Goal: Task Accomplishment & Management: Manage account settings

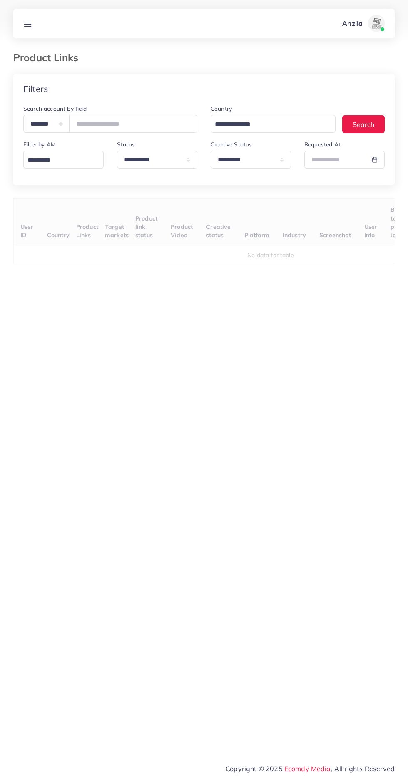
select select "*********"
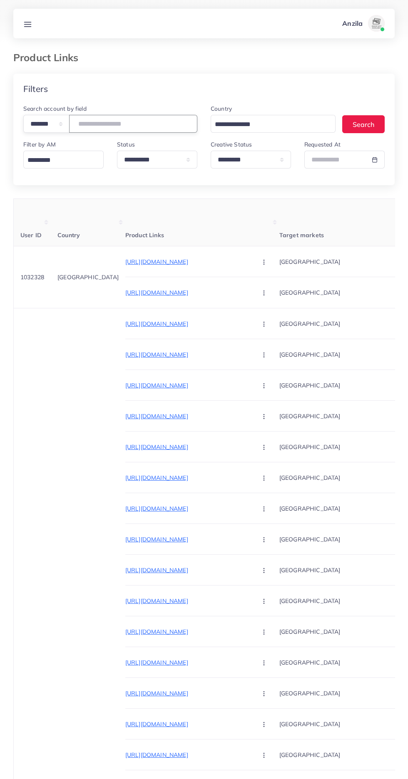
click at [91, 121] on input "number" at bounding box center [133, 124] width 128 height 18
click at [42, 122] on select "**********" at bounding box center [46, 124] width 46 height 18
select select "*****"
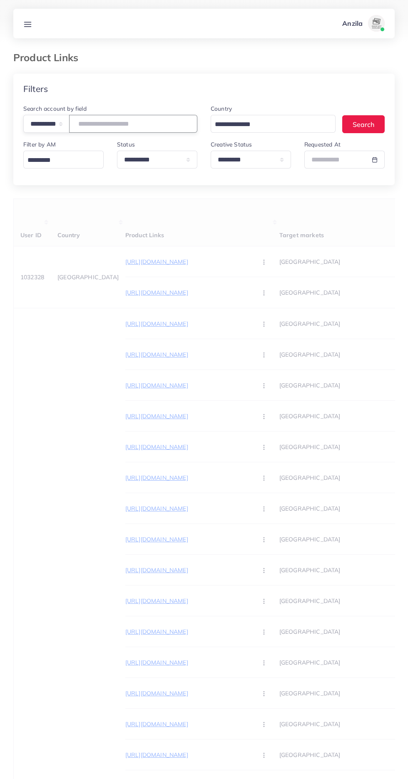
paste input "**********"
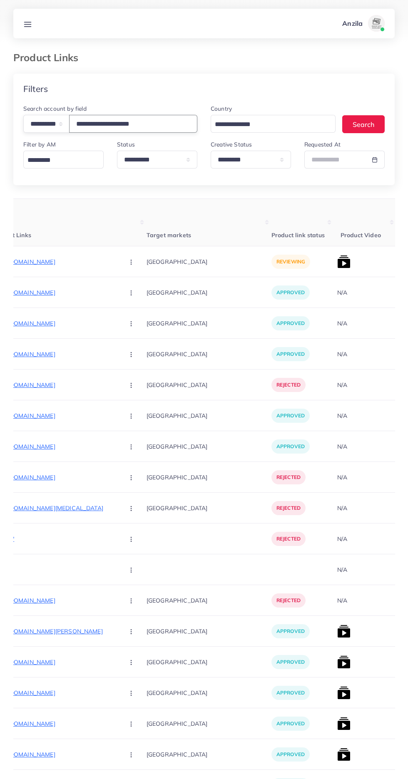
scroll to position [0, 120]
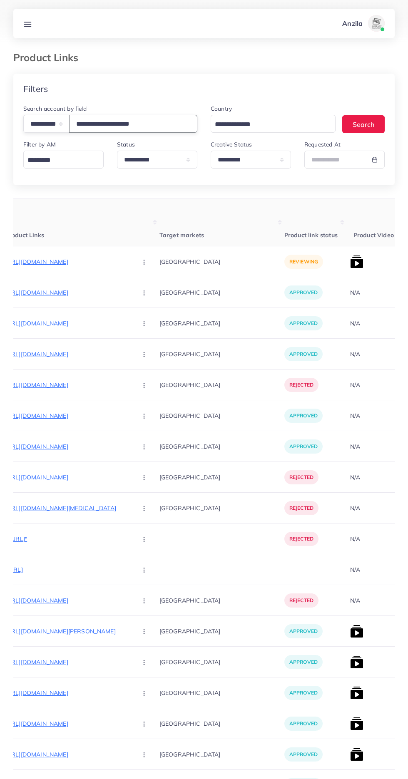
type input "**********"
click at [75, 261] on p "[URL][DOMAIN_NAME]" at bounding box center [67, 262] width 125 height 10
click at [144, 262] on circle "button" at bounding box center [144, 262] width 0 height 0
click at [148, 286] on span "Approve" at bounding box center [161, 287] width 27 height 8
click at [350, 267] on img at bounding box center [356, 261] width 13 height 13
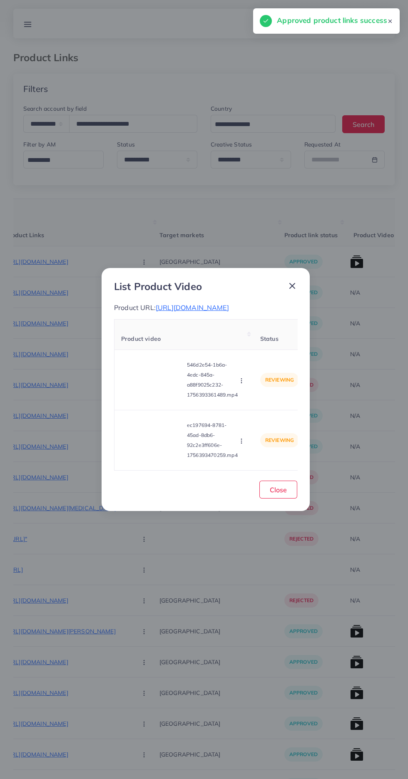
click at [159, 385] on video at bounding box center [152, 379] width 62 height 37
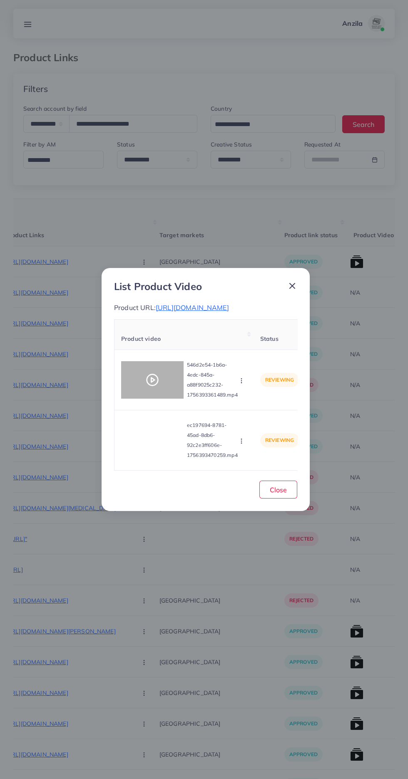
click at [153, 396] on div at bounding box center [152, 379] width 62 height 37
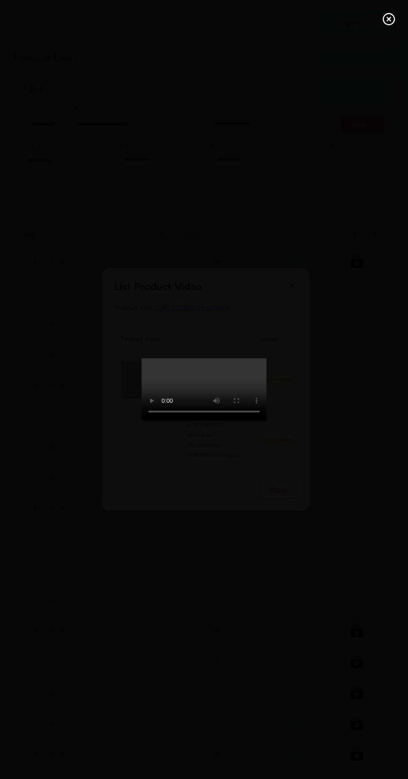
click at [389, 19] on line at bounding box center [388, 18] width 3 height 3
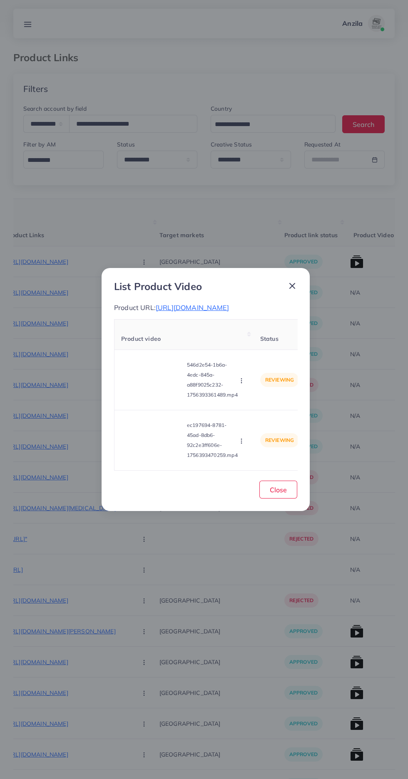
click at [151, 457] on video at bounding box center [152, 440] width 62 height 37
click at [152, 442] on polygon at bounding box center [152, 440] width 3 height 5
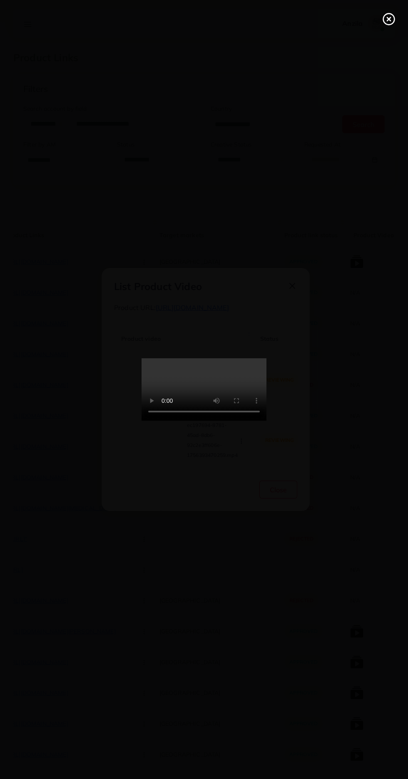
click at [388, 19] on line at bounding box center [388, 18] width 3 height 3
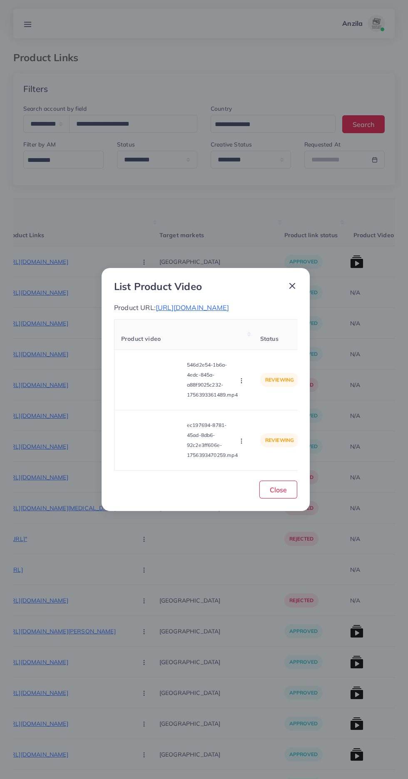
click at [243, 444] on icon "button" at bounding box center [241, 441] width 7 height 7
click at [253, 422] on span "Reject" at bounding box center [252, 420] width 20 height 8
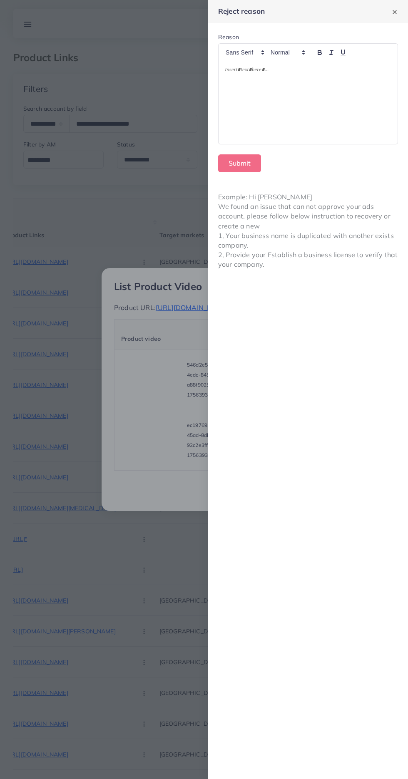
click at [131, 502] on div at bounding box center [204, 389] width 408 height 779
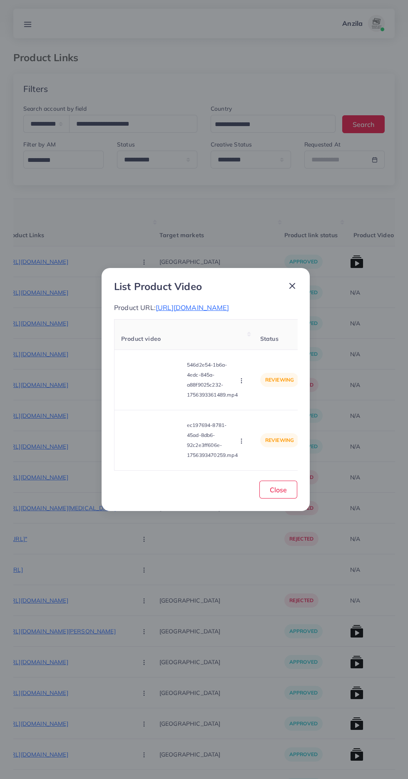
click at [241, 441] on circle "button" at bounding box center [241, 441] width 0 height 0
click at [266, 394] on ul "Approve Reject" at bounding box center [257, 411] width 67 height 44
click at [248, 402] on span "Approve" at bounding box center [255, 401] width 27 height 8
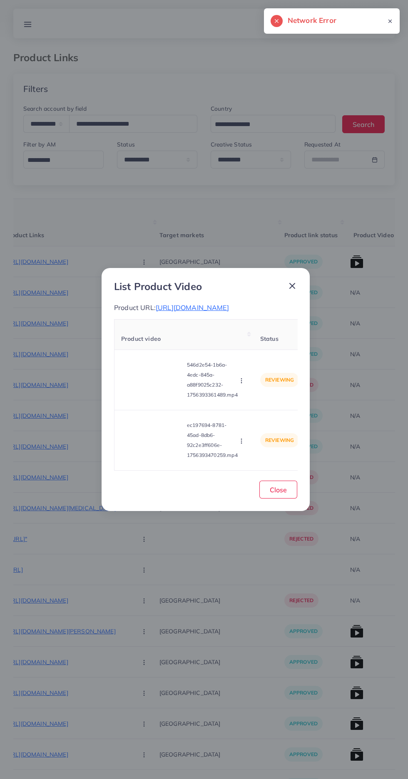
click at [243, 384] on icon "button" at bounding box center [241, 380] width 7 height 7
click at [257, 422] on span "Reject" at bounding box center [256, 419] width 20 height 8
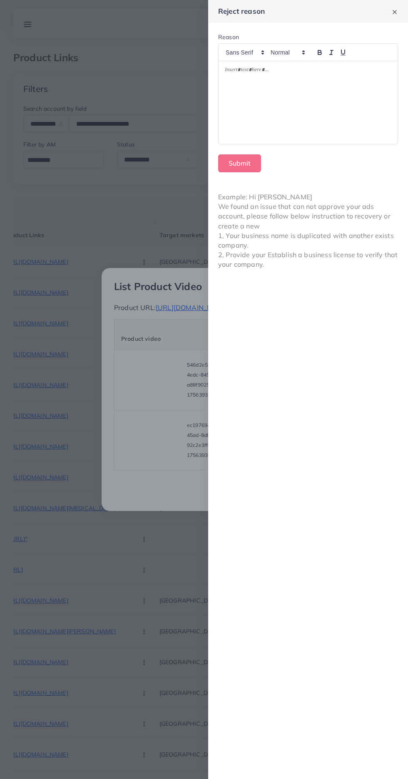
click at [312, 115] on div at bounding box center [307, 102] width 179 height 83
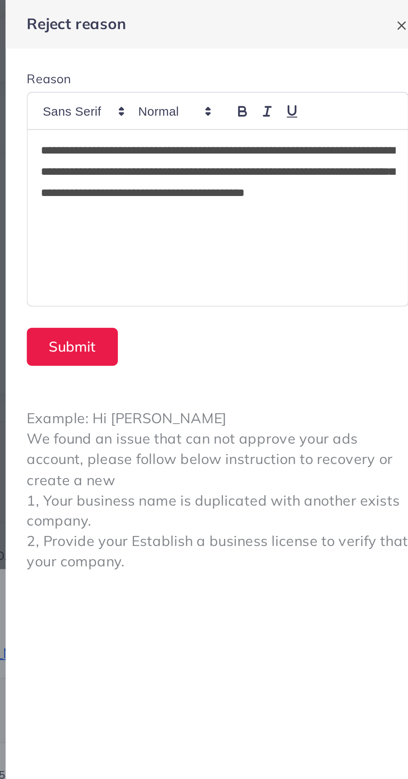
click at [278, 90] on p "**********" at bounding box center [308, 86] width 166 height 40
click at [240, 163] on button "Submit" at bounding box center [239, 163] width 43 height 18
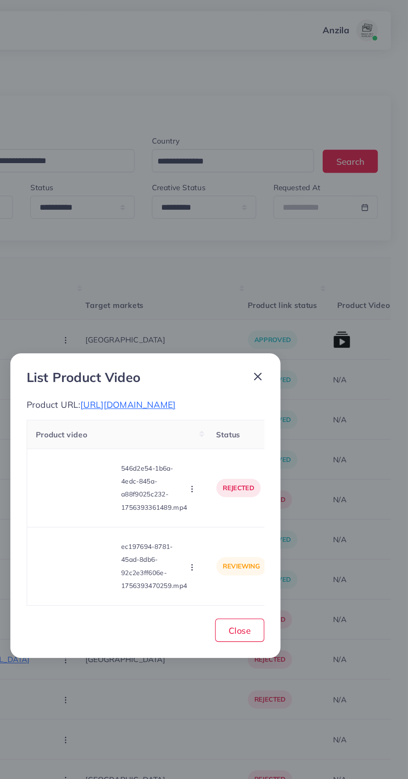
click at [242, 440] on icon "button" at bounding box center [241, 437] width 7 height 7
click at [255, 402] on span "Approve" at bounding box center [255, 397] width 27 height 8
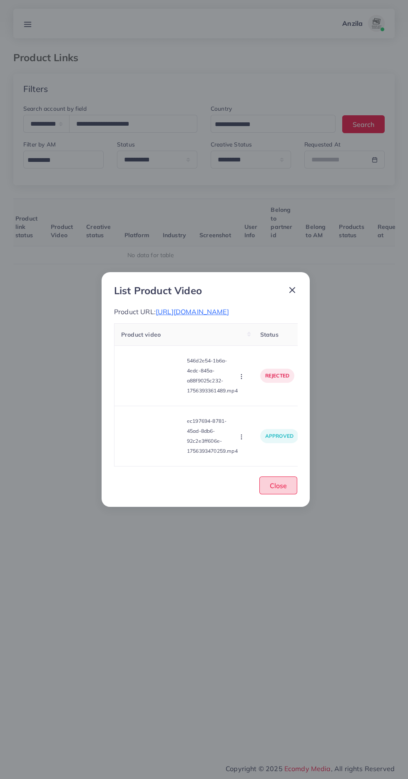
click at [267, 494] on button "Close" at bounding box center [278, 486] width 38 height 18
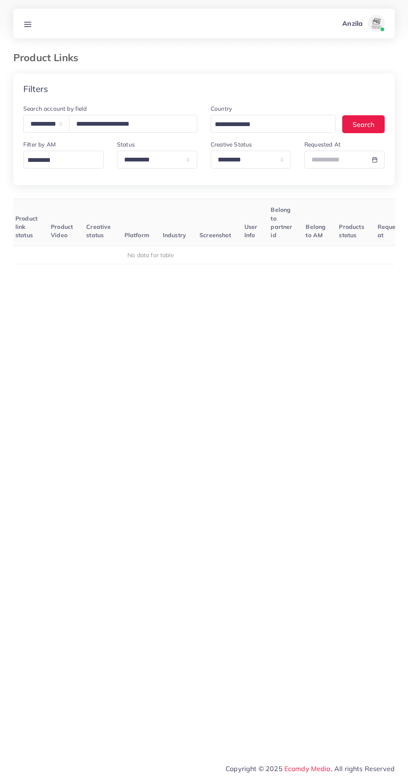
scroll to position [0, 118]
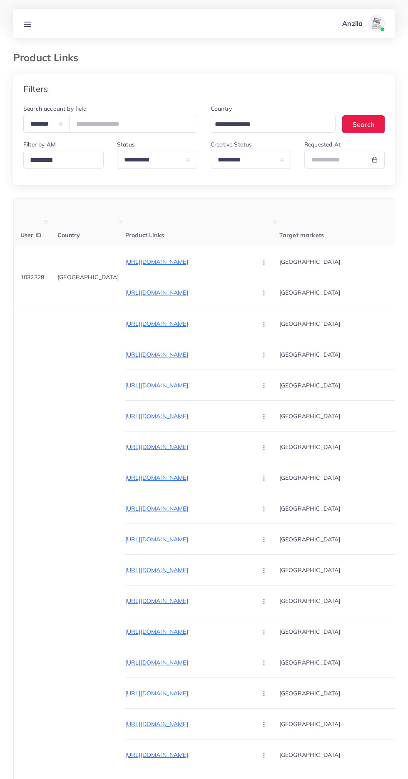
select select "*********"
click at [102, 120] on input "number" at bounding box center [133, 124] width 128 height 18
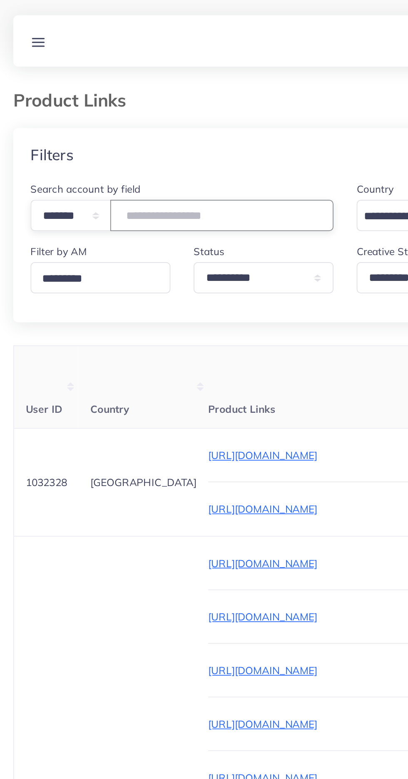
type input "*******"
click at [55, 87] on div "Filters" at bounding box center [203, 89] width 381 height 30
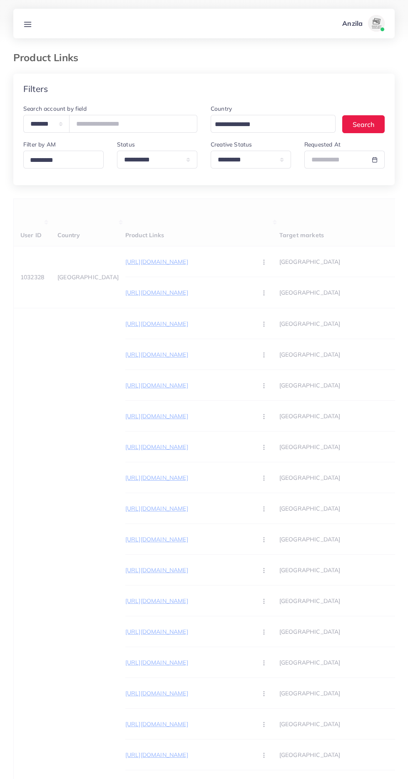
scroll to position [0, 0]
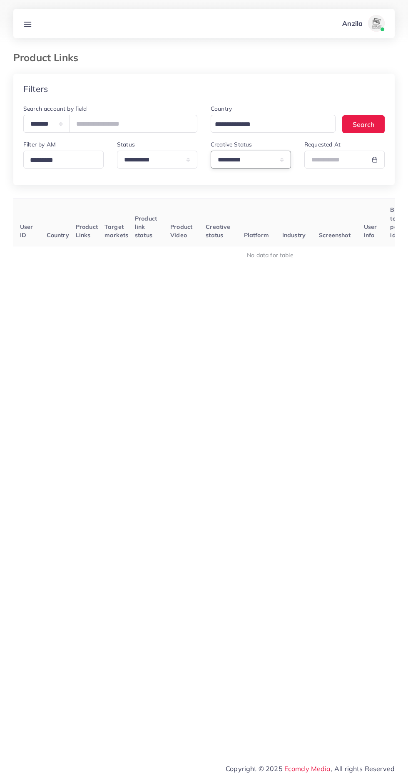
click at [226, 156] on select "**********" at bounding box center [251, 160] width 80 height 18
select select
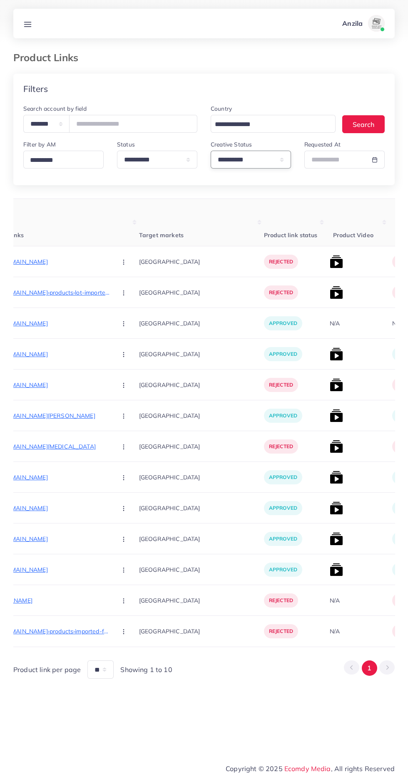
scroll to position [0, 142]
click at [37, 262] on p "[URL][DOMAIN_NAME]" at bounding box center [46, 262] width 125 height 10
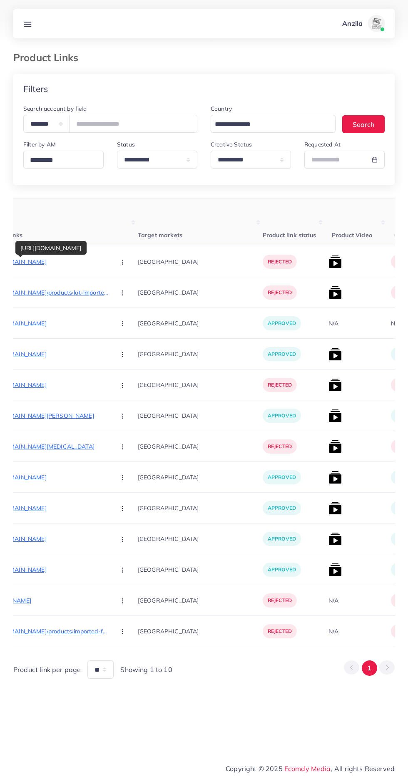
click at [109, 263] on button "button" at bounding box center [123, 261] width 29 height 19
click at [127, 291] on span "Approve" at bounding box center [140, 287] width 27 height 8
click at [122, 291] on circle "button" at bounding box center [122, 291] width 0 height 0
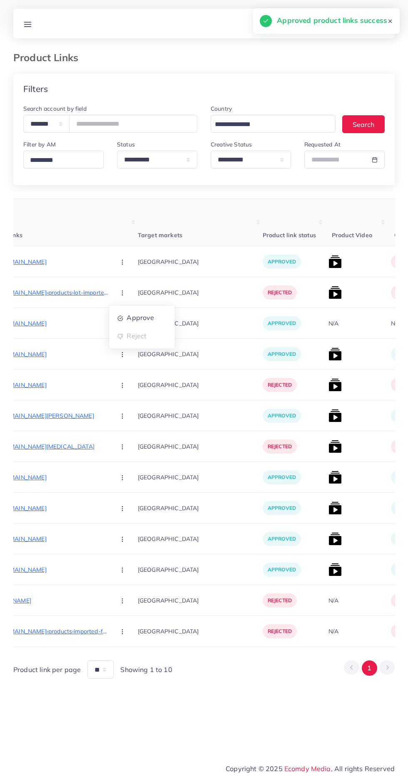
click at [119, 260] on icon "button" at bounding box center [122, 262] width 7 height 7
click at [127, 303] on span "Reject" at bounding box center [137, 305] width 20 height 8
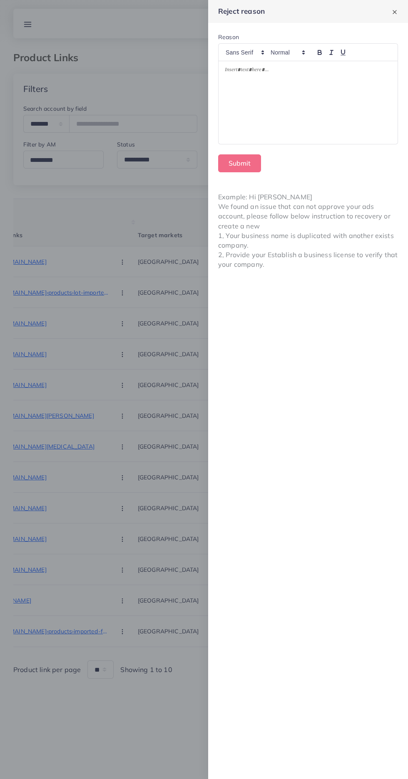
click at [252, 111] on div at bounding box center [307, 102] width 179 height 83
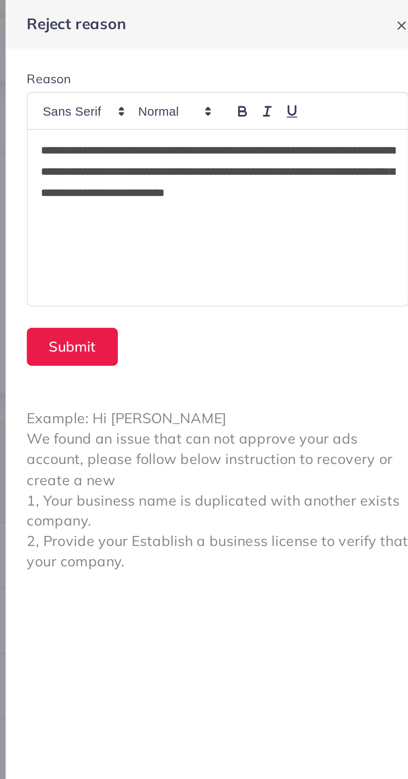
click at [227, 74] on p "**********" at bounding box center [308, 86] width 166 height 40
click at [291, 70] on p "**********" at bounding box center [308, 86] width 166 height 40
click at [232, 162] on button "Submit" at bounding box center [239, 163] width 43 height 18
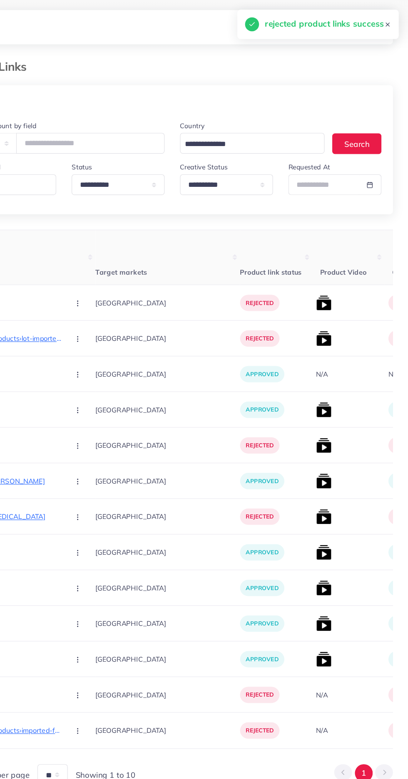
scroll to position [0, 142]
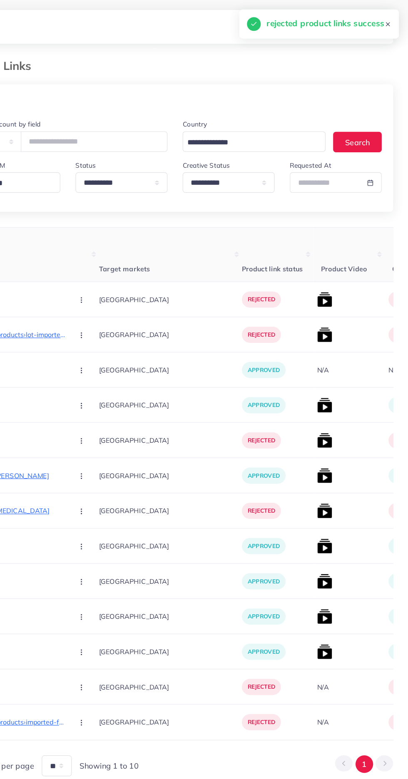
click at [108, 261] on button "button" at bounding box center [122, 261] width 29 height 19
click at [126, 288] on span "Approve" at bounding box center [139, 287] width 27 height 8
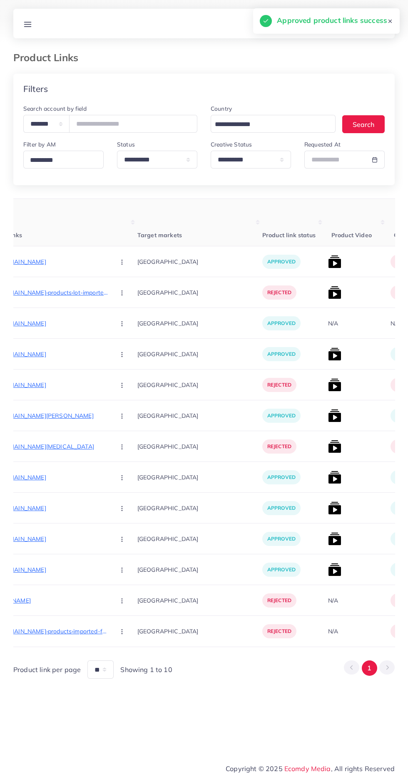
scroll to position [0, 141]
click at [123, 262] on circle "button" at bounding box center [123, 262] width 0 height 0
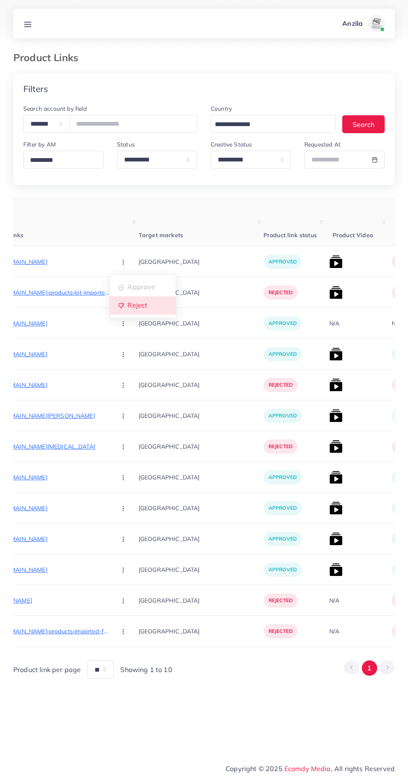
click at [118, 307] on icon at bounding box center [121, 306] width 6 height 6
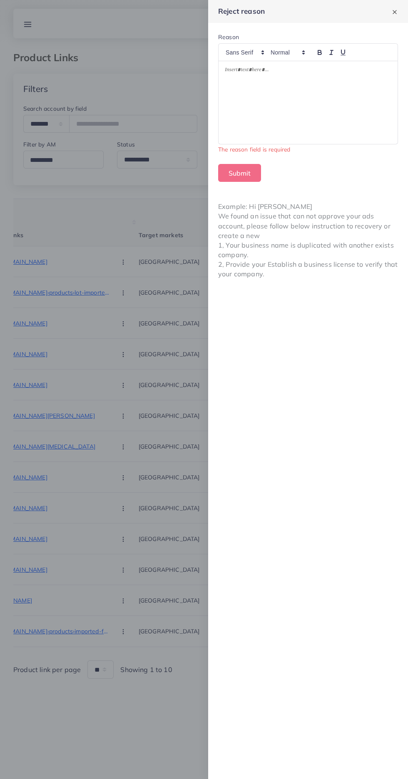
click at [253, 124] on div at bounding box center [307, 102] width 179 height 83
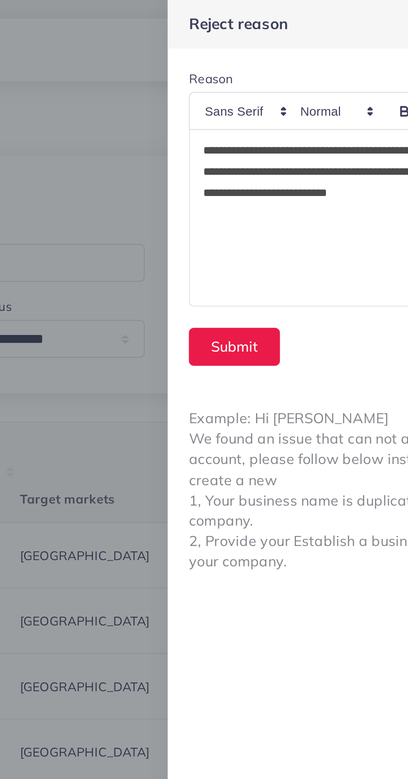
scroll to position [0, 0]
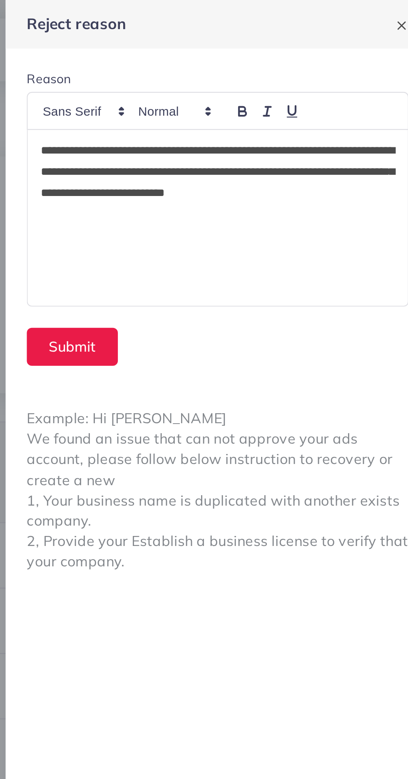
click at [293, 71] on p "**********" at bounding box center [308, 86] width 166 height 40
click at [240, 164] on button "Submit" at bounding box center [239, 163] width 43 height 18
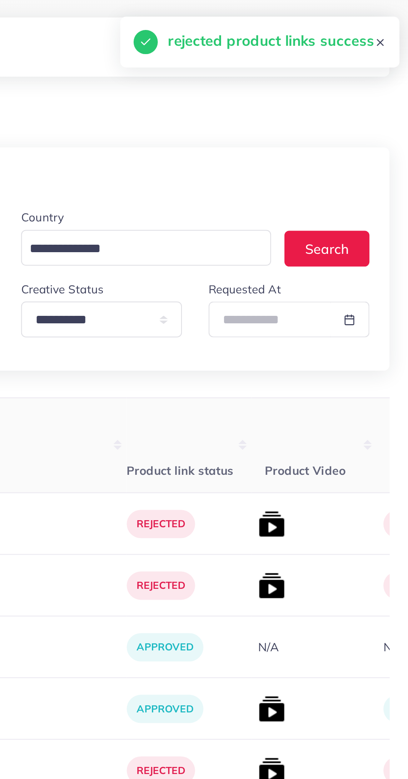
scroll to position [0, 141]
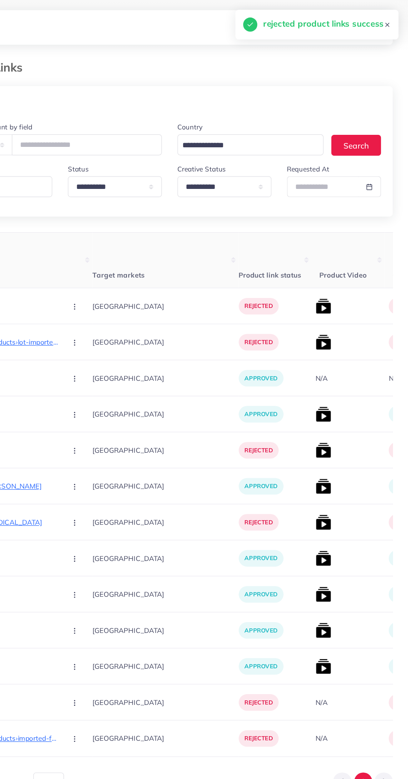
click at [122, 262] on circle "button" at bounding box center [122, 262] width 0 height 0
click at [127, 289] on span "Approve" at bounding box center [140, 287] width 27 height 8
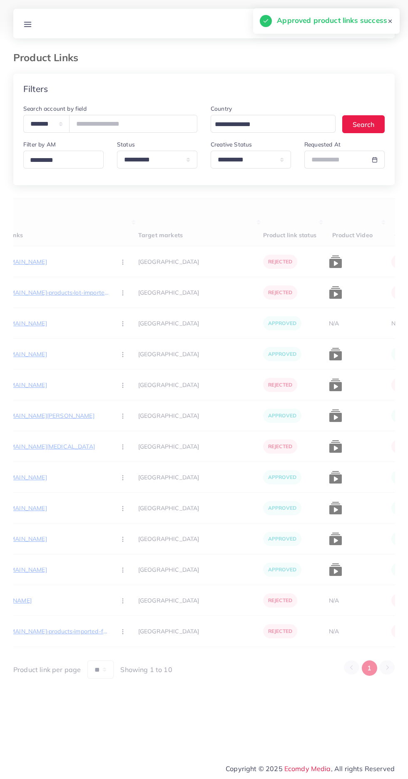
scroll to position [0, 139]
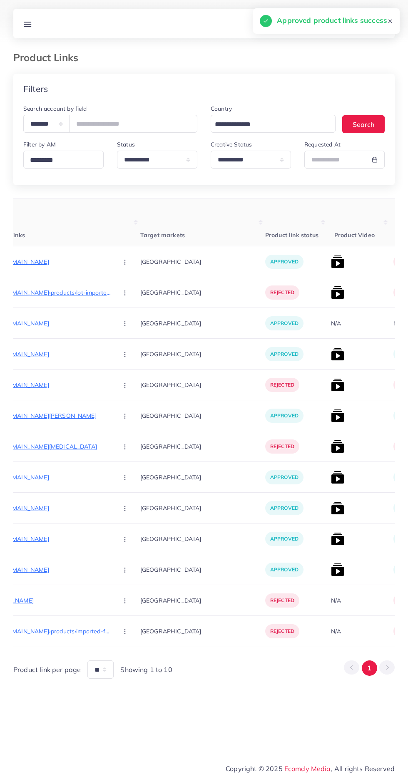
click at [124, 261] on circle "button" at bounding box center [124, 260] width 0 height 0
click at [129, 310] on span "Reject" at bounding box center [139, 305] width 20 height 8
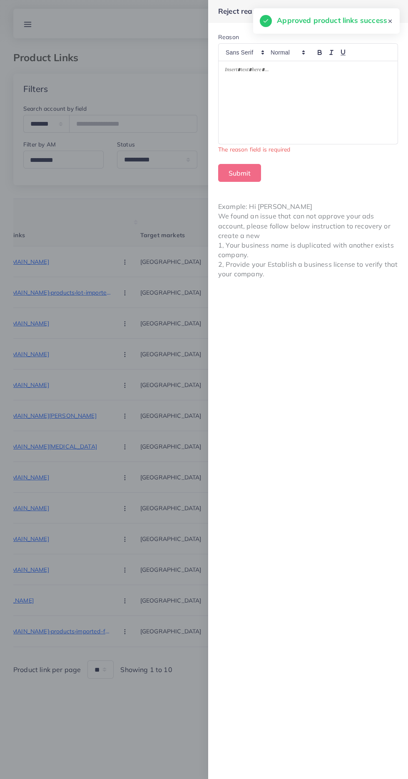
click at [241, 117] on div at bounding box center [307, 102] width 179 height 83
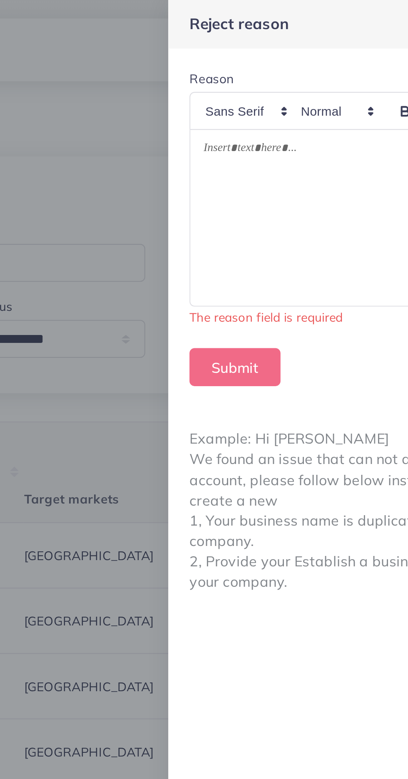
scroll to position [0, 0]
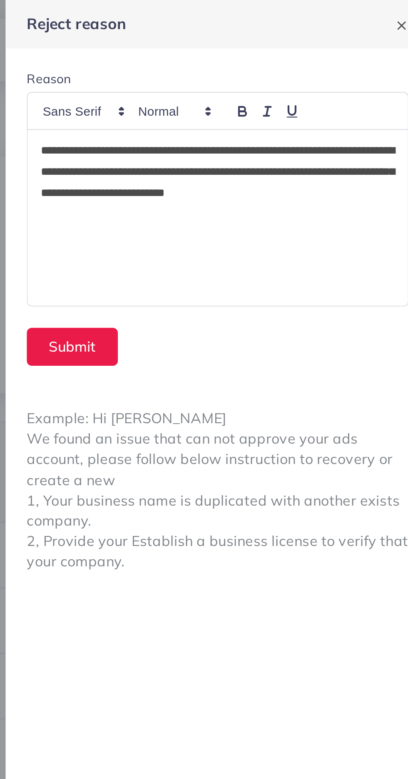
click at [227, 69] on p "**********" at bounding box center [308, 86] width 166 height 40
click at [289, 66] on div "**********" at bounding box center [307, 102] width 179 height 83
click at [253, 100] on p "**********" at bounding box center [308, 86] width 166 height 40
click at [236, 167] on button "Submit" at bounding box center [239, 163] width 43 height 18
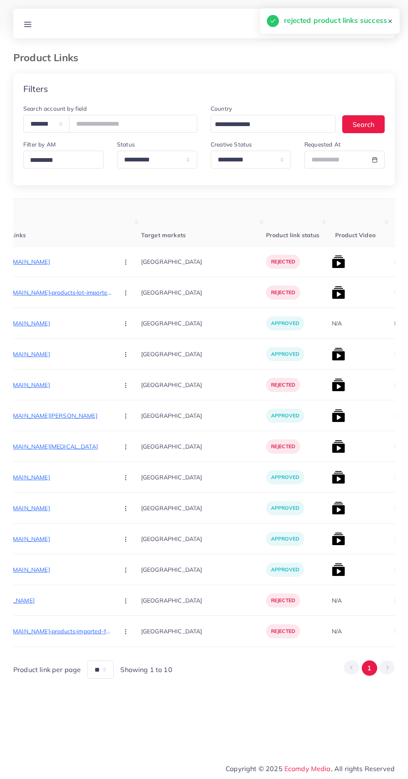
scroll to position [0, 87]
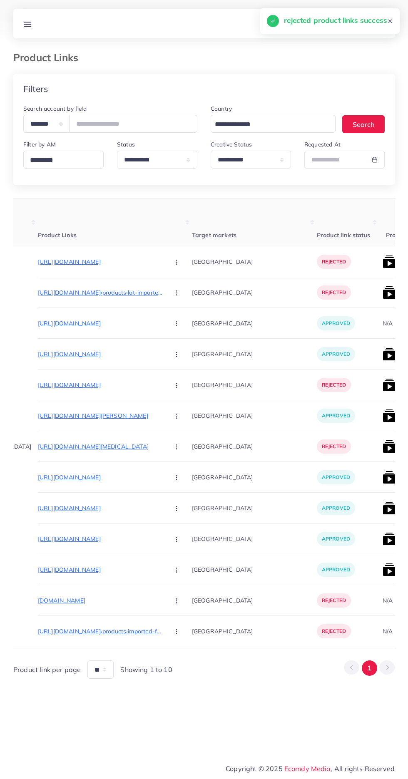
click at [65, 288] on p "[URL][DOMAIN_NAME]›products›lot-imported-raf-infrared-electric-stove" at bounding box center [100, 293] width 125 height 10
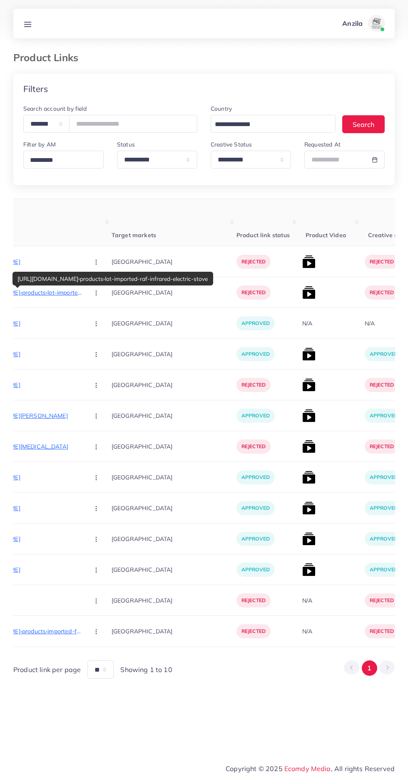
scroll to position [0, 191]
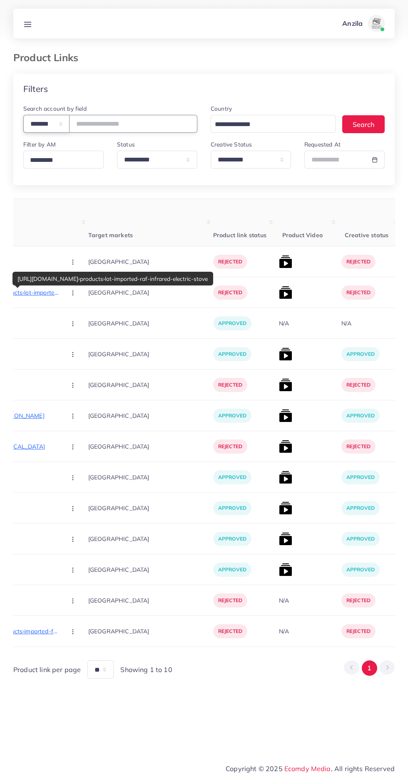
click at [46, 124] on select "**********" at bounding box center [46, 124] width 46 height 18
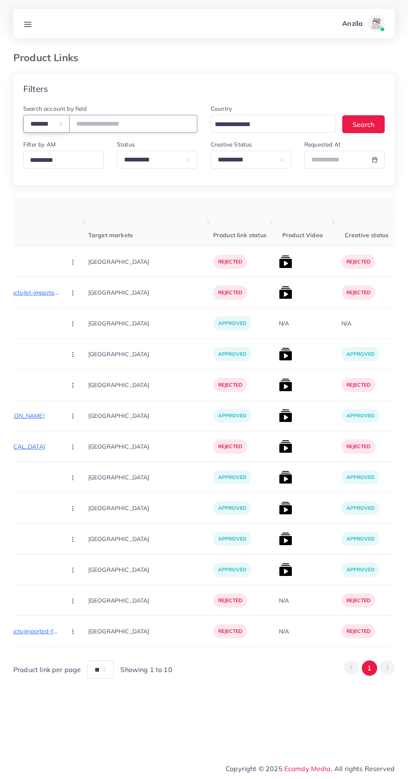
select select "*****"
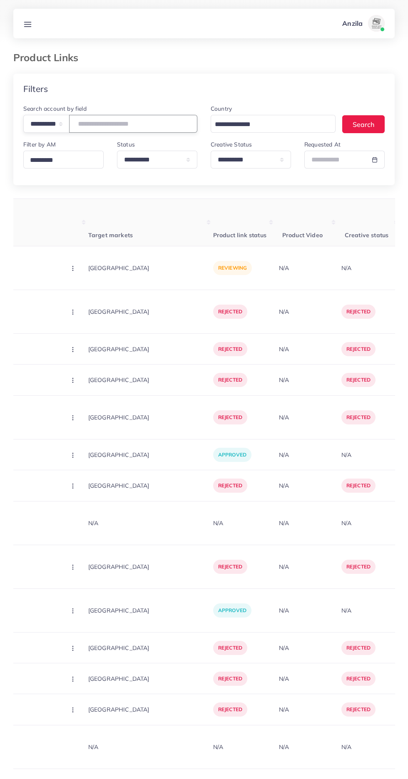
paste input "**********"
type input "**********"
click at [117, 217] on th "Target markets" at bounding box center [150, 222] width 125 height 47
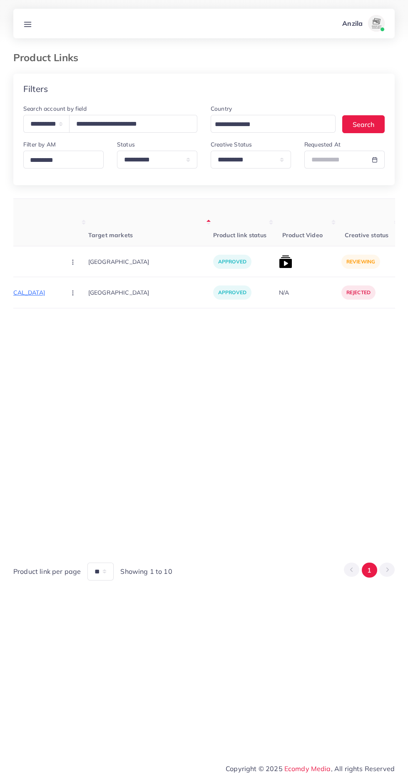
click at [279, 265] on img at bounding box center [285, 261] width 13 height 13
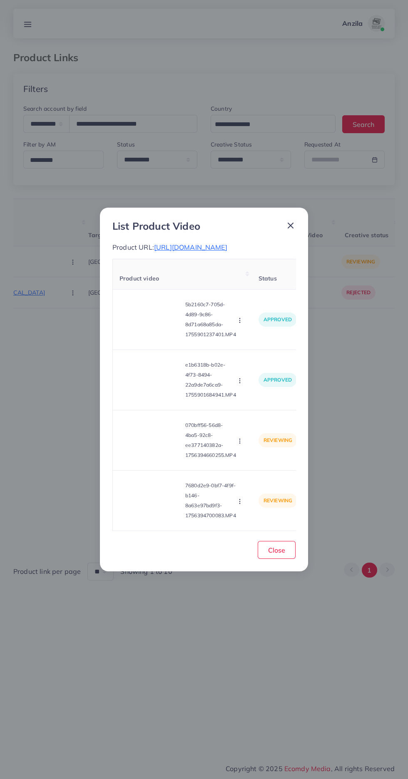
click at [141, 459] on video at bounding box center [150, 440] width 62 height 37
click at [144, 449] on div at bounding box center [150, 440] width 62 height 37
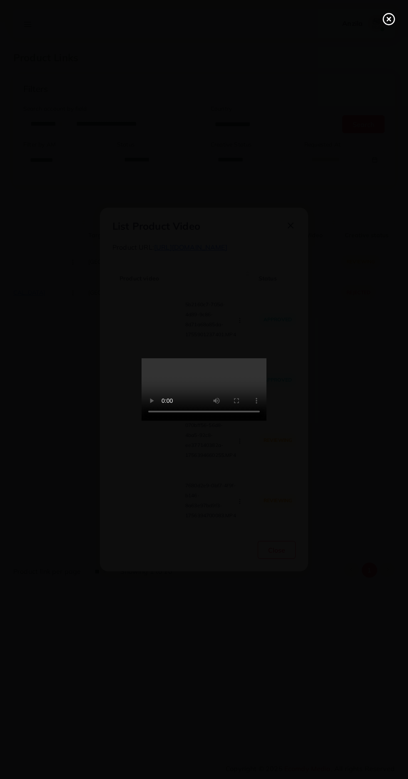
click at [385, 19] on icon at bounding box center [388, 18] width 13 height 13
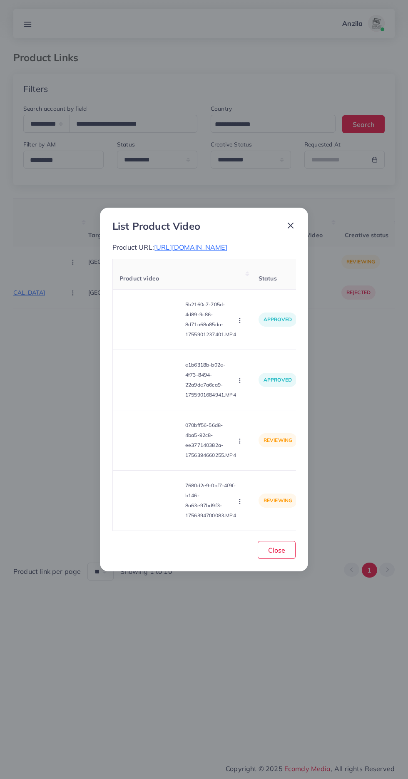
click at [242, 444] on icon "button" at bounding box center [239, 441] width 7 height 7
click at [239, 464] on icon at bounding box center [237, 461] width 5 height 5
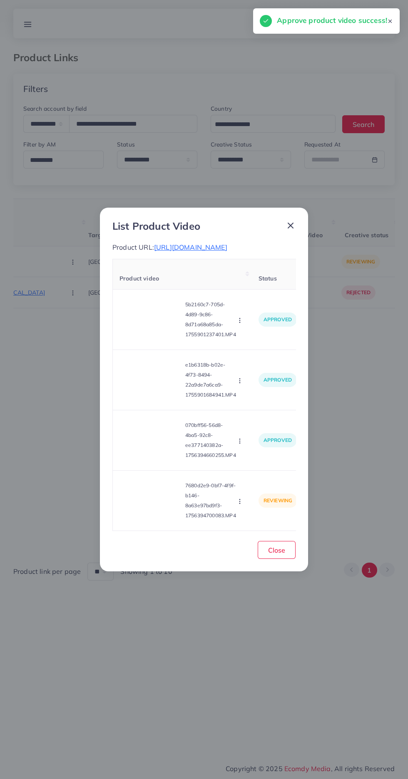
click at [161, 249] on span "https://www.childoor.store/products/childrens-busy-board-dressing-and-buttoning…" at bounding box center [190, 247] width 73 height 8
click at [151, 506] on video at bounding box center [150, 500] width 62 height 37
click at [157, 507] on icon at bounding box center [150, 500] width 13 height 13
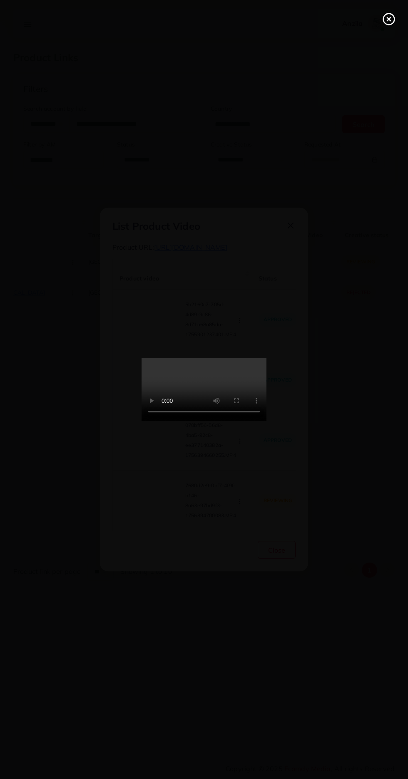
click at [385, 22] on icon at bounding box center [388, 18] width 13 height 13
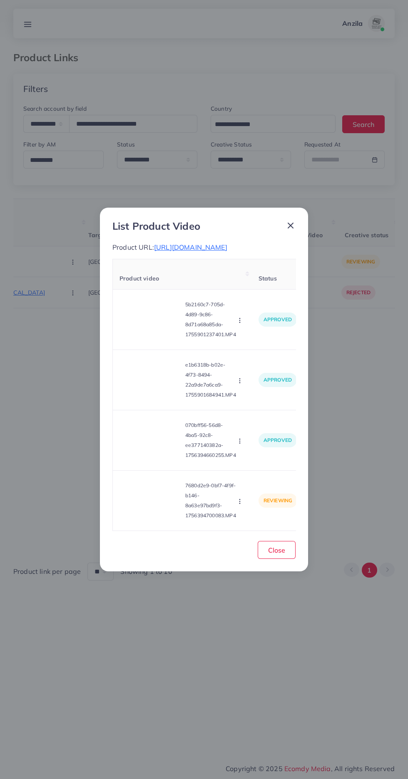
click at [241, 505] on icon "button" at bounding box center [239, 501] width 7 height 7
click at [263, 466] on span "Approve" at bounding box center [257, 462] width 27 height 8
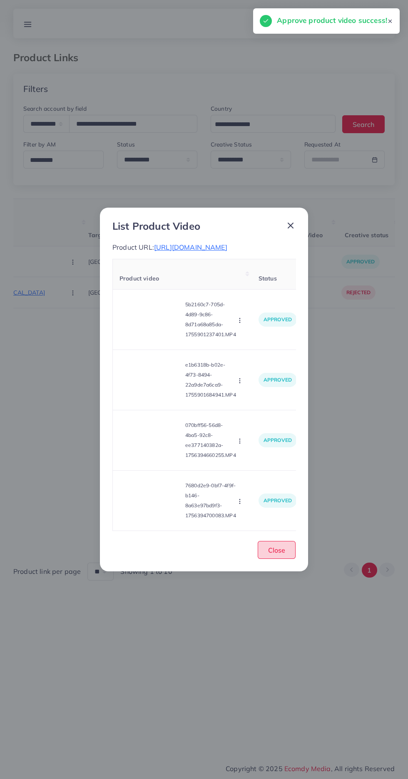
click at [292, 559] on button "Close" at bounding box center [277, 550] width 38 height 18
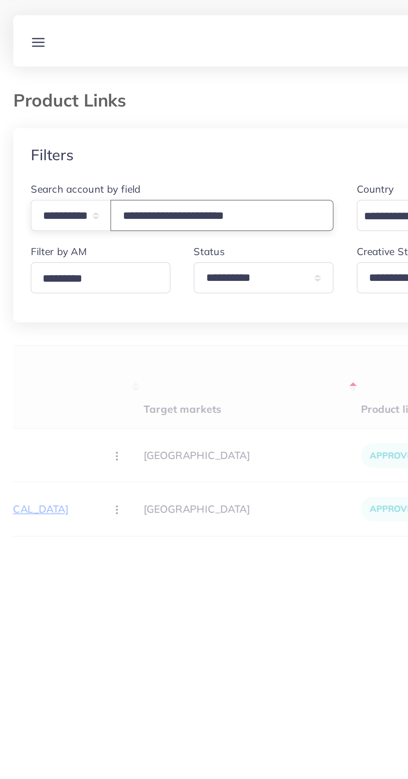
type input "**********"
click at [164, 225] on th "Target markets" at bounding box center [150, 222] width 125 height 47
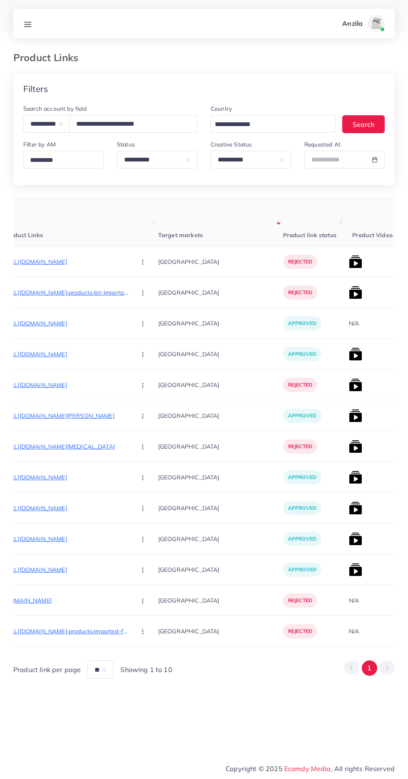
scroll to position [0, 105]
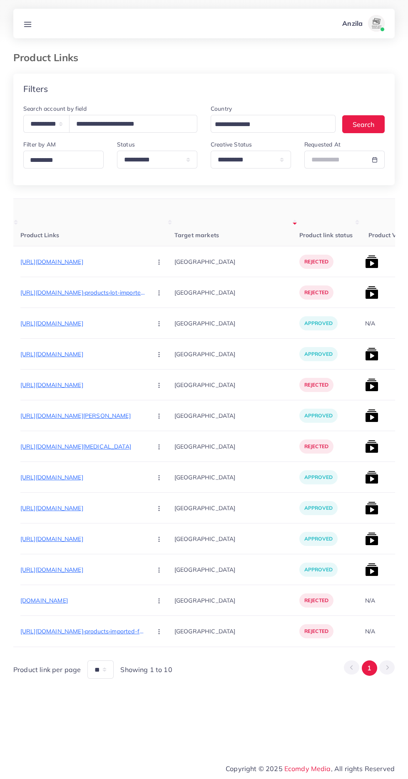
click at [88, 265] on p "[URL][DOMAIN_NAME]" at bounding box center [82, 262] width 125 height 10
click at [30, 21] on icon at bounding box center [27, 24] width 9 height 9
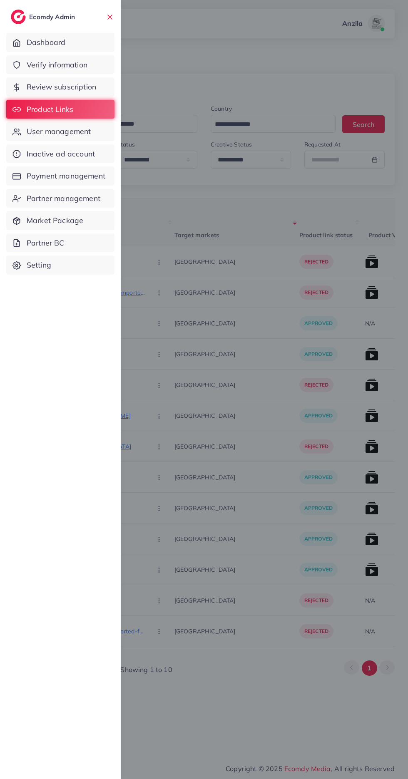
click at [176, 171] on div at bounding box center [204, 467] width 408 height 935
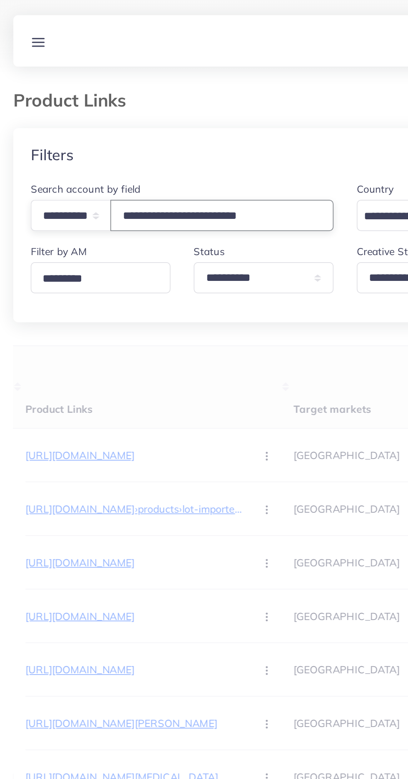
type input "**********"
click at [77, 225] on th "Product Links" at bounding box center [97, 222] width 154 height 47
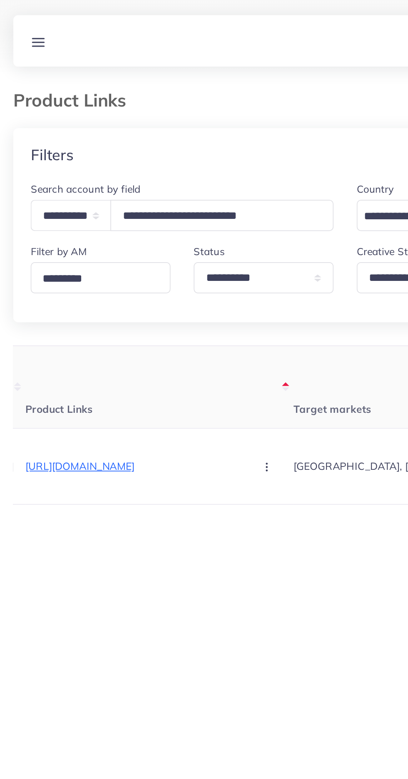
click at [27, 26] on line at bounding box center [28, 26] width 7 height 0
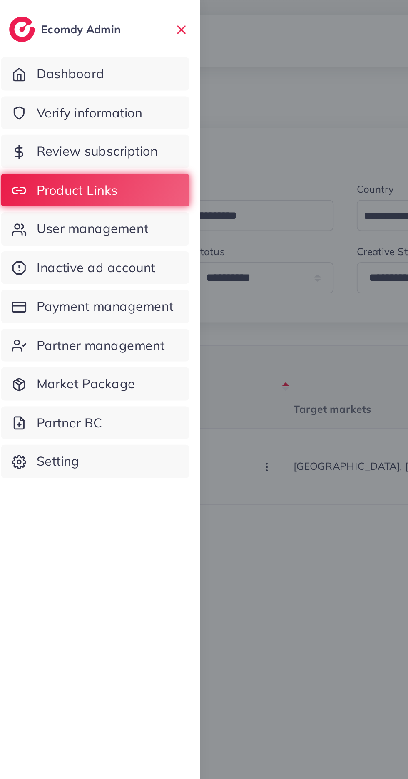
click at [37, 69] on span "Verify information" at bounding box center [57, 65] width 61 height 11
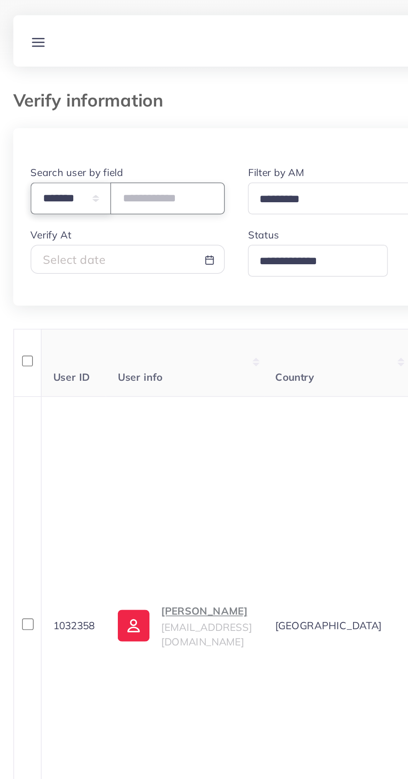
click at [50, 117] on select "**********" at bounding box center [46, 114] width 46 height 18
select select "*****"
click at [92, 117] on input "text" at bounding box center [102, 114] width 66 height 18
type input "**********"
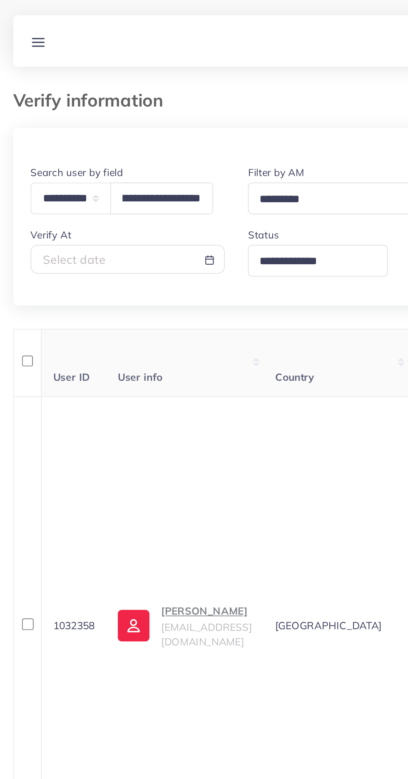
click at [87, 201] on th "User info" at bounding box center [112, 208] width 90 height 39
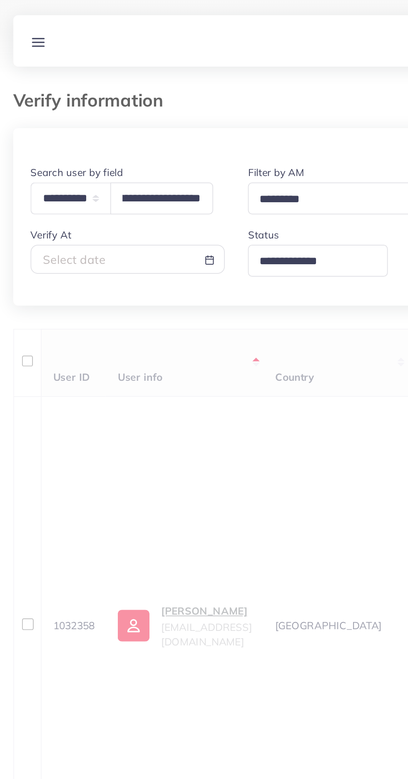
scroll to position [0, 0]
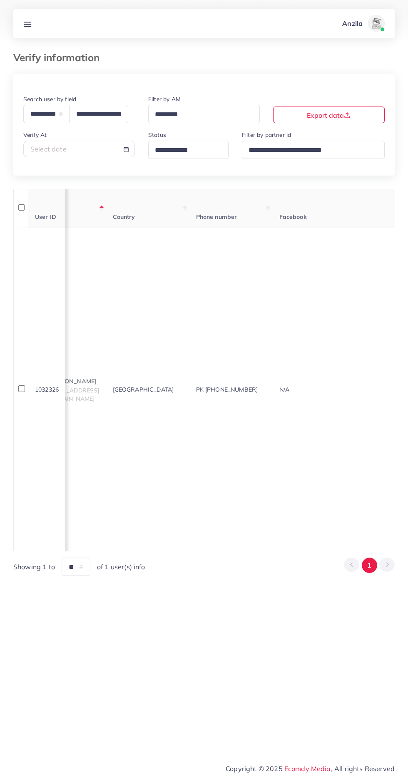
scroll to position [0, 45]
click at [22, 23] on link at bounding box center [27, 23] width 15 height 10
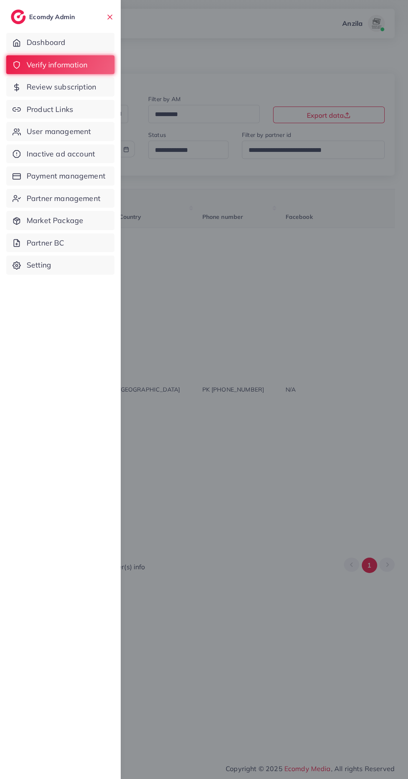
click at [36, 109] on span "Product Links" at bounding box center [50, 109] width 47 height 11
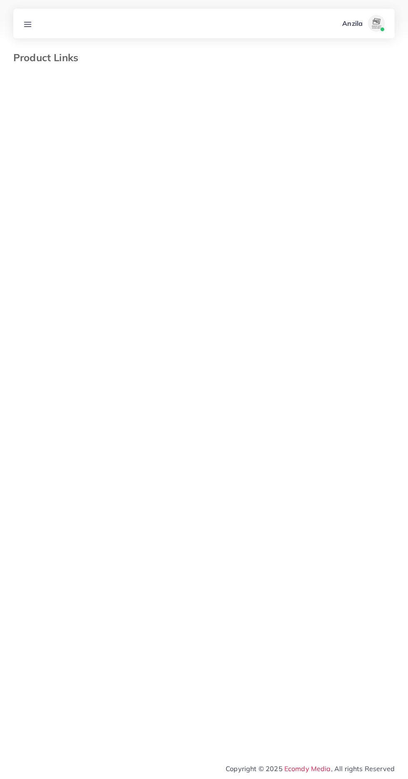
select select "*********"
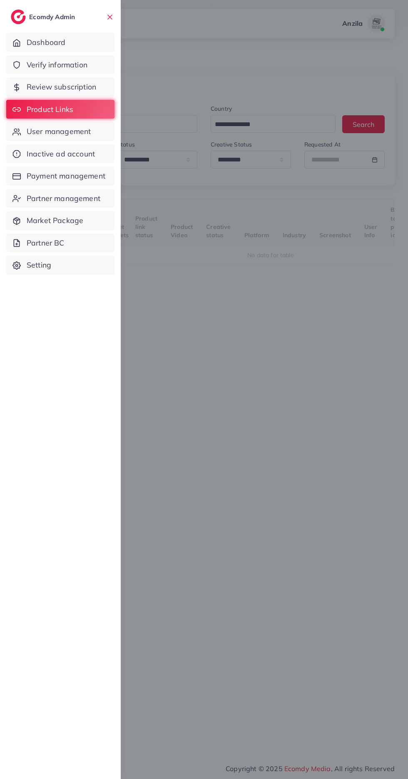
select select "*********"
click at [298, 497] on div at bounding box center [204, 467] width 408 height 935
click at [230, 547] on div at bounding box center [204, 467] width 408 height 935
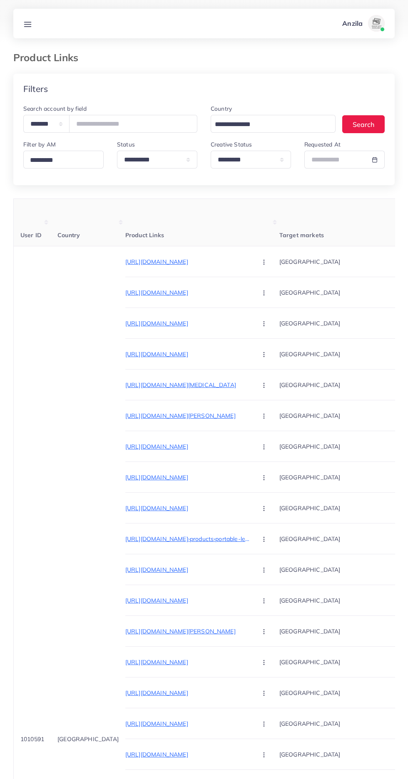
click at [226, 560] on div at bounding box center [204, 467] width 408 height 935
click at [39, 126] on select "**********" at bounding box center [46, 124] width 46 height 18
select select "*****"
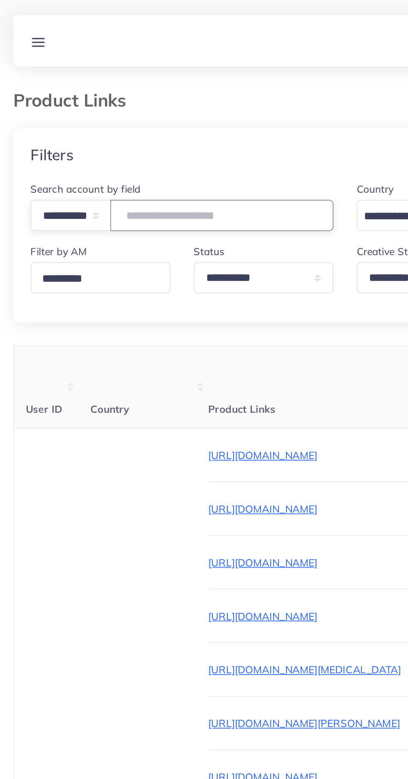
paste input "**********"
type input "**********"
click at [188, 213] on th "Product Links" at bounding box center [202, 222] width 154 height 47
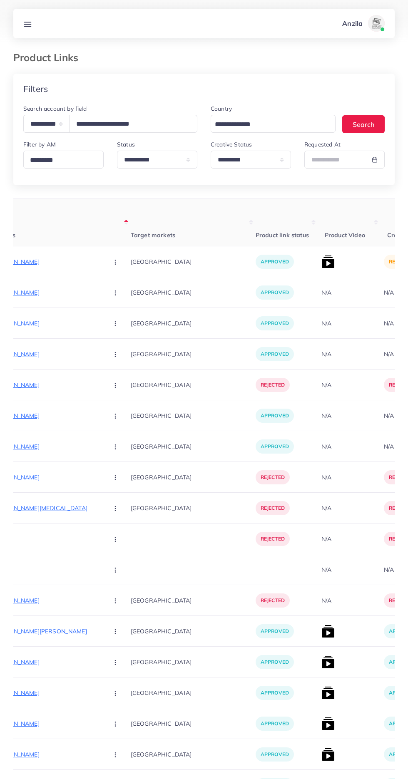
scroll to position [0, 149]
click at [321, 265] on img at bounding box center [327, 261] width 13 height 13
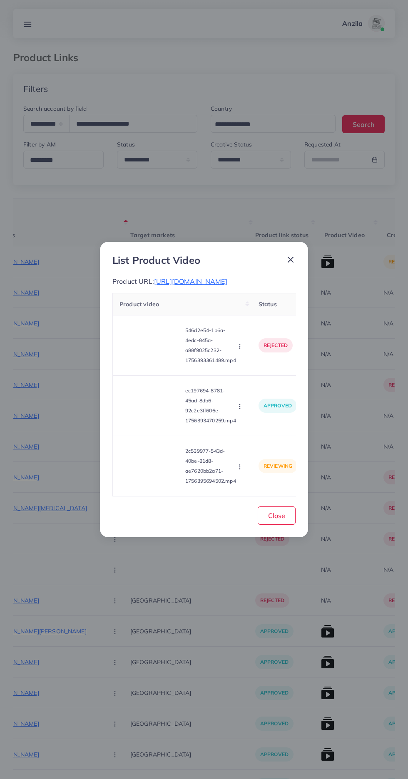
click at [167, 477] on video at bounding box center [150, 465] width 62 height 37
click at [146, 485] on div at bounding box center [150, 465] width 62 height 37
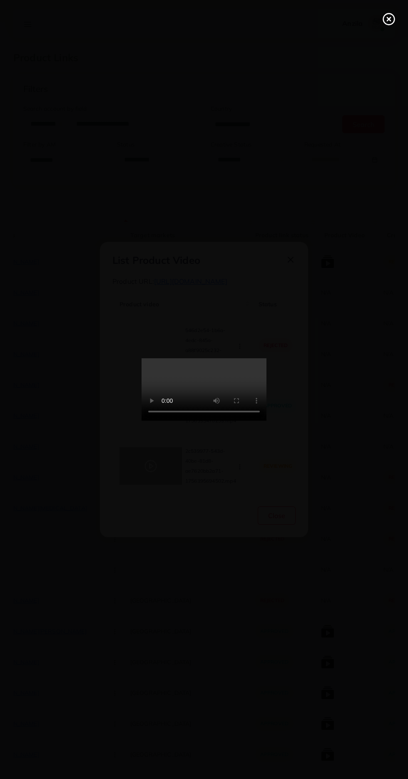
click at [385, 18] on icon at bounding box center [388, 18] width 13 height 13
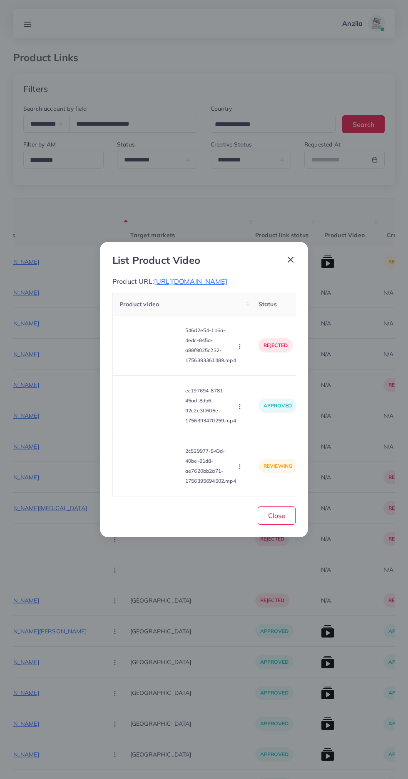
click at [153, 485] on video at bounding box center [150, 465] width 62 height 37
click at [157, 473] on icon at bounding box center [150, 465] width 13 height 13
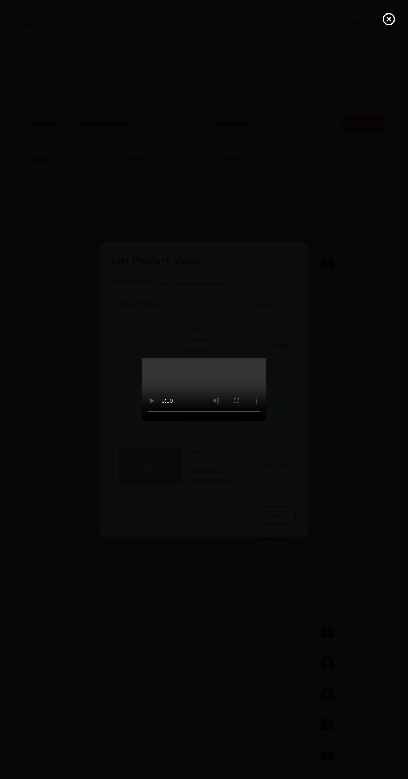
click at [385, 19] on icon at bounding box center [388, 18] width 13 height 13
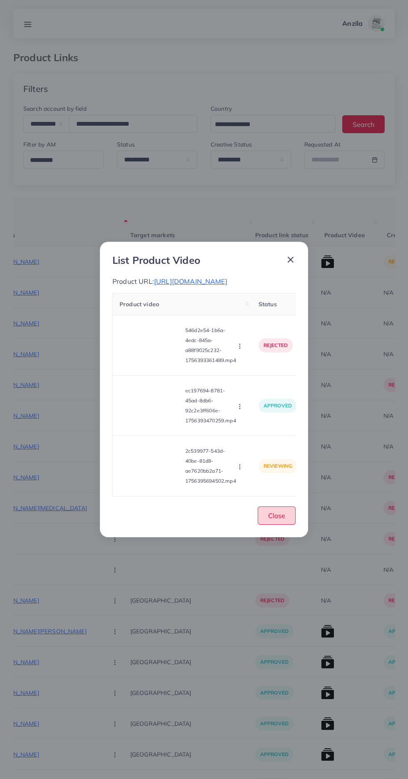
click at [265, 523] on button "Close" at bounding box center [277, 515] width 38 height 18
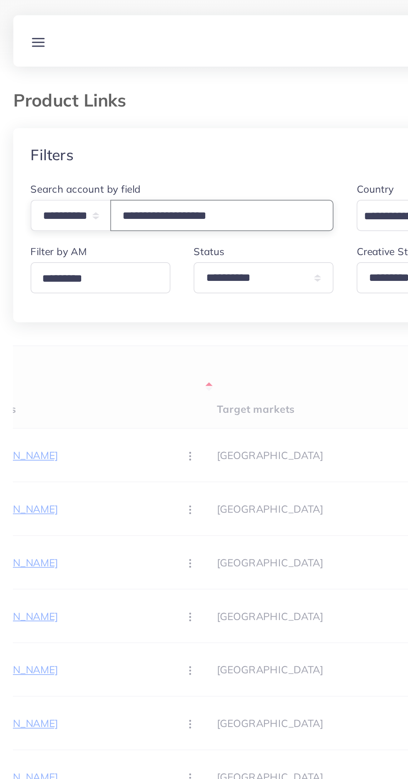
type input "**********"
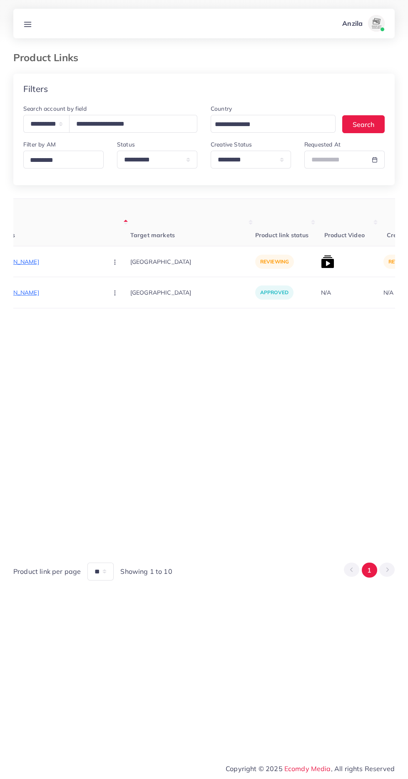
click at [37, 260] on p "[URL][DOMAIN_NAME]" at bounding box center [38, 262] width 125 height 10
click at [112, 265] on icon "button" at bounding box center [115, 262] width 7 height 7
click at [102, 281] on link "Approve" at bounding box center [135, 287] width 66 height 18
click at [321, 257] on img at bounding box center [327, 261] width 13 height 13
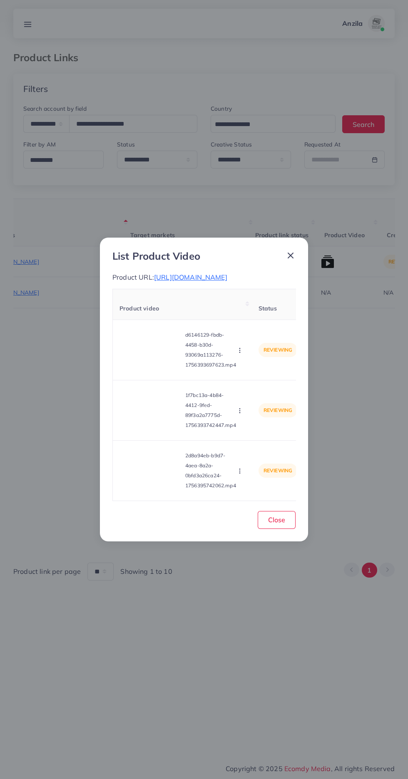
click at [162, 356] on video at bounding box center [150, 349] width 62 height 37
click at [151, 357] on icon at bounding box center [150, 349] width 13 height 13
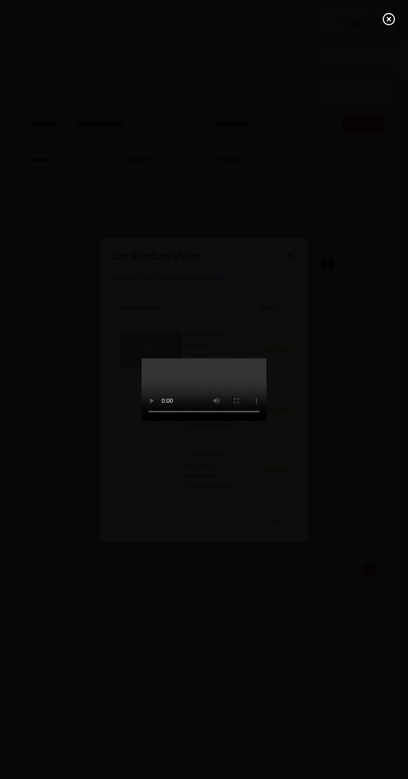
click at [383, 19] on circle at bounding box center [388, 19] width 11 height 11
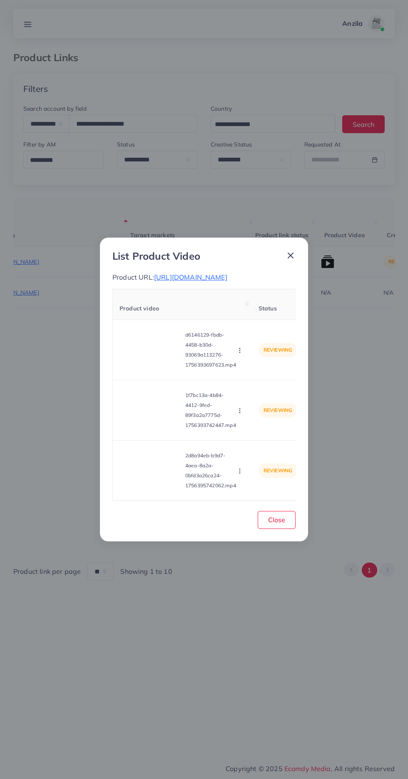
click at [241, 354] on icon "button" at bounding box center [239, 350] width 7 height 7
click at [255, 375] on span "Approve" at bounding box center [257, 370] width 27 height 8
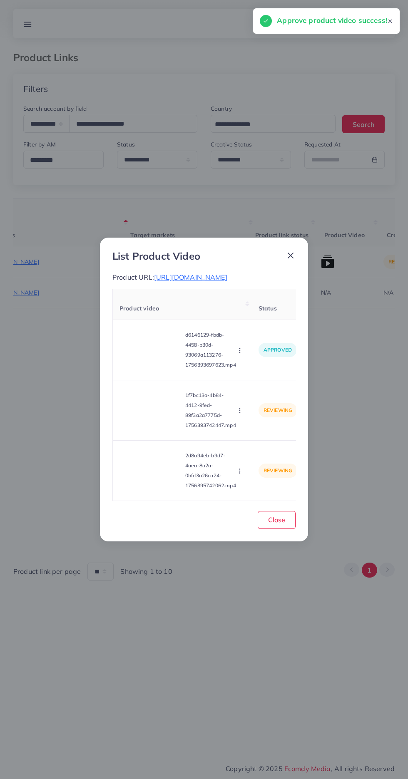
click at [144, 418] on video at bounding box center [150, 410] width 62 height 37
click at [145, 415] on circle at bounding box center [150, 410] width 11 height 11
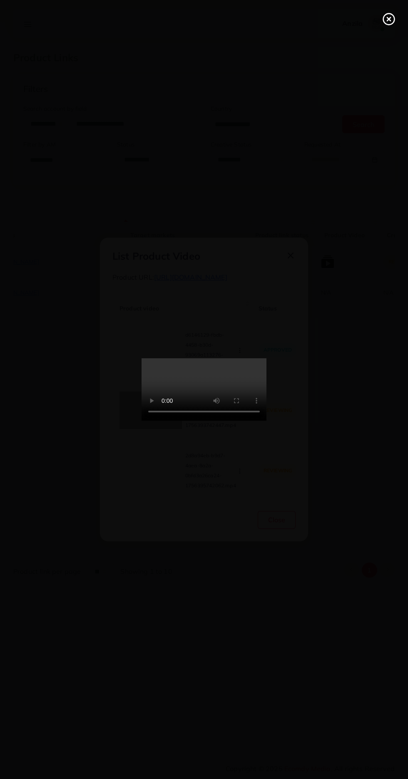
click at [378, 19] on div at bounding box center [204, 389] width 408 height 779
click at [388, 19] on line at bounding box center [388, 18] width 3 height 3
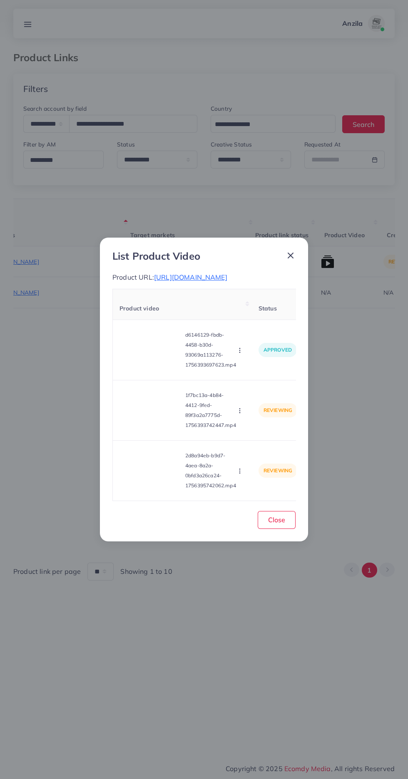
click at [159, 473] on video at bounding box center [150, 470] width 62 height 37
click at [153, 472] on icon at bounding box center [150, 470] width 13 height 13
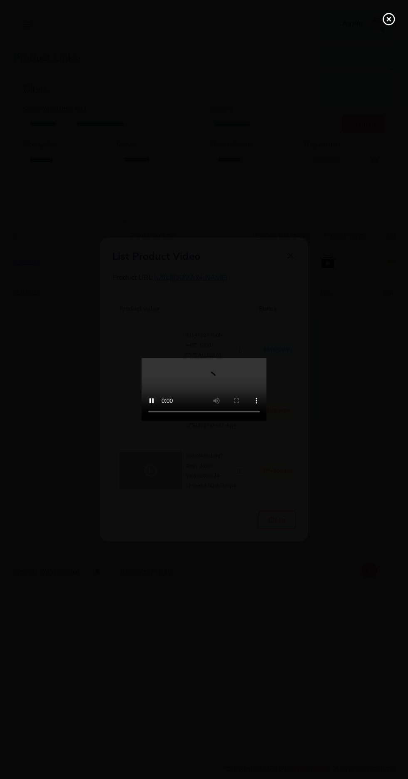
click at [389, 19] on line at bounding box center [388, 18] width 3 height 3
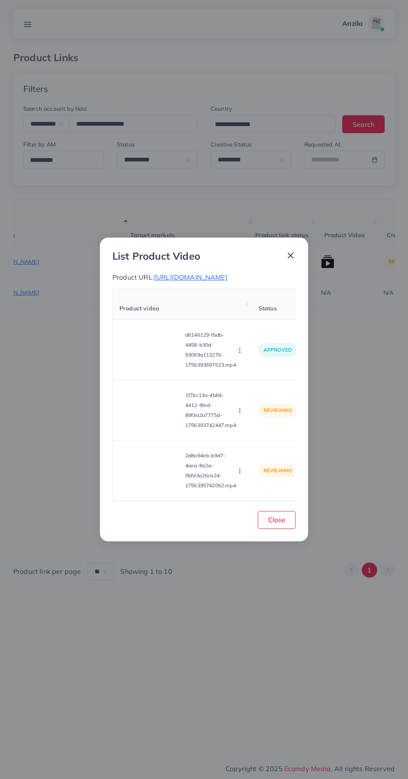
click at [155, 463] on video at bounding box center [150, 470] width 62 height 37
click at [142, 469] on div at bounding box center [150, 470] width 62 height 37
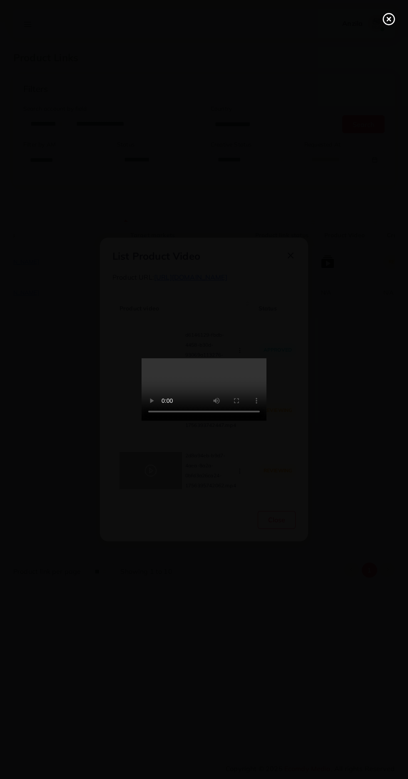
click at [389, 19] on line at bounding box center [388, 18] width 3 height 3
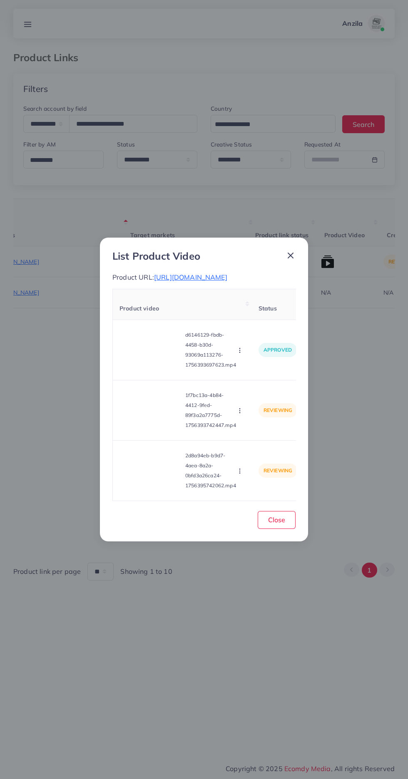
click at [240, 472] on circle "button" at bounding box center [239, 471] width 0 height 0
click at [261, 435] on span "Approve" at bounding box center [257, 432] width 27 height 8
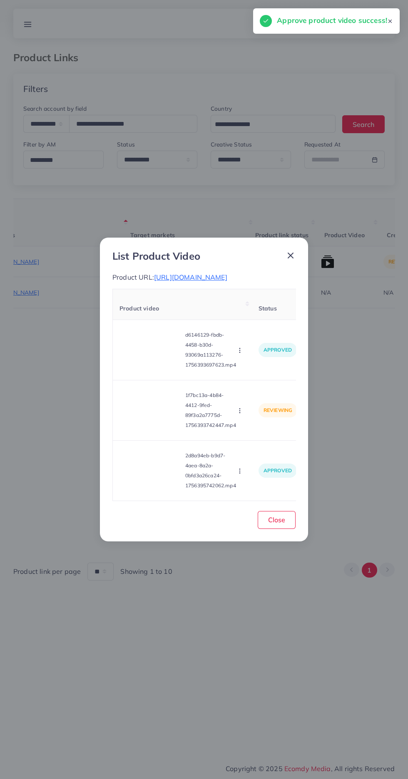
click at [240, 409] on circle "button" at bounding box center [239, 409] width 0 height 0
click at [250, 453] on span "Reject" at bounding box center [254, 449] width 20 height 8
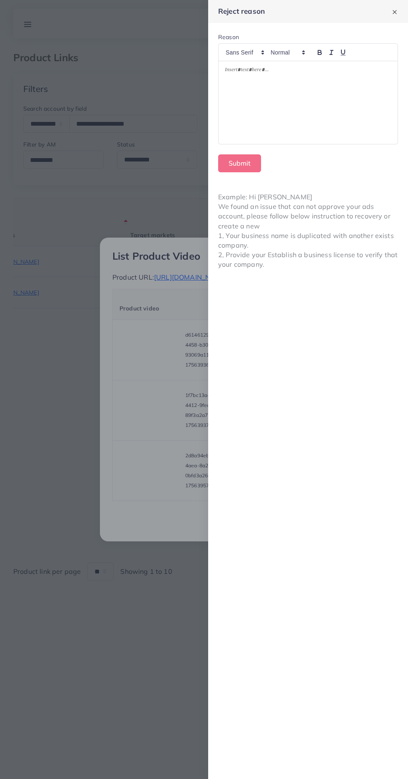
click at [263, 118] on div at bounding box center [307, 102] width 179 height 83
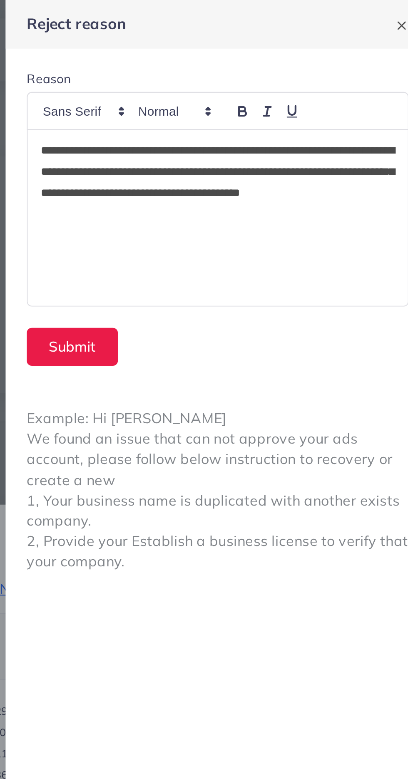
scroll to position [0, 0]
click at [276, 85] on p "**********" at bounding box center [308, 86] width 166 height 40
click at [294, 94] on p "**********" at bounding box center [308, 86] width 166 height 40
click at [275, 94] on p "**********" at bounding box center [308, 86] width 166 height 40
click at [278, 90] on p "**********" at bounding box center [308, 86] width 166 height 40
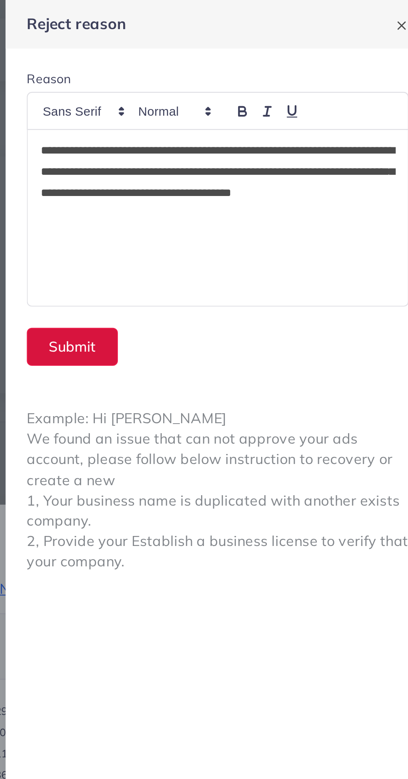
click at [233, 165] on button "Submit" at bounding box center [239, 163] width 43 height 18
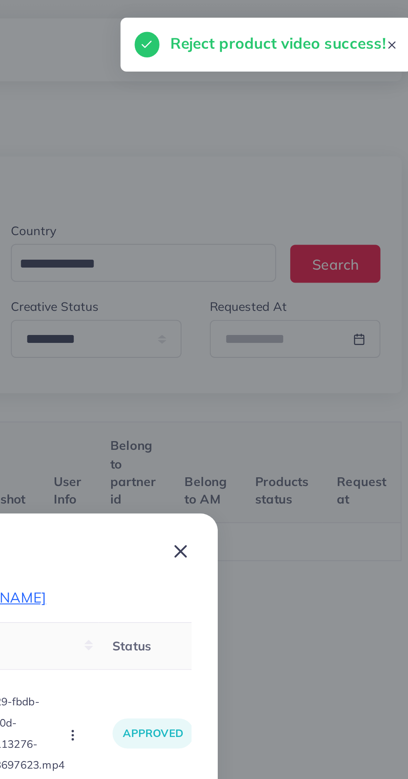
scroll to position [0, 130]
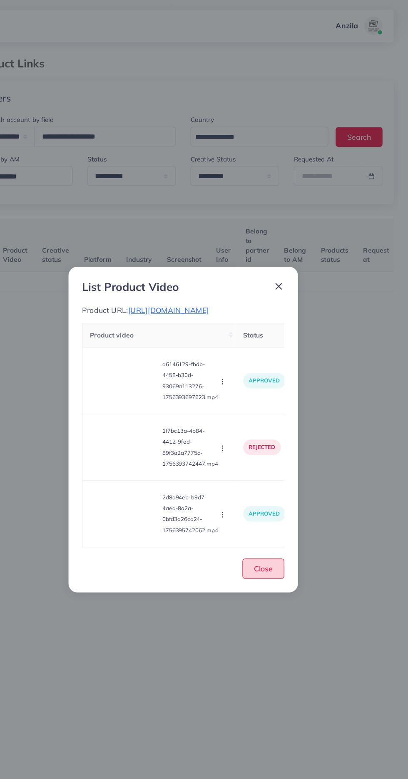
click at [265, 524] on button "Close" at bounding box center [277, 515] width 38 height 18
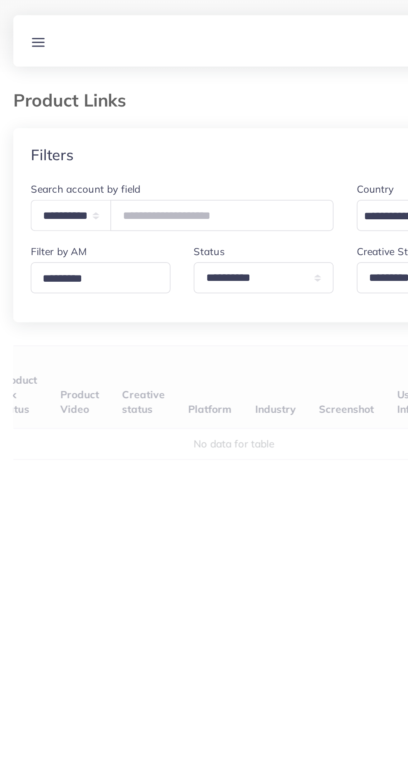
click at [86, 214] on div "User ID Country Product Links Target markets Product link status Product Video …" at bounding box center [203, 374] width 381 height 350
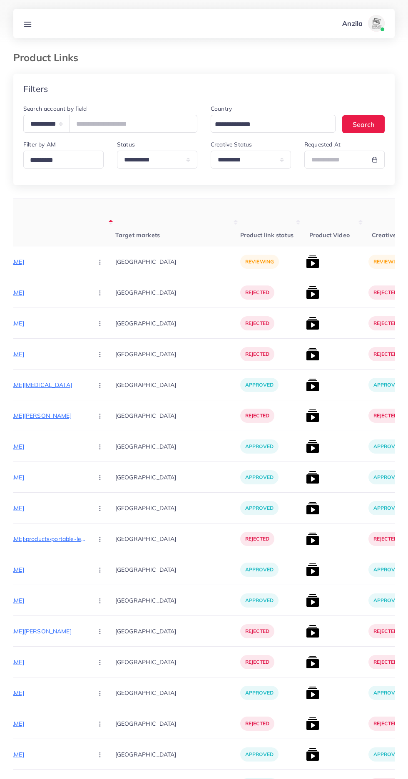
scroll to position [0, 168]
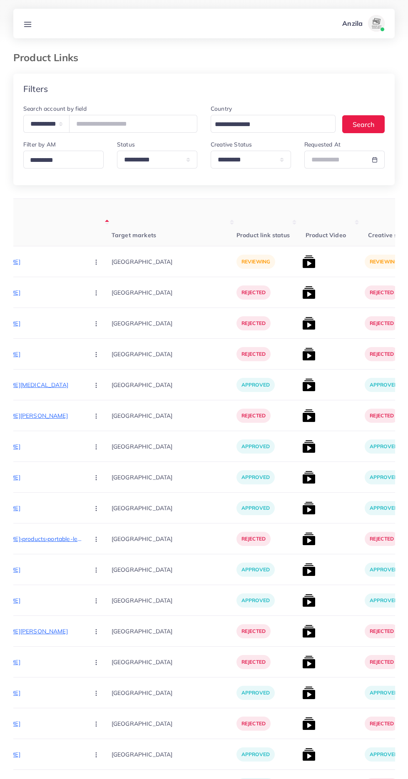
click at [36, 262] on p "[URL][DOMAIN_NAME]" at bounding box center [20, 262] width 125 height 10
click at [26, 266] on p "[URL][DOMAIN_NAME]" at bounding box center [20, 262] width 125 height 10
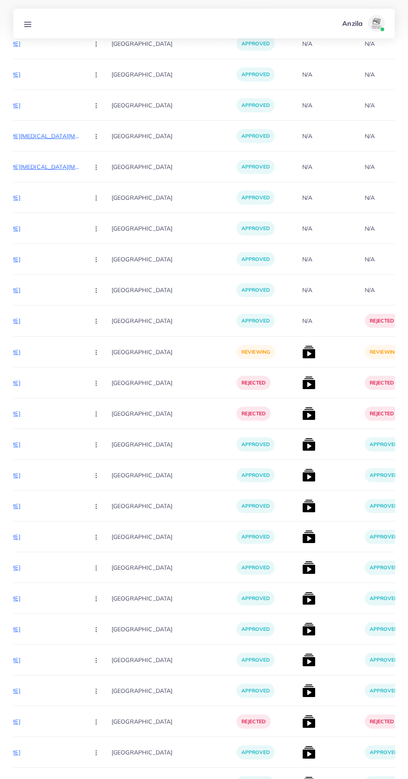
scroll to position [918, 0]
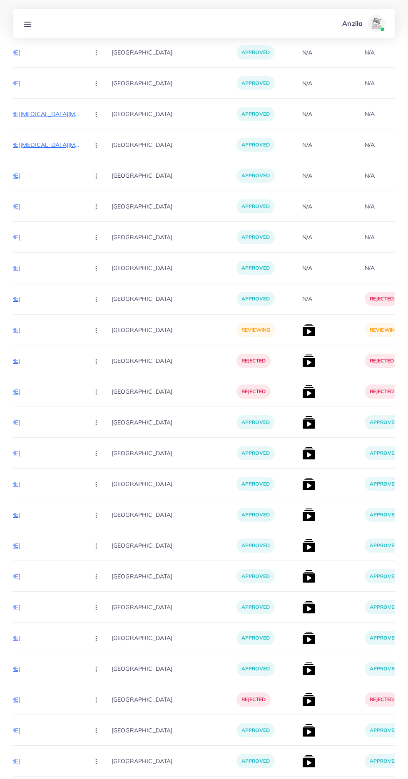
click at [21, 329] on p "[URL][DOMAIN_NAME]" at bounding box center [20, 330] width 125 height 10
click at [96, 330] on circle "button" at bounding box center [96, 330] width 0 height 0
click at [100, 353] on span "Approve" at bounding box center [113, 355] width 27 height 8
click at [302, 333] on img at bounding box center [308, 329] width 13 height 13
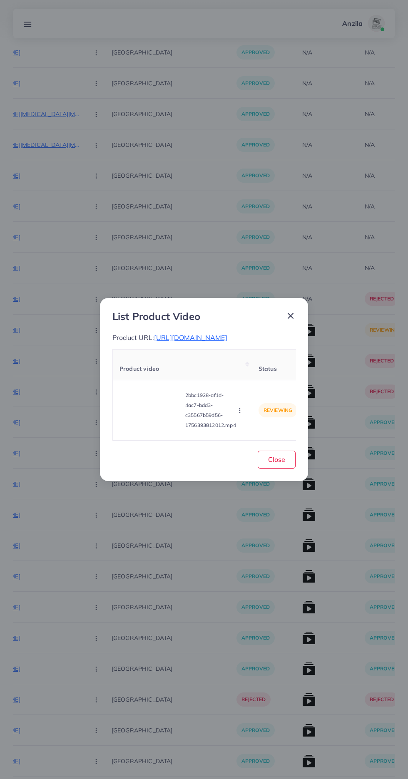
click at [151, 409] on video at bounding box center [150, 410] width 62 height 37
click at [160, 416] on div at bounding box center [150, 410] width 62 height 37
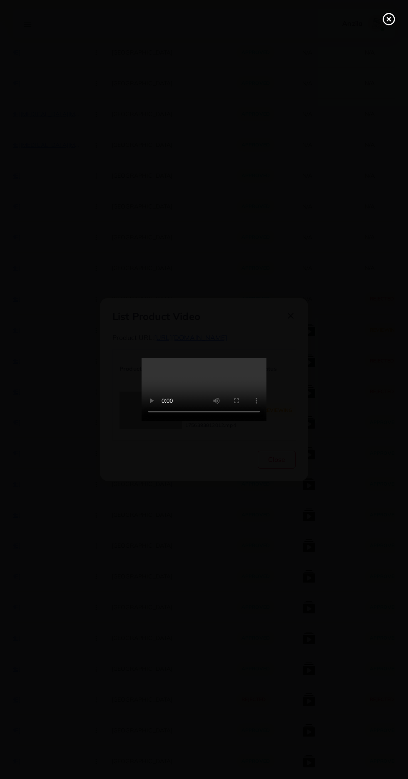
click at [389, 15] on icon at bounding box center [388, 18] width 13 height 13
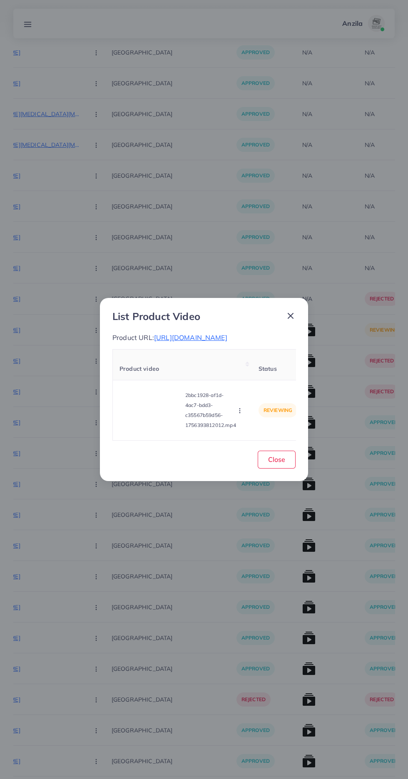
click at [241, 414] on icon "button" at bounding box center [239, 410] width 7 height 7
click at [260, 373] on span "Approve" at bounding box center [257, 371] width 27 height 8
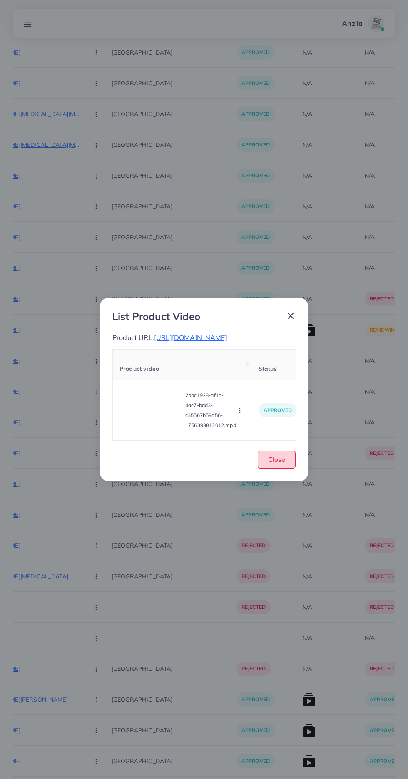
click at [283, 464] on span "Close" at bounding box center [276, 459] width 17 height 8
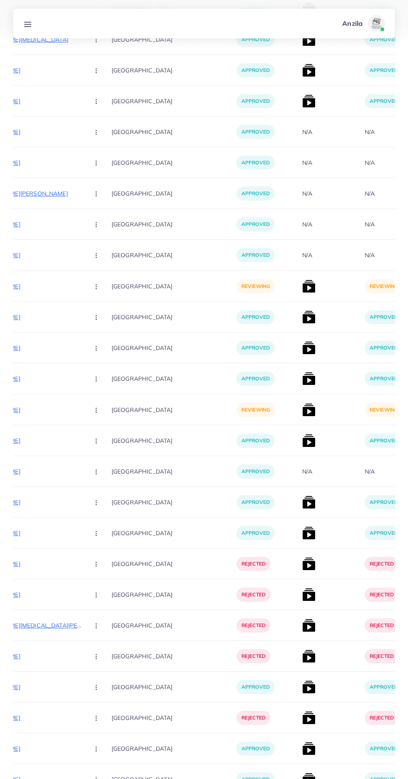
scroll to position [2771, 0]
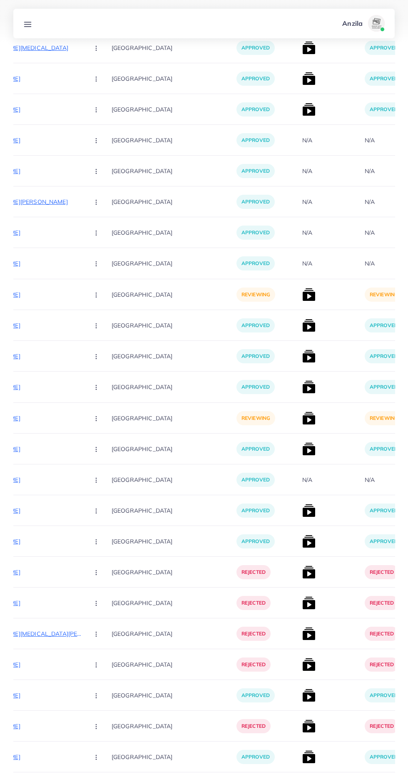
click at [27, 293] on p "[URL][DOMAIN_NAME]" at bounding box center [20, 295] width 125 height 10
click at [82, 301] on button "button" at bounding box center [96, 294] width 29 height 19
click at [99, 325] on link "Approve" at bounding box center [116, 320] width 66 height 18
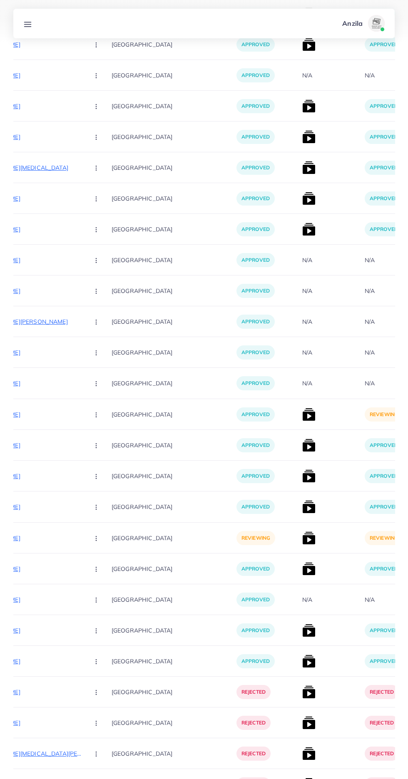
scroll to position [5038, 0]
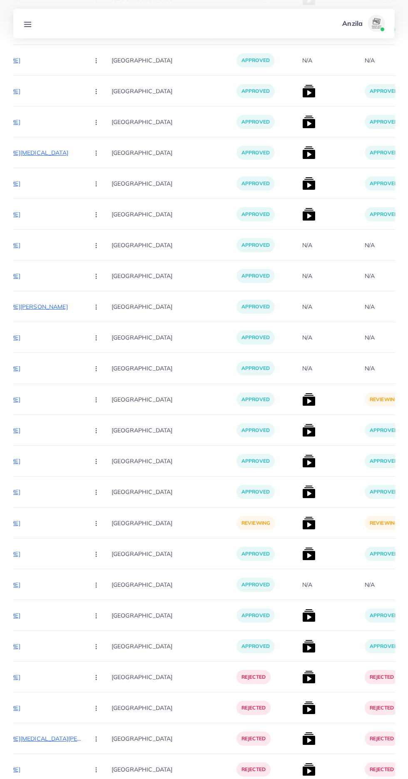
click at [302, 405] on img at bounding box center [308, 399] width 13 height 13
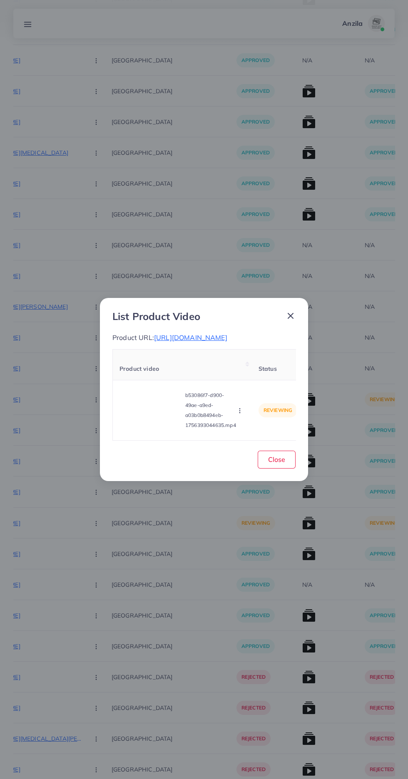
click at [155, 429] on video at bounding box center [150, 410] width 62 height 37
click at [164, 429] on div at bounding box center [150, 410] width 62 height 37
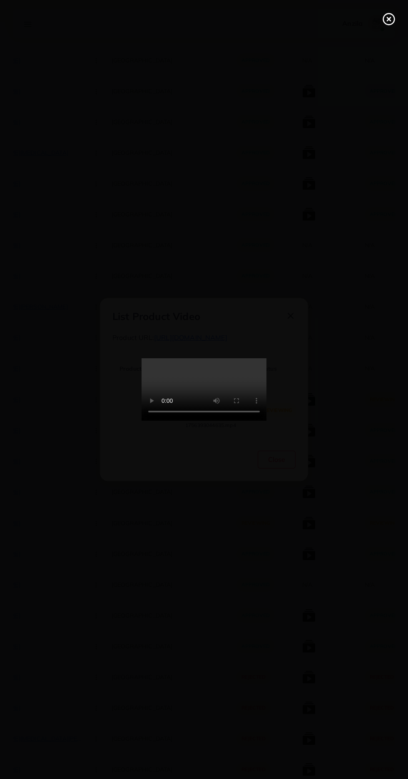
click at [385, 20] on icon at bounding box center [388, 18] width 13 height 13
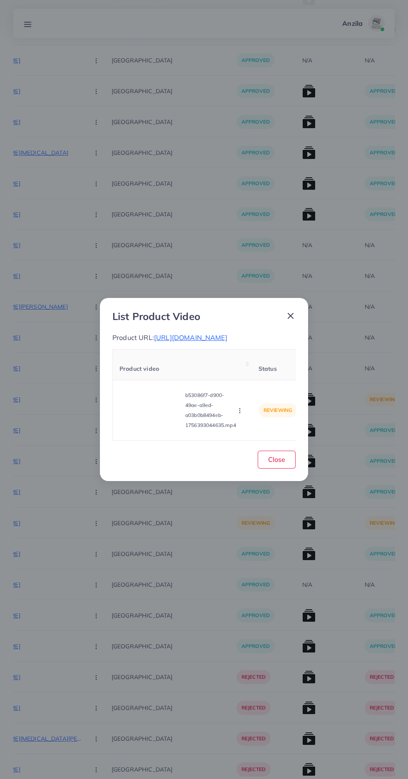
click at [237, 414] on icon "button" at bounding box center [239, 410] width 7 height 7
click at [257, 376] on span "Approve" at bounding box center [257, 371] width 27 height 8
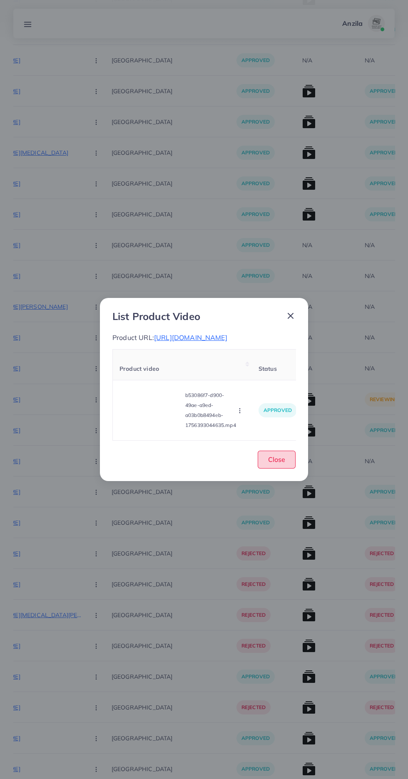
click at [275, 464] on span "Close" at bounding box center [276, 459] width 17 height 8
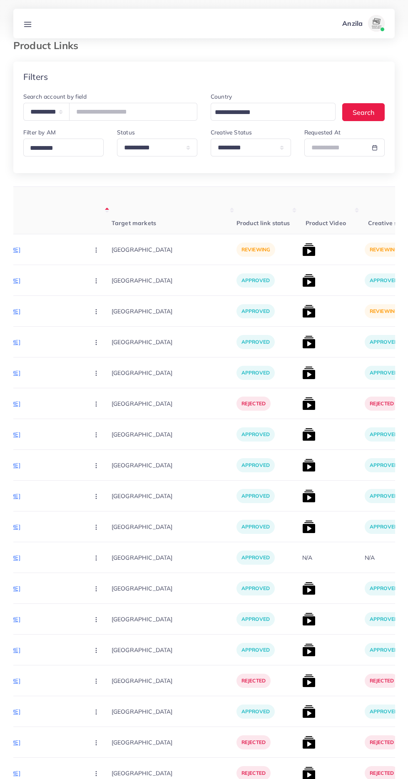
scroll to position [0, 0]
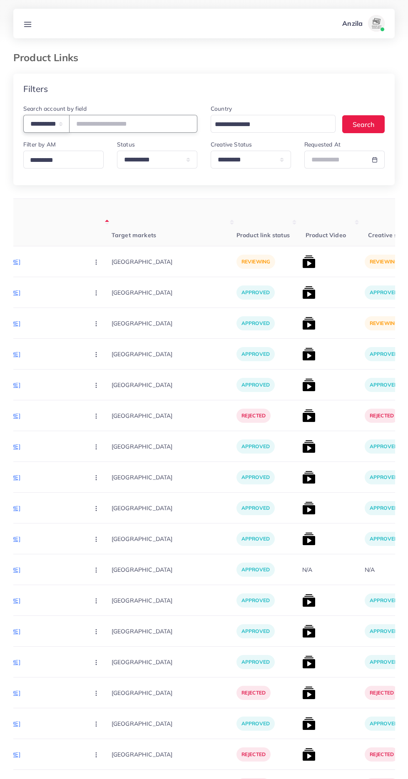
click at [46, 122] on select "**********" at bounding box center [46, 124] width 46 height 18
click at [122, 124] on input "text" at bounding box center [133, 124] width 128 height 18
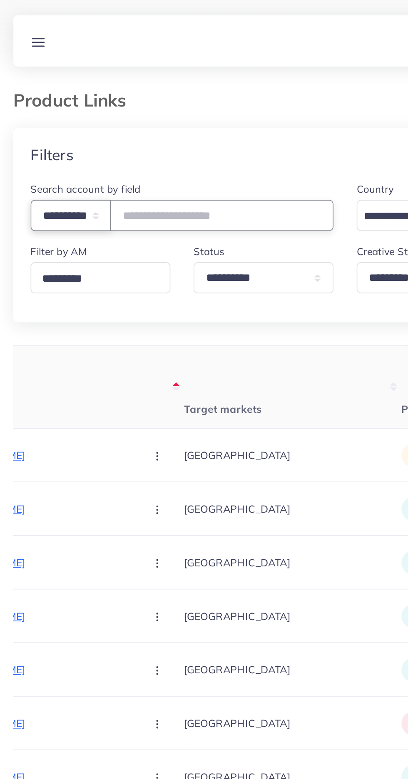
click at [50, 127] on select "**********" at bounding box center [46, 124] width 46 height 18
select select "**********"
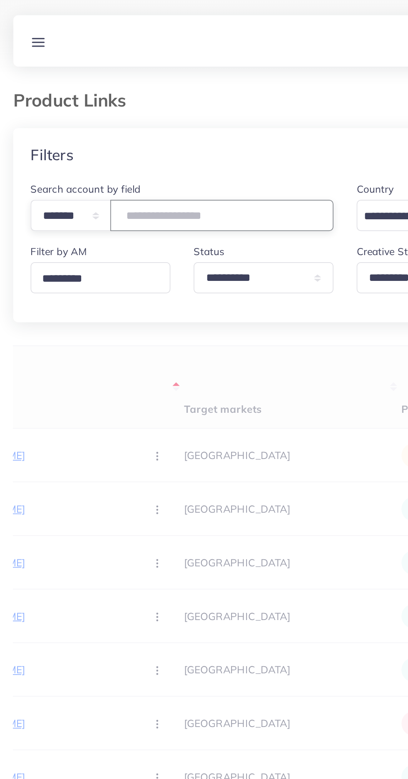
click at [104, 120] on input "number" at bounding box center [133, 124] width 128 height 18
type input "*******"
click at [190, 225] on th "Target markets" at bounding box center [174, 222] width 125 height 47
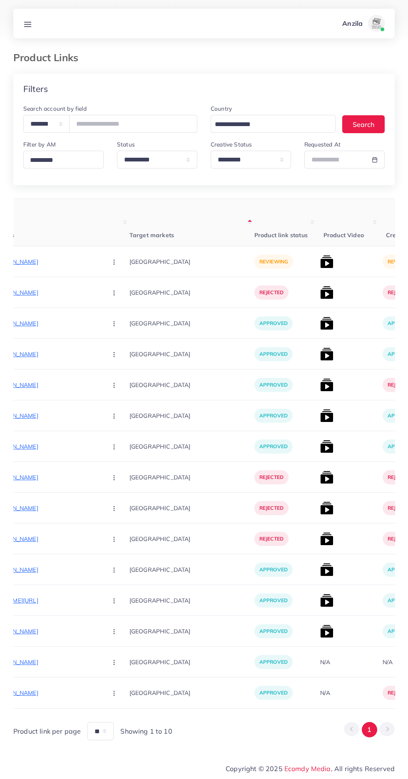
scroll to position [0, 147]
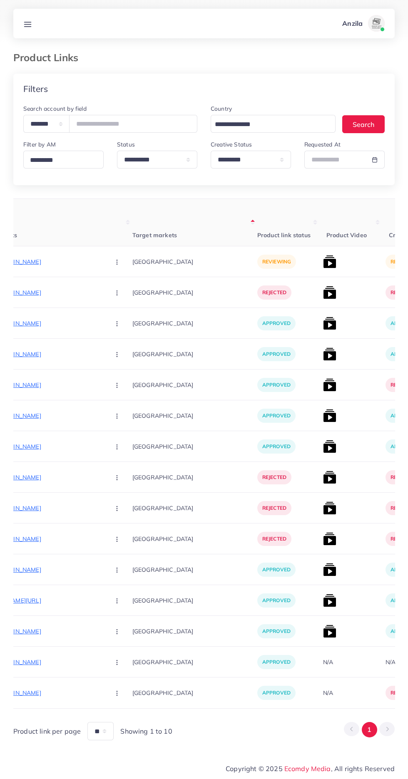
click at [42, 260] on p "[URL][DOMAIN_NAME]" at bounding box center [40, 262] width 125 height 10
click at [117, 262] on circle "button" at bounding box center [117, 262] width 0 height 0
click at [115, 317] on ul "Approve Reject" at bounding box center [136, 296] width 67 height 44
click at [121, 309] on span "Reject" at bounding box center [131, 305] width 20 height 8
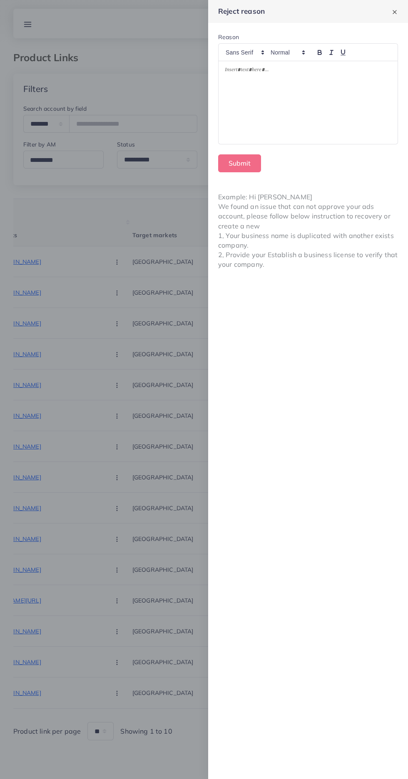
click at [352, 115] on div at bounding box center [307, 102] width 179 height 83
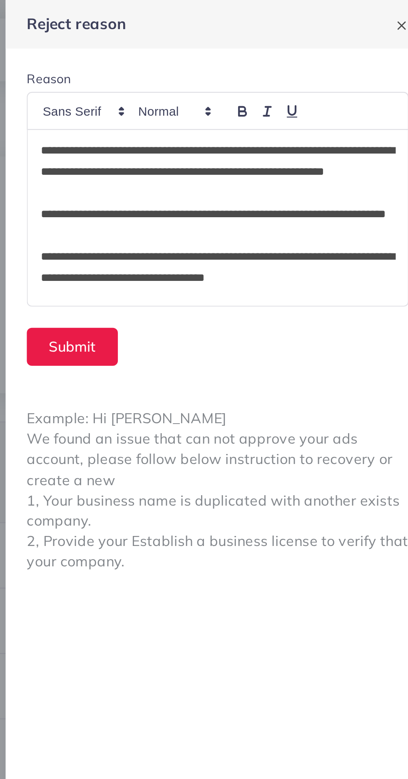
scroll to position [130, 0]
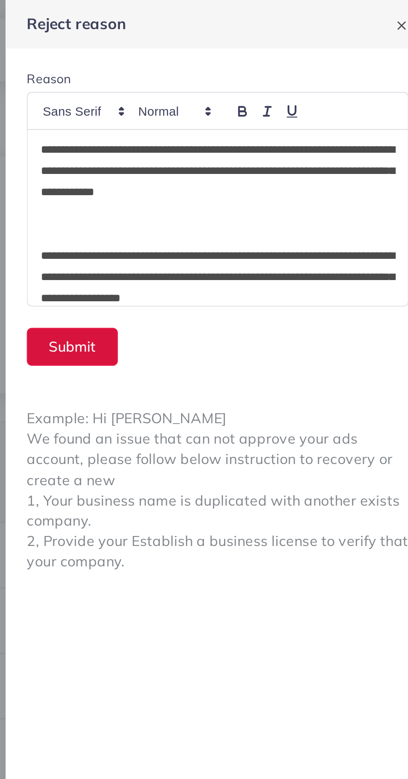
click at [242, 161] on button "Submit" at bounding box center [239, 163] width 43 height 18
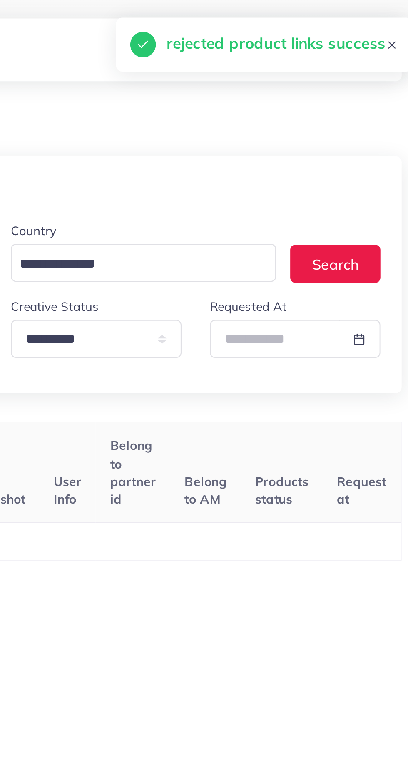
scroll to position [0, 130]
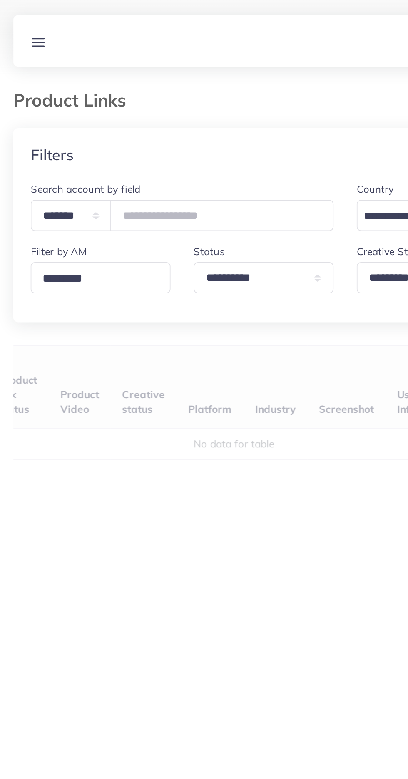
click at [88, 233] on div "User ID Country Product Links Target markets Product link status Product Video …" at bounding box center [203, 374] width 381 height 350
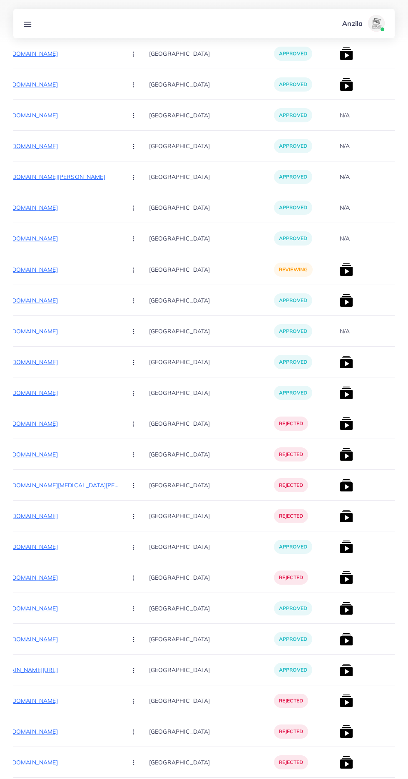
scroll to position [5224, 0]
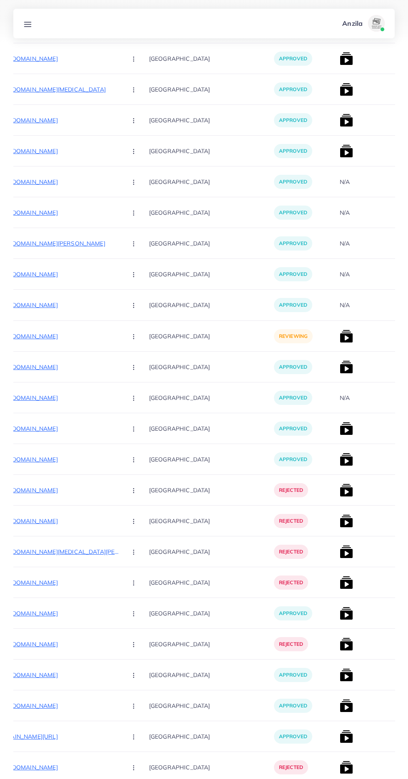
click at [56, 335] on p "[URL][DOMAIN_NAME]" at bounding box center [57, 336] width 125 height 10
click at [133, 337] on circle "button" at bounding box center [133, 336] width 0 height 0
click at [138, 359] on span "Approve" at bounding box center [151, 362] width 27 height 8
click at [340, 337] on img at bounding box center [346, 336] width 13 height 13
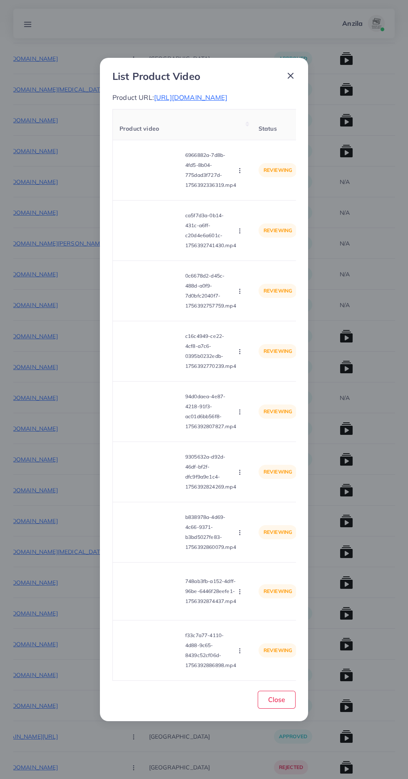
click at [145, 306] on video at bounding box center [150, 290] width 62 height 37
click at [141, 301] on div at bounding box center [150, 290] width 62 height 37
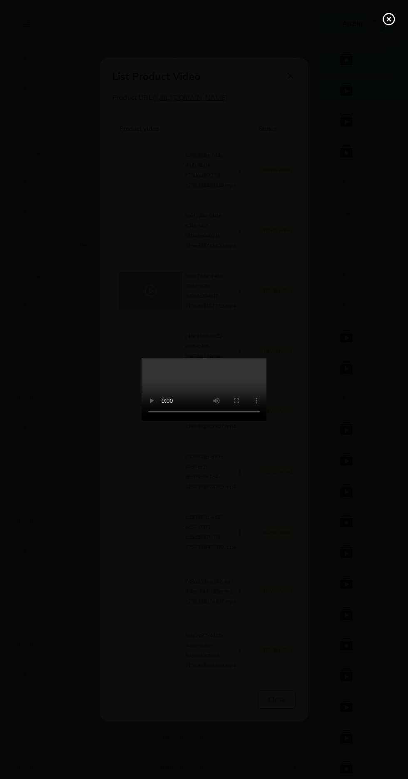
click at [385, 19] on icon at bounding box center [388, 18] width 13 height 13
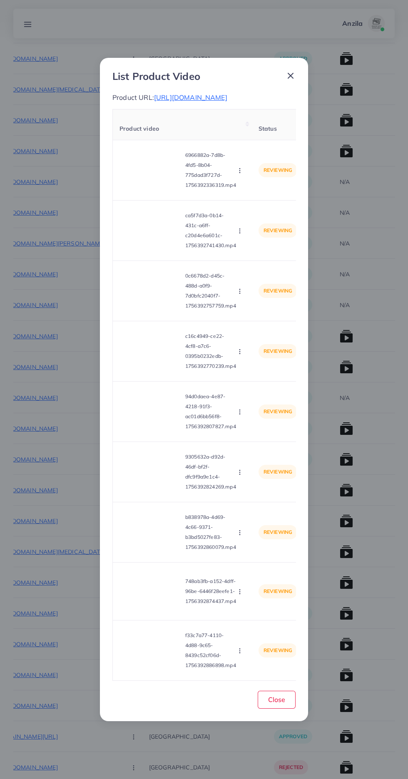
click at [242, 355] on icon "button" at bounding box center [239, 351] width 7 height 7
click at [261, 381] on link "Approve" at bounding box center [259, 371] width 66 height 18
click at [139, 304] on video at bounding box center [150, 290] width 62 height 37
click at [145, 293] on div at bounding box center [150, 290] width 62 height 37
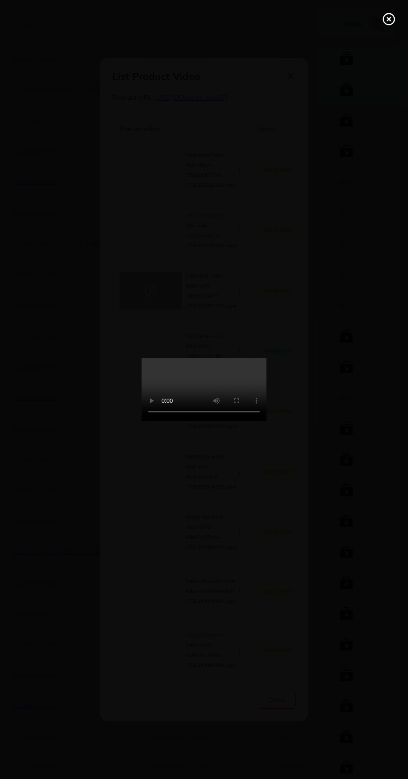
click at [395, 1] on div at bounding box center [204, 389] width 408 height 779
click at [383, 17] on circle at bounding box center [388, 19] width 11 height 11
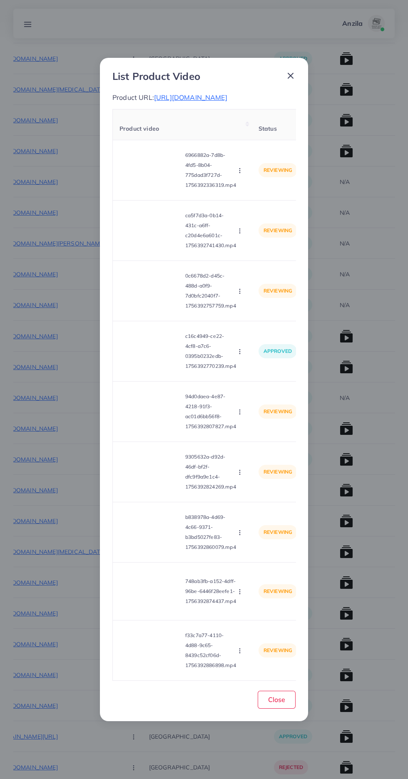
click at [241, 295] on icon "button" at bounding box center [239, 291] width 7 height 7
click at [259, 314] on ul "Approve Reject" at bounding box center [259, 320] width 67 height 44
click at [238, 315] on icon at bounding box center [238, 312] width 6 height 6
click at [144, 430] on video at bounding box center [150, 411] width 62 height 37
click at [148, 417] on div at bounding box center [150, 411] width 62 height 37
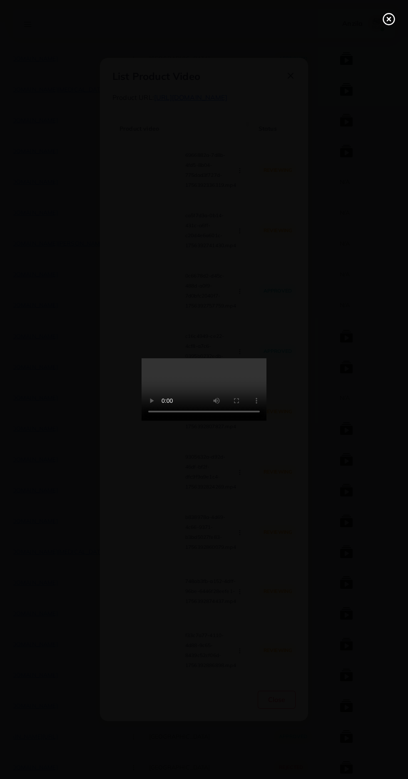
click at [389, 8] on div at bounding box center [204, 389] width 408 height 779
click at [389, 19] on line at bounding box center [388, 18] width 3 height 3
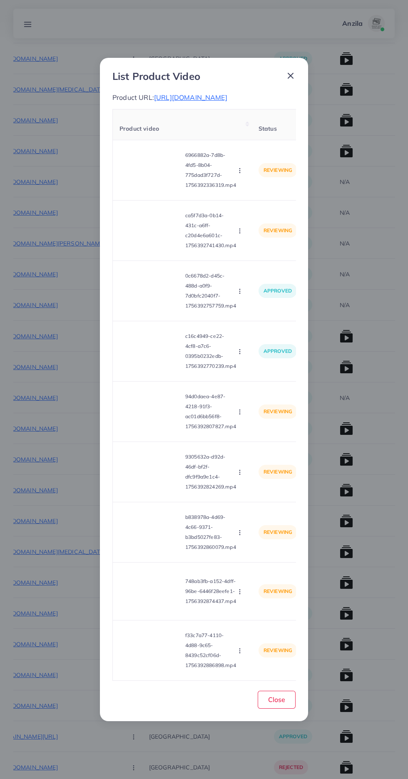
click at [240, 412] on circle "button" at bounding box center [239, 412] width 0 height 0
click at [253, 436] on span "Approve" at bounding box center [257, 432] width 27 height 8
click at [155, 539] on video at bounding box center [150, 532] width 62 height 37
click at [160, 549] on div at bounding box center [150, 532] width 62 height 37
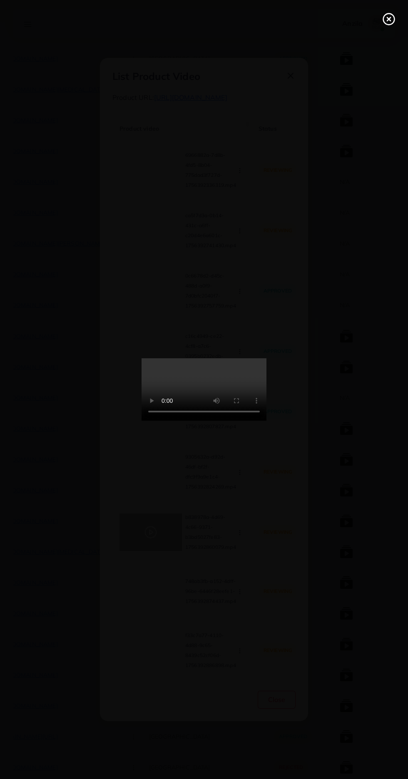
click at [382, 15] on icon at bounding box center [388, 18] width 13 height 13
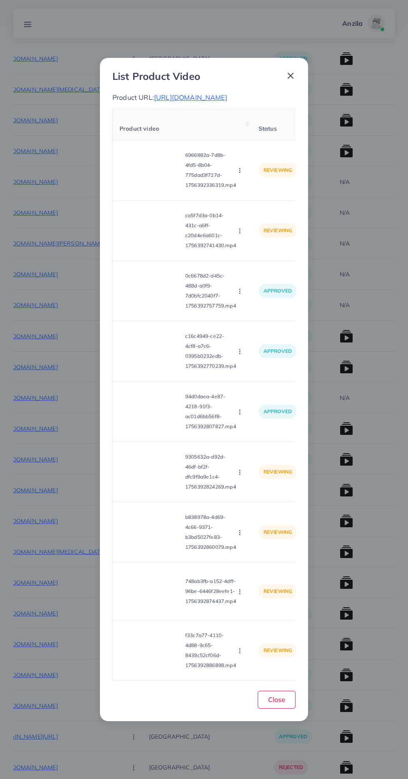
click at [241, 536] on icon "button" at bounding box center [239, 532] width 7 height 7
click at [258, 556] on ul "Approve Reject" at bounding box center [259, 562] width 67 height 44
click at [249, 557] on span "Approve" at bounding box center [257, 553] width 27 height 8
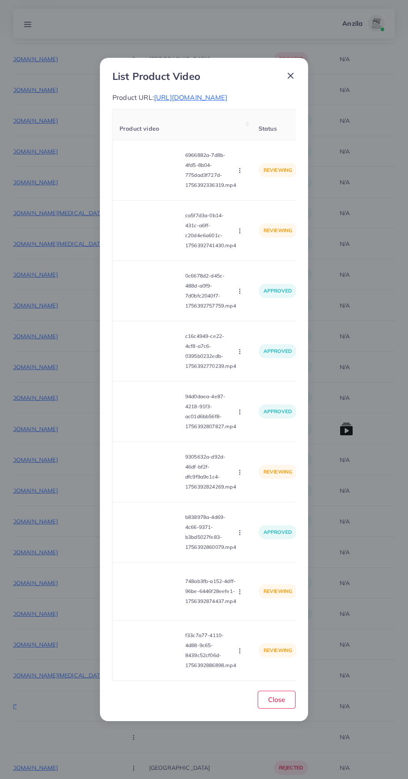
scroll to position [3777, 0]
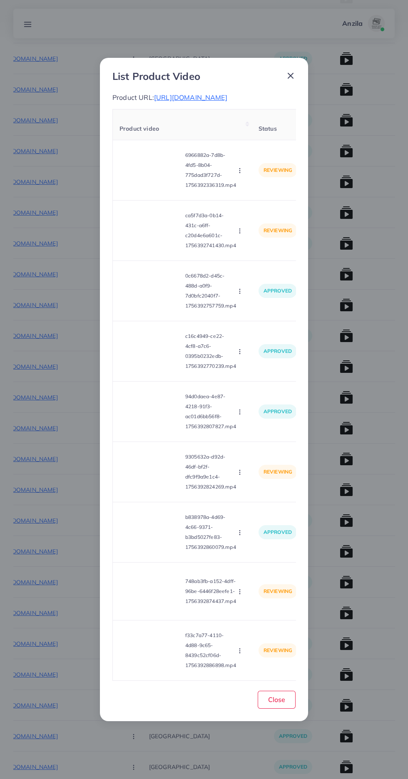
click at [146, 171] on video at bounding box center [150, 169] width 62 height 37
click at [148, 173] on div at bounding box center [150, 169] width 62 height 37
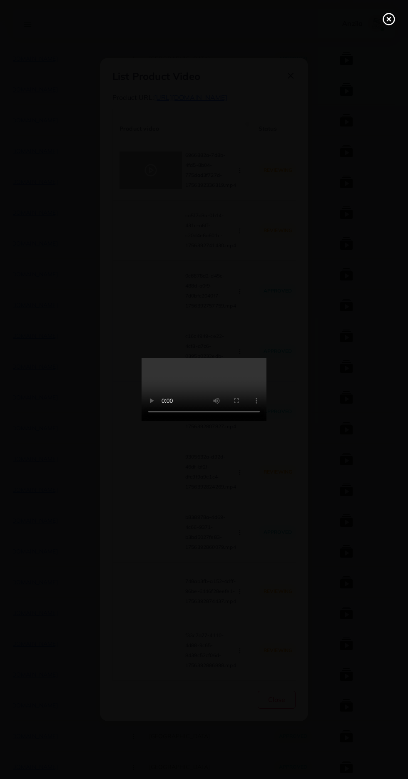
click at [385, 14] on icon at bounding box center [388, 18] width 13 height 13
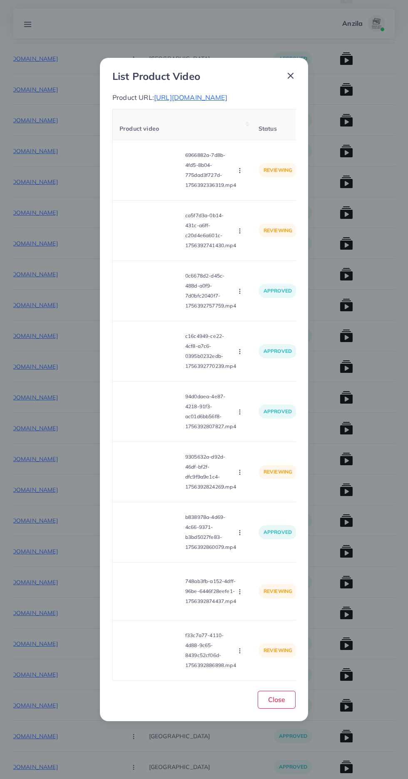
click at [241, 174] on icon "button" at bounding box center [239, 170] width 7 height 7
click at [253, 195] on span "Approve" at bounding box center [257, 190] width 27 height 8
click at [156, 249] on video at bounding box center [150, 230] width 62 height 37
click at [155, 237] on icon at bounding box center [150, 230] width 13 height 13
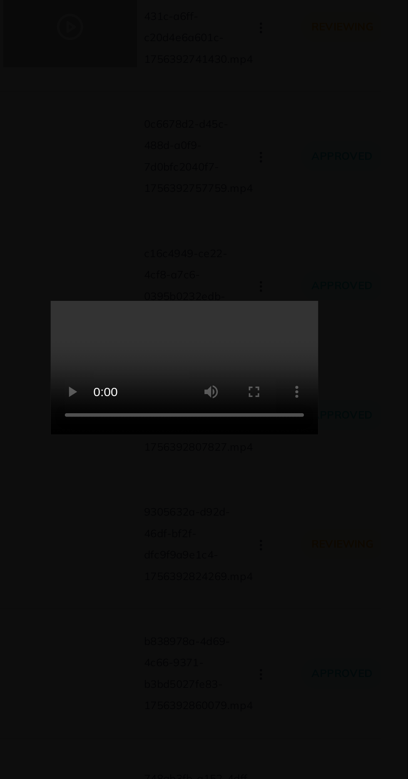
click at [221, 402] on video at bounding box center [204, 389] width 125 height 62
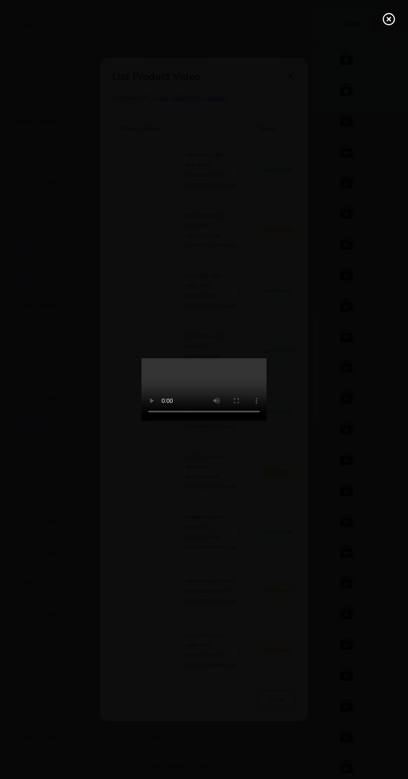
click at [388, 19] on line at bounding box center [388, 18] width 3 height 3
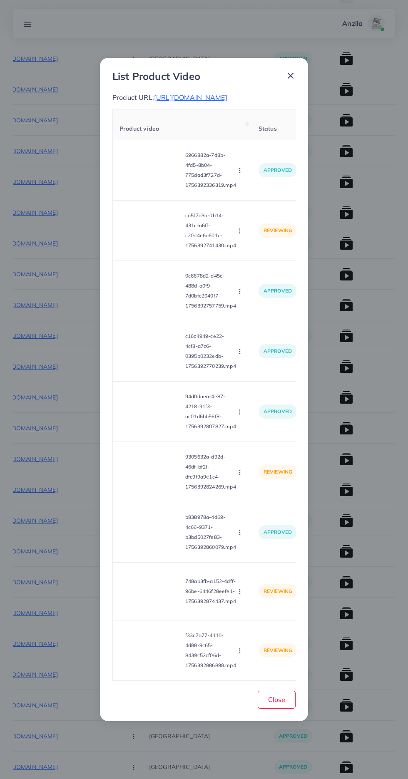
click at [240, 231] on circle "button" at bounding box center [239, 231] width 0 height 0
click at [251, 255] on span "Approve" at bounding box center [257, 251] width 27 height 8
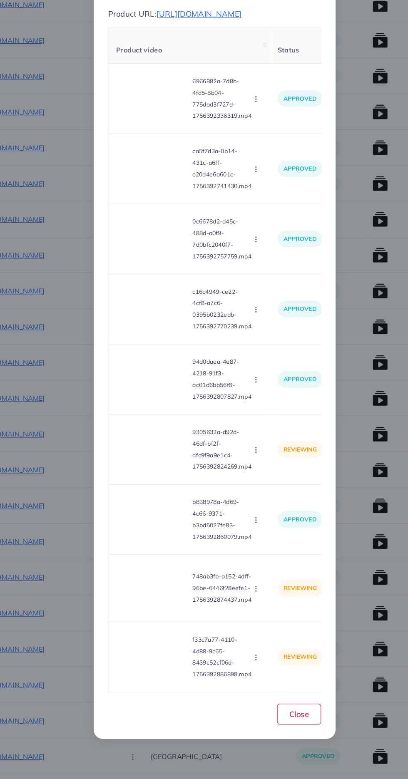
click at [142, 485] on video at bounding box center [150, 471] width 62 height 37
click at [149, 474] on polygon at bounding box center [150, 471] width 3 height 5
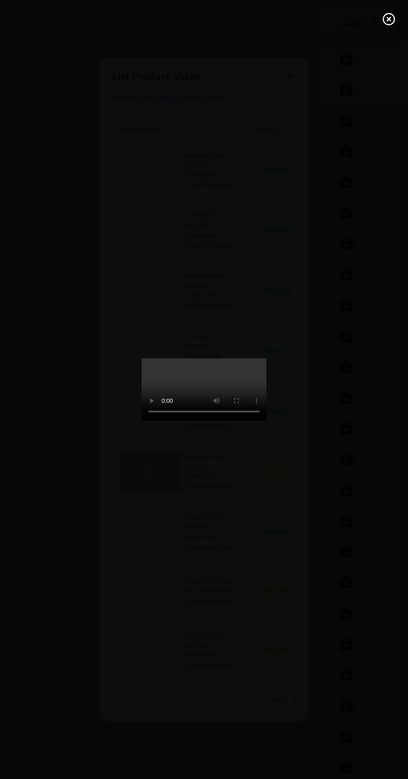
click at [389, 19] on line at bounding box center [388, 18] width 3 height 3
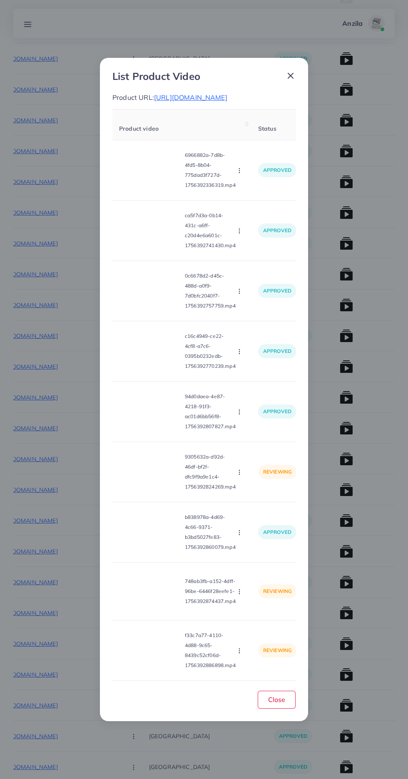
click at [238, 476] on icon "button" at bounding box center [239, 472] width 7 height 7
click at [260, 497] on span "Approve" at bounding box center [257, 492] width 27 height 8
click at [241, 595] on icon "button" at bounding box center [239, 591] width 7 height 7
click at [255, 616] on span "Approve" at bounding box center [257, 612] width 27 height 8
click at [239, 651] on circle "button" at bounding box center [239, 651] width 0 height 0
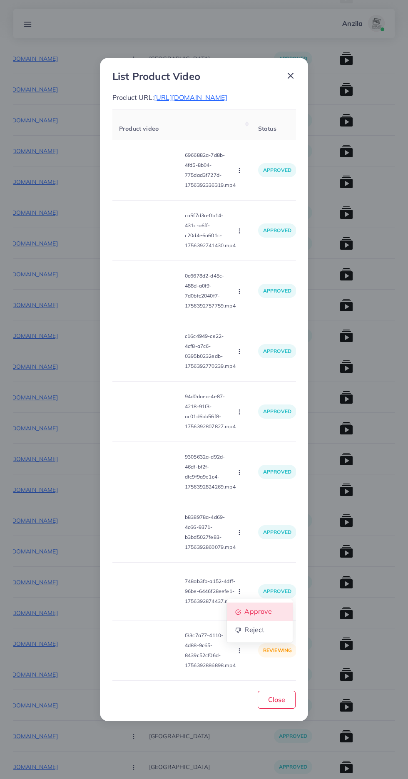
click at [261, 616] on span "Approve" at bounding box center [257, 612] width 27 height 8
click at [277, 709] on button "Close" at bounding box center [277, 700] width 38 height 18
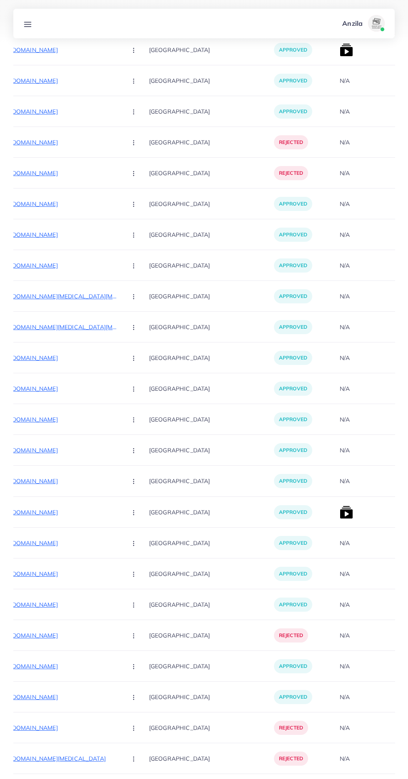
scroll to position [5129, 0]
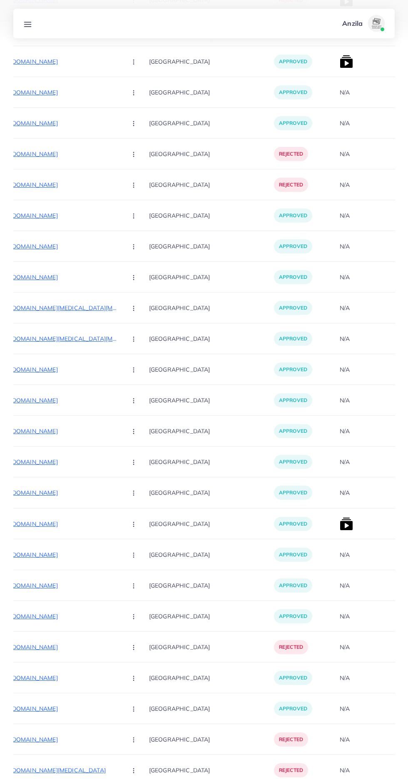
click at [340, 523] on img at bounding box center [346, 523] width 13 height 13
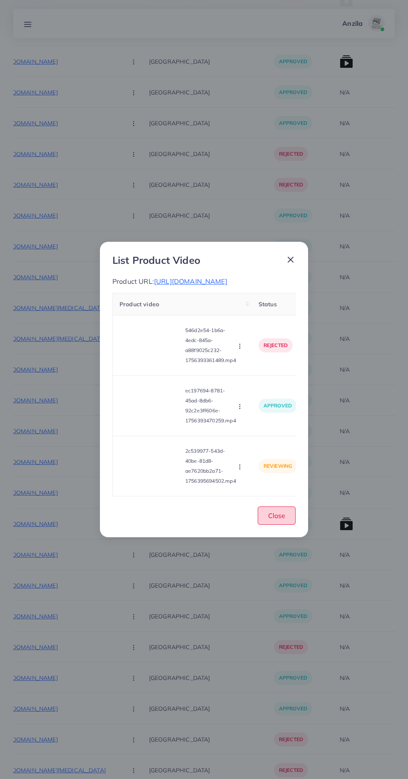
click at [285, 520] on button "Close" at bounding box center [277, 515] width 38 height 18
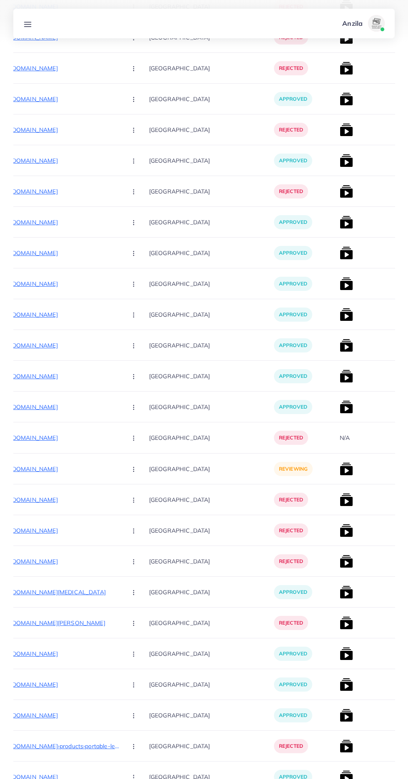
scroll to position [4177, 0]
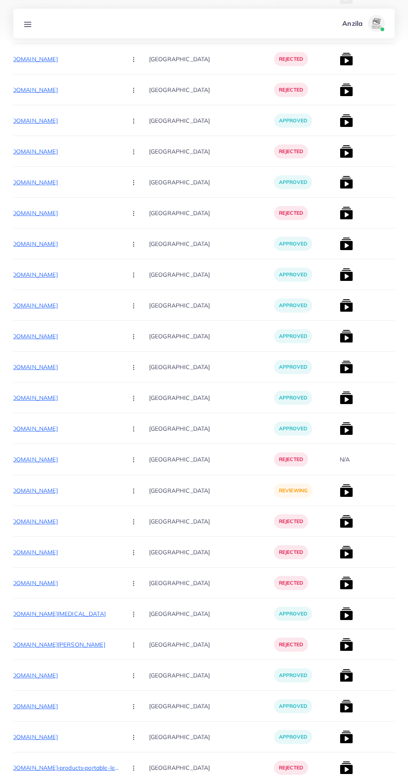
click at [55, 491] on p "[URL][DOMAIN_NAME]" at bounding box center [57, 491] width 125 height 10
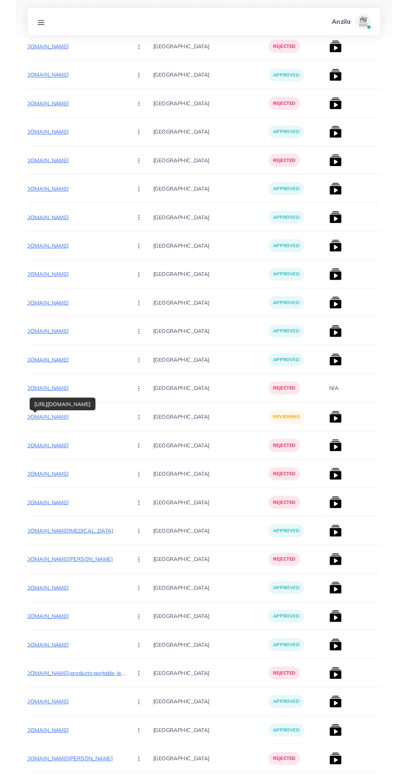
scroll to position [4241, 0]
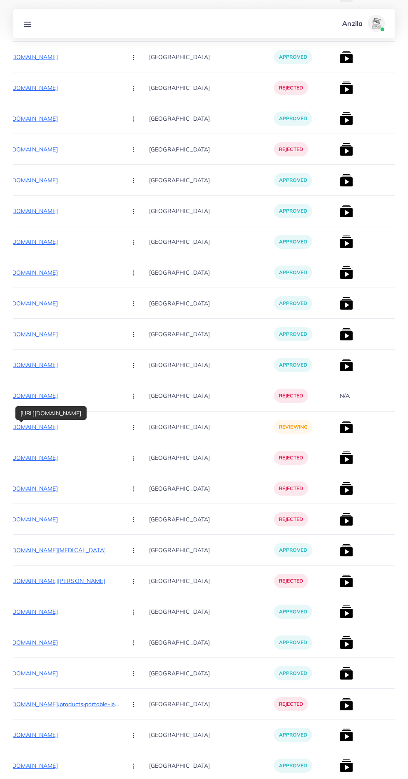
click at [133, 430] on circle "button" at bounding box center [133, 429] width 0 height 0
click at [138, 474] on span "Reject" at bounding box center [148, 471] width 20 height 8
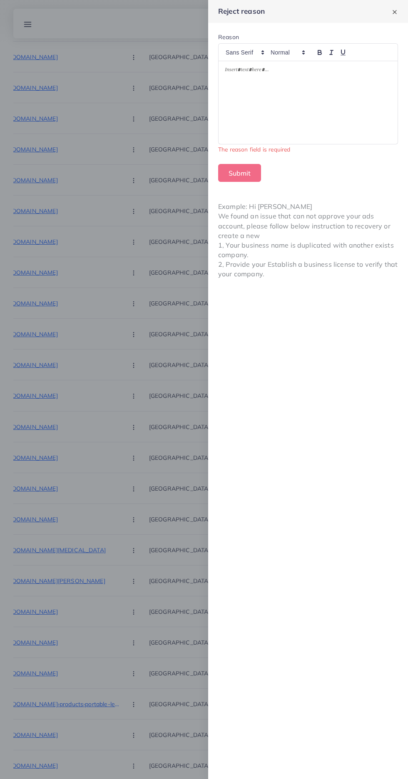
click at [317, 110] on div at bounding box center [307, 102] width 179 height 83
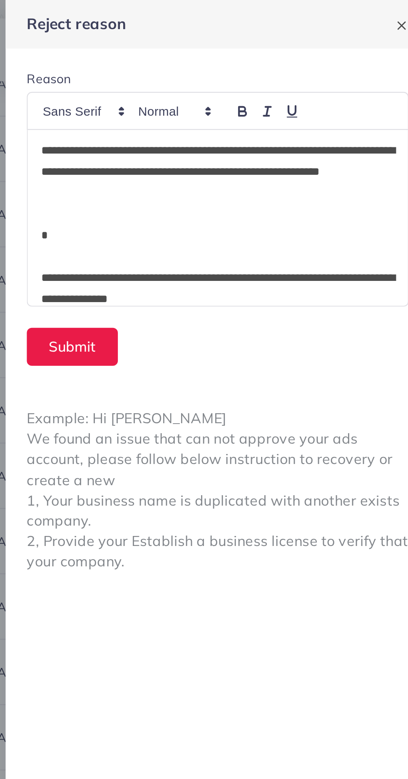
scroll to position [100, 0]
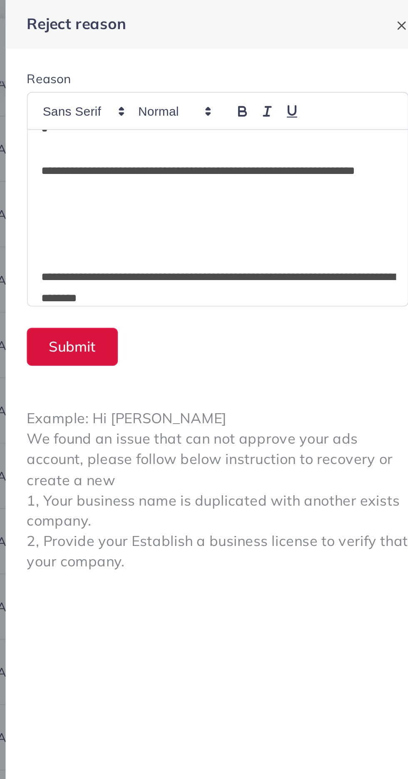
click at [239, 165] on button "Submit" at bounding box center [239, 163] width 43 height 18
click at [236, 167] on button "Submit" at bounding box center [239, 163] width 43 height 18
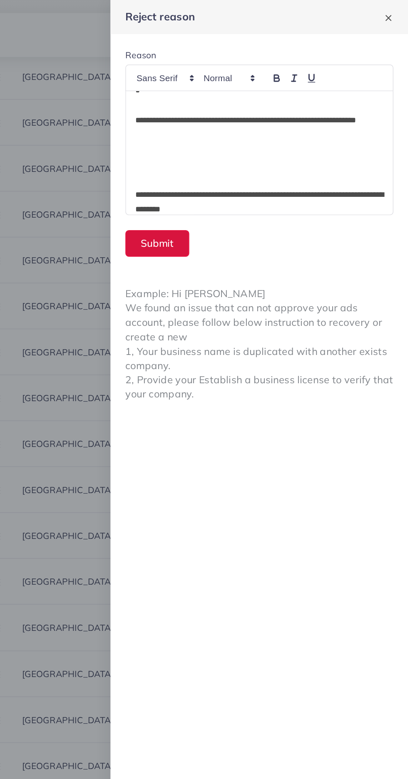
scroll to position [4209, 0]
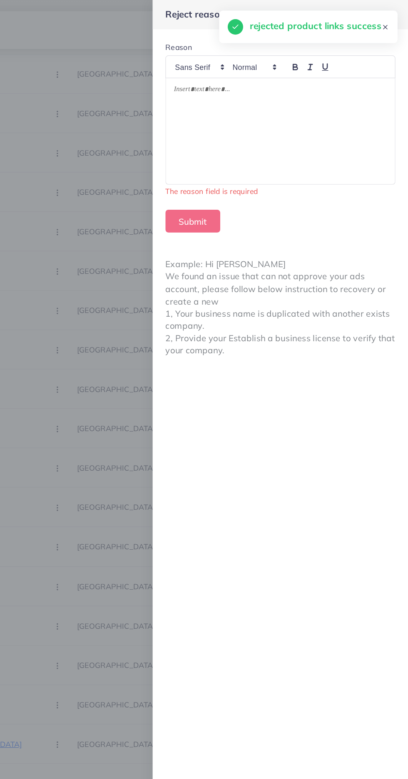
click at [244, 154] on div "Reason The reason field is required" at bounding box center [308, 93] width 180 height 121
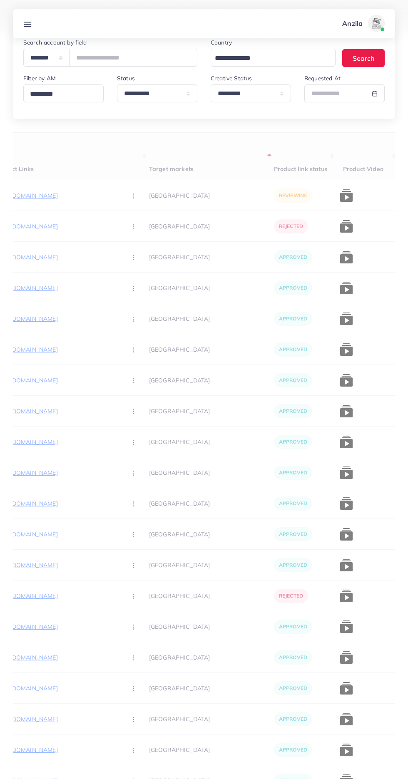
scroll to position [0, 0]
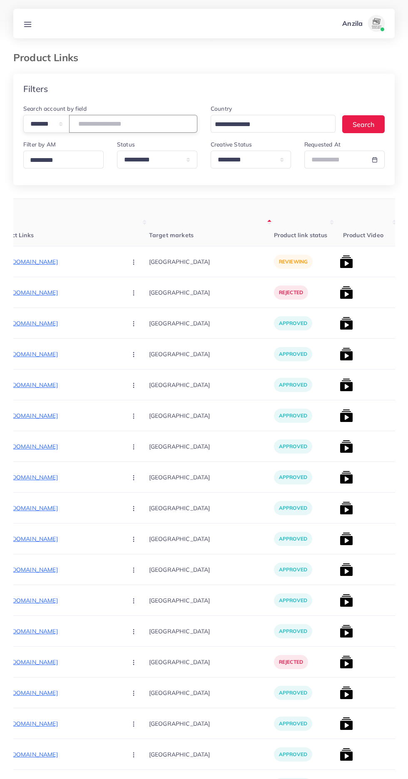
click at [99, 123] on input "number" at bounding box center [133, 124] width 128 height 18
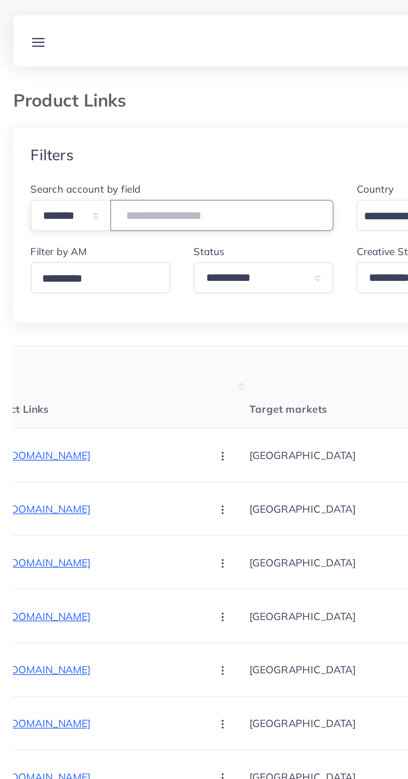
type input "*******"
click at [72, 179] on div "**********" at bounding box center [203, 145] width 381 height 82
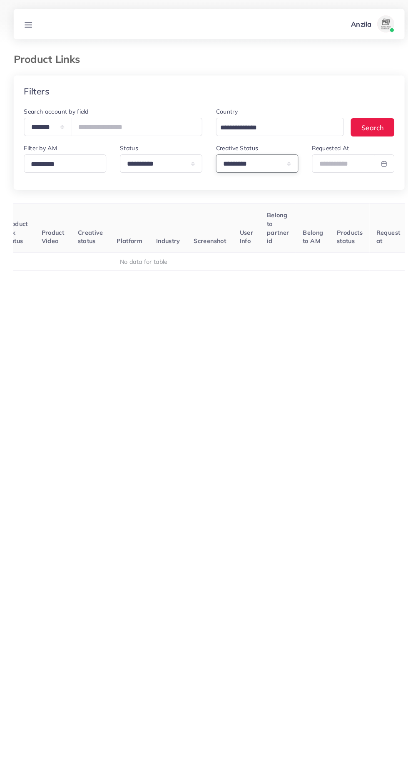
click at [235, 160] on select "**********" at bounding box center [251, 160] width 80 height 18
select select
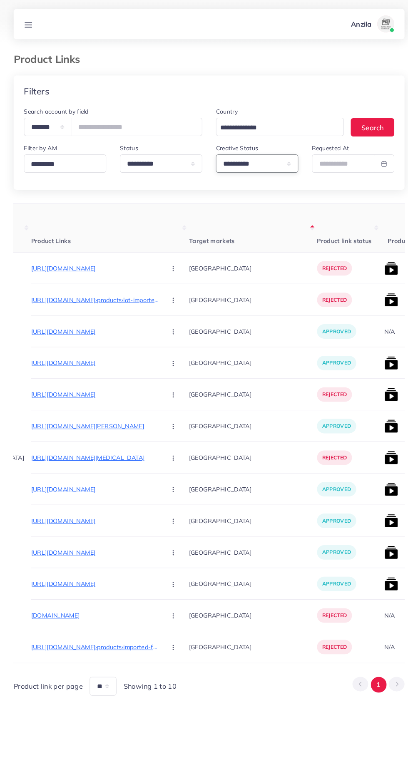
scroll to position [0, 74]
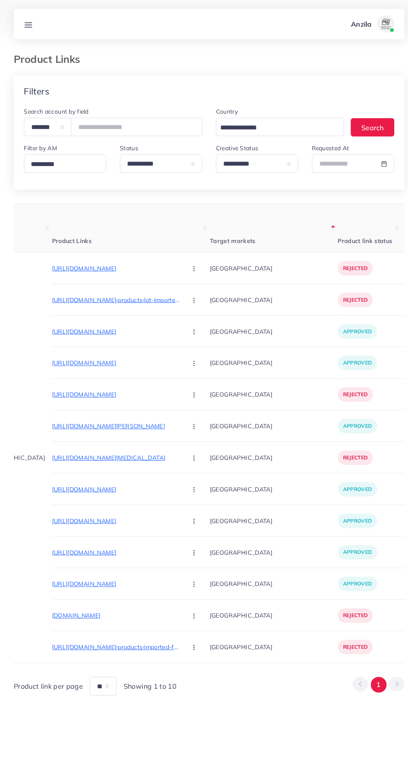
click at [111, 261] on p "[URL][DOMAIN_NAME]" at bounding box center [113, 262] width 125 height 10
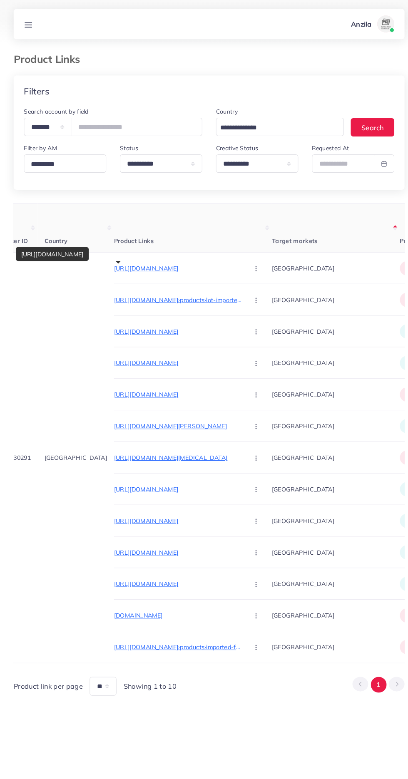
scroll to position [0, 12]
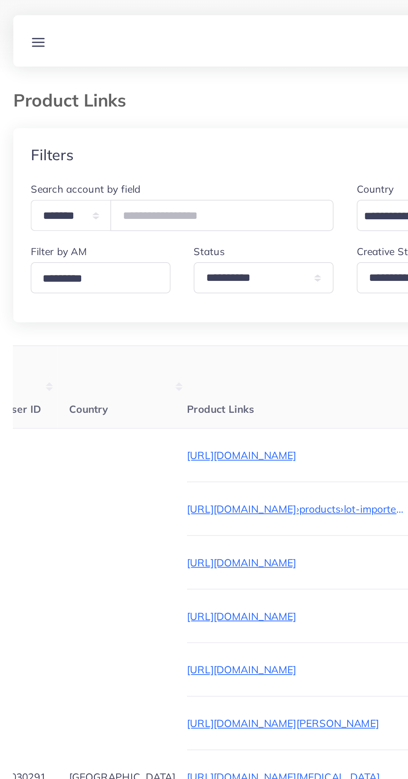
click at [21, 22] on link at bounding box center [27, 23] width 15 height 10
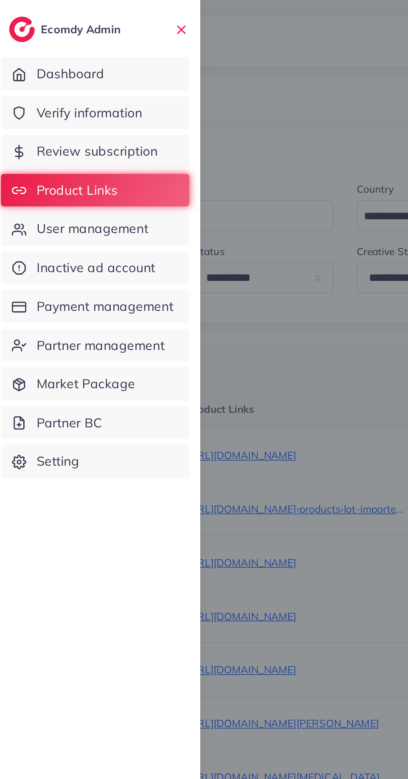
click at [50, 133] on span "User management" at bounding box center [59, 131] width 64 height 11
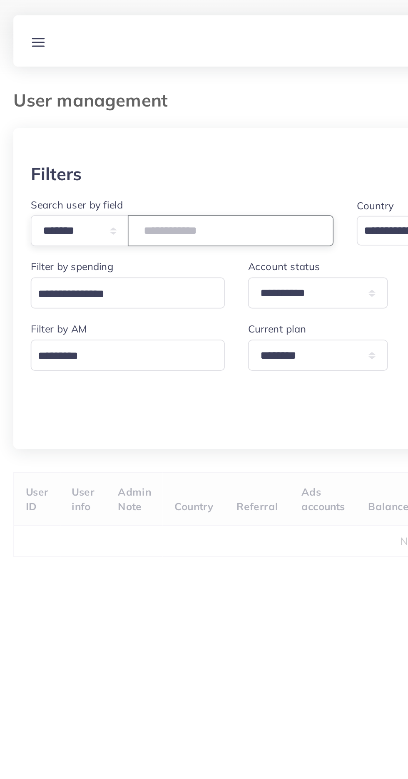
click at [117, 136] on input "number" at bounding box center [138, 133] width 118 height 18
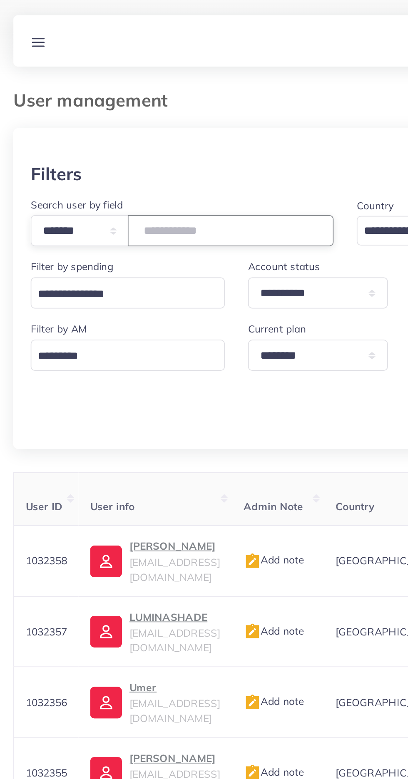
type input "*******"
click at [62, 97] on div "Filters" at bounding box center [203, 100] width 361 height 12
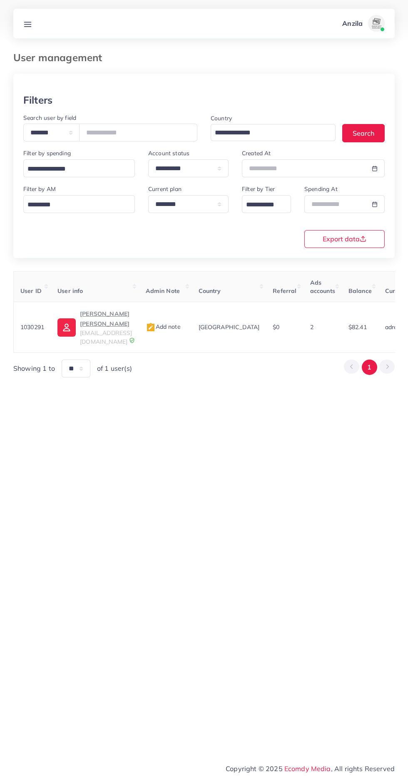
click at [107, 329] on span "[EMAIL_ADDRESS][DOMAIN_NAME]" at bounding box center [106, 337] width 52 height 16
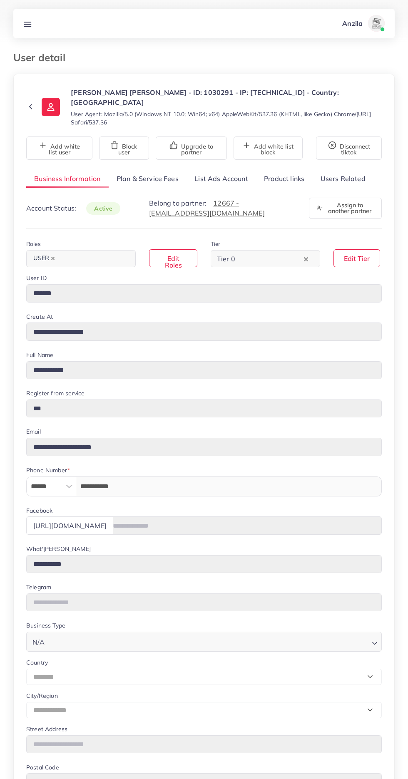
click at [290, 170] on link "Product links" at bounding box center [284, 179] width 56 height 18
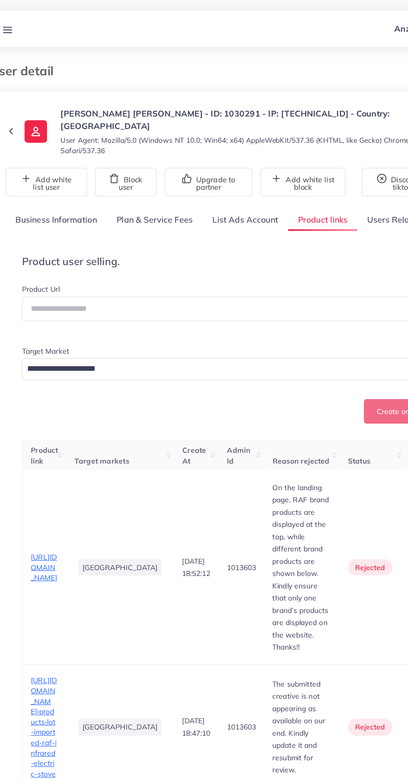
click at [32, 23] on icon at bounding box center [27, 24] width 9 height 9
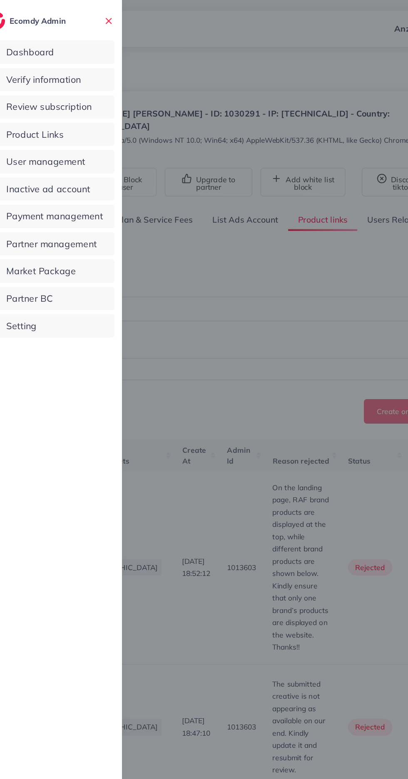
click at [53, 110] on span "Product Links" at bounding box center [50, 109] width 47 height 11
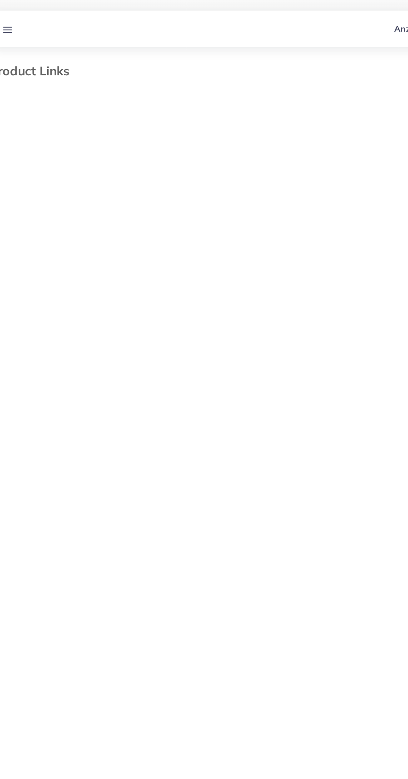
select select "*********"
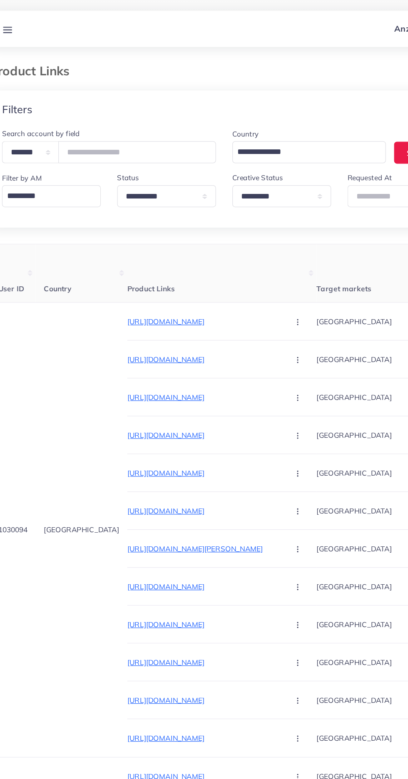
click at [58, 103] on div "Filters" at bounding box center [203, 89] width 381 height 30
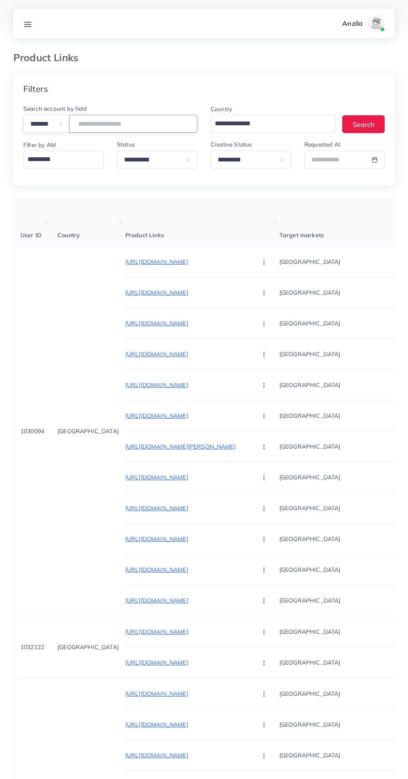
click at [106, 126] on input "number" at bounding box center [133, 124] width 128 height 18
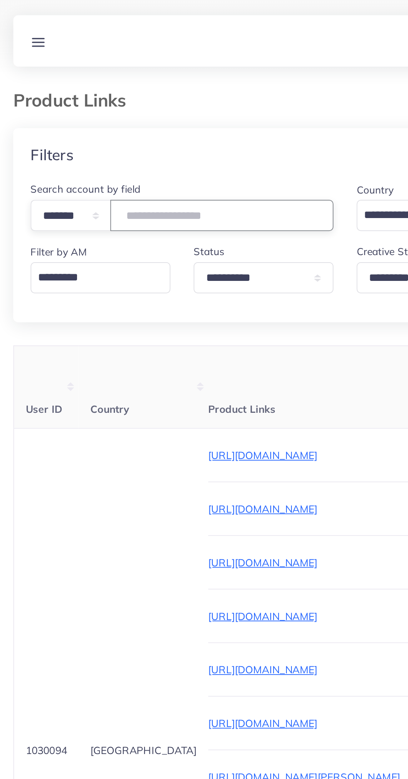
type input "*******"
click at [80, 207] on th "Country" at bounding box center [88, 222] width 74 height 47
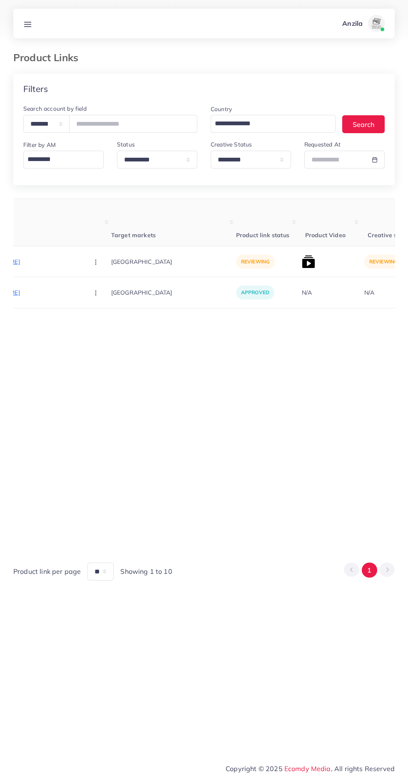
scroll to position [0, 169]
click at [44, 262] on p "https://almakkah.pk/products/dust-waterproof-ceiling-fan-cover-set-universal-si…" at bounding box center [19, 262] width 125 height 10
click at [95, 262] on circle "button" at bounding box center [95, 262] width 0 height 0
click at [90, 288] on icon at bounding box center [93, 288] width 6 height 6
click at [301, 262] on img at bounding box center [307, 261] width 13 height 13
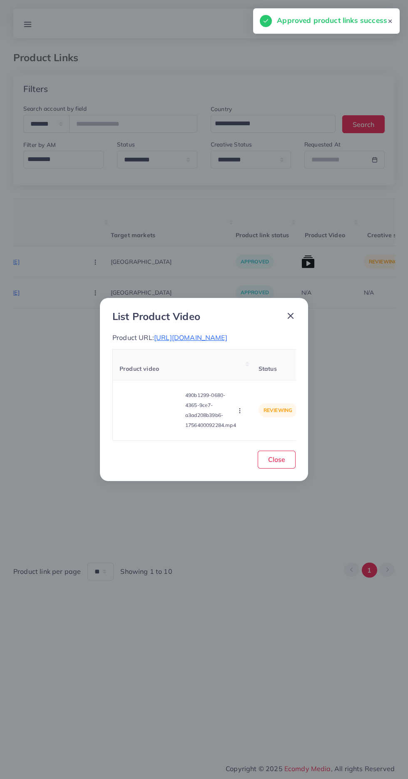
click at [149, 426] on video at bounding box center [150, 410] width 62 height 37
click at [156, 427] on div at bounding box center [150, 410] width 62 height 37
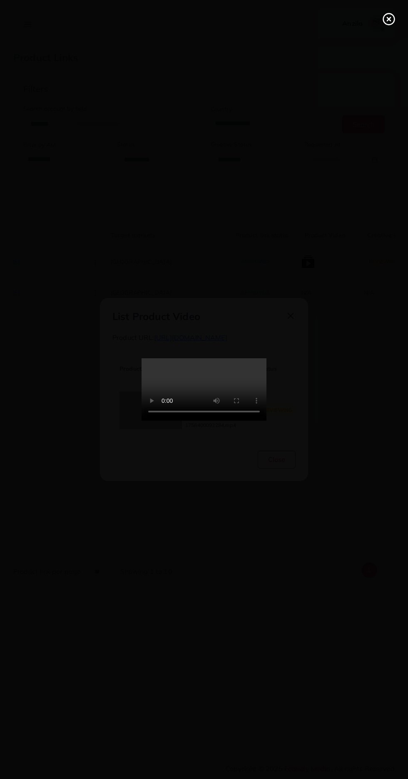
click at [389, 19] on line at bounding box center [388, 18] width 3 height 3
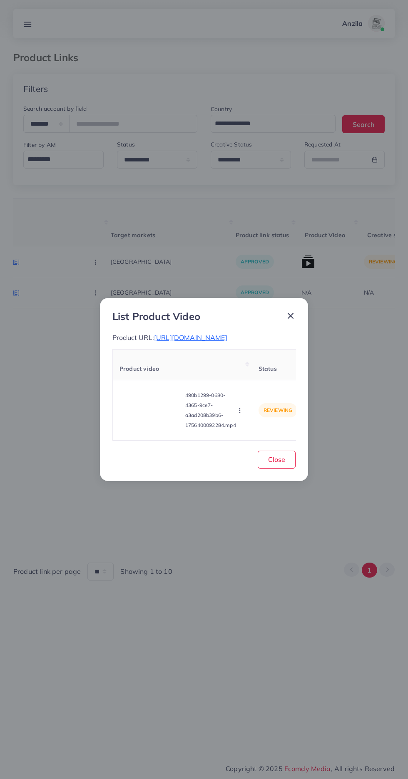
click at [241, 414] on icon "button" at bounding box center [239, 410] width 7 height 7
click at [250, 375] on span "Approve" at bounding box center [257, 371] width 27 height 8
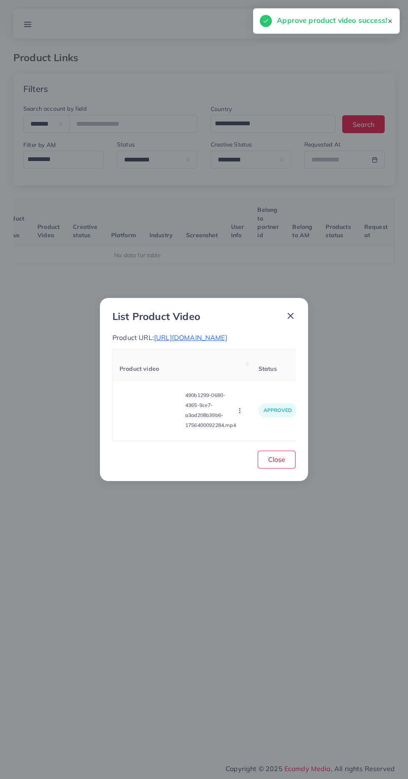
scroll to position [0, 130]
click at [286, 469] on button "Close" at bounding box center [277, 460] width 38 height 18
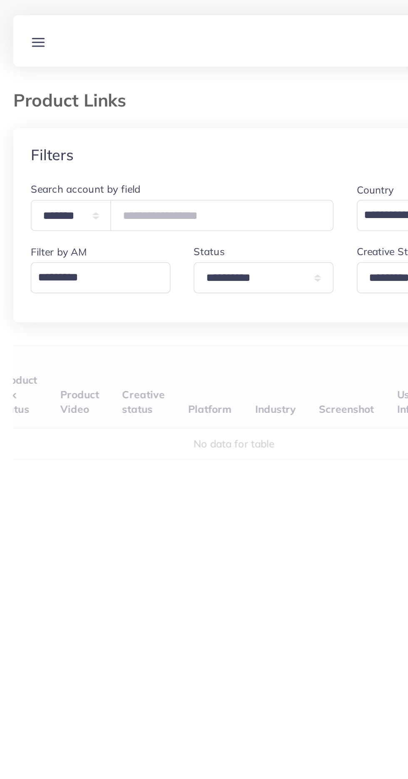
click at [209, 245] on div "User ID Country Product Links Target markets Product link status Product Video …" at bounding box center [203, 374] width 381 height 350
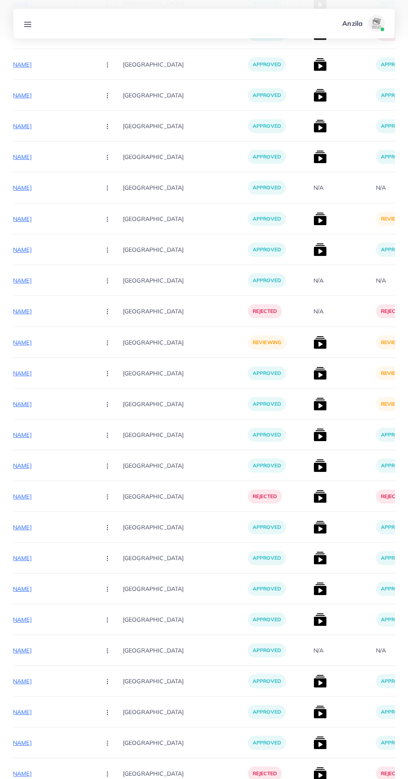
scroll to position [2532, 0]
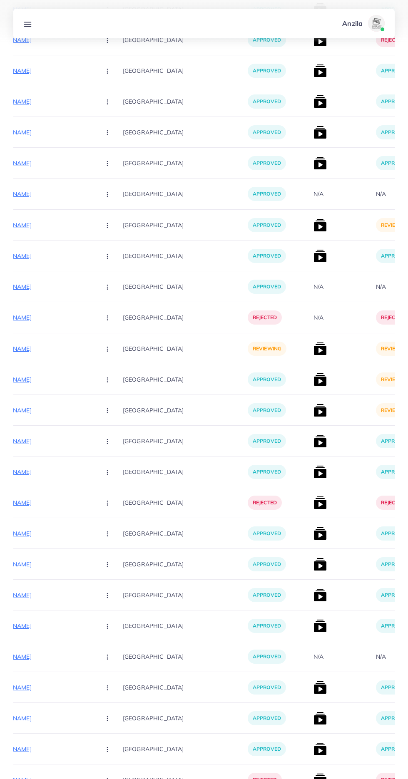
click at [32, 349] on p "[URL][DOMAIN_NAME]" at bounding box center [31, 349] width 125 height 10
click at [68, 333] on div "[URL][DOMAIN_NAME]" at bounding box center [50, 327] width 71 height 14
click at [107, 349] on circle "button" at bounding box center [107, 349] width 0 height 0
click at [112, 371] on span "Approve" at bounding box center [125, 374] width 27 height 8
click at [313, 349] on img at bounding box center [319, 348] width 13 height 13
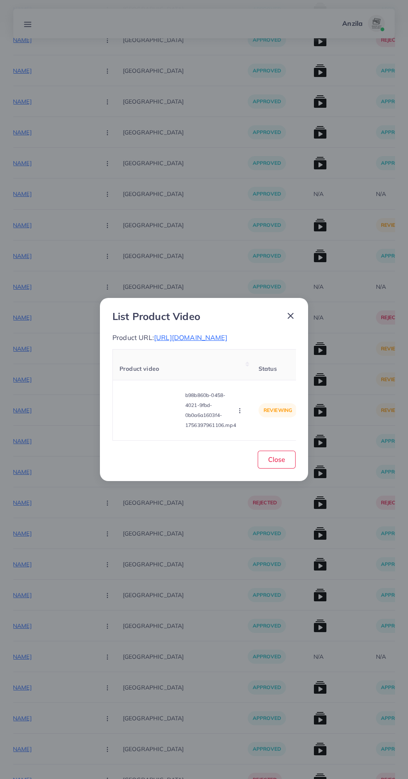
click at [155, 429] on video at bounding box center [150, 410] width 62 height 37
click at [151, 416] on div at bounding box center [150, 410] width 62 height 37
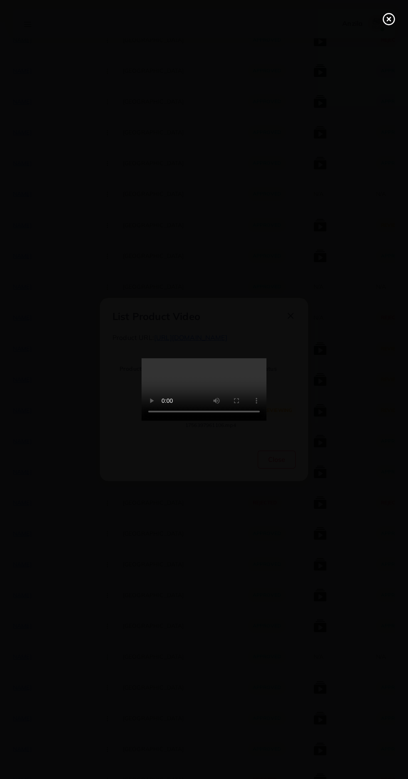
click at [388, 19] on line at bounding box center [388, 18] width 3 height 3
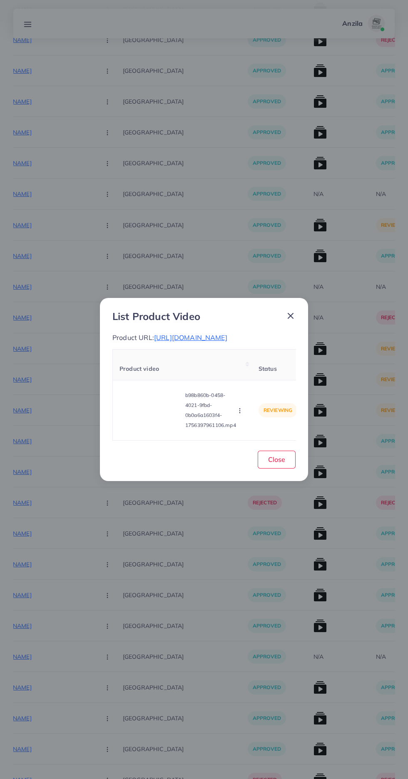
click at [241, 414] on icon "button" at bounding box center [239, 410] width 7 height 7
click at [248, 377] on link "Approve" at bounding box center [259, 371] width 66 height 18
click at [287, 469] on button "Close" at bounding box center [277, 460] width 38 height 18
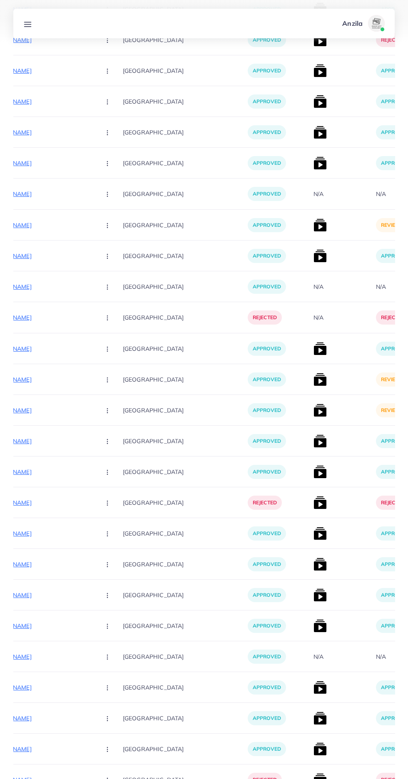
click at [313, 384] on img at bounding box center [319, 379] width 13 height 13
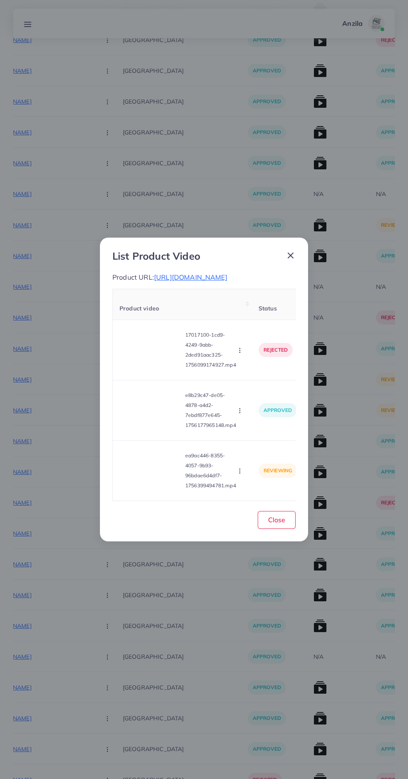
click at [157, 487] on video at bounding box center [150, 470] width 62 height 37
click at [153, 489] on div at bounding box center [150, 470] width 62 height 37
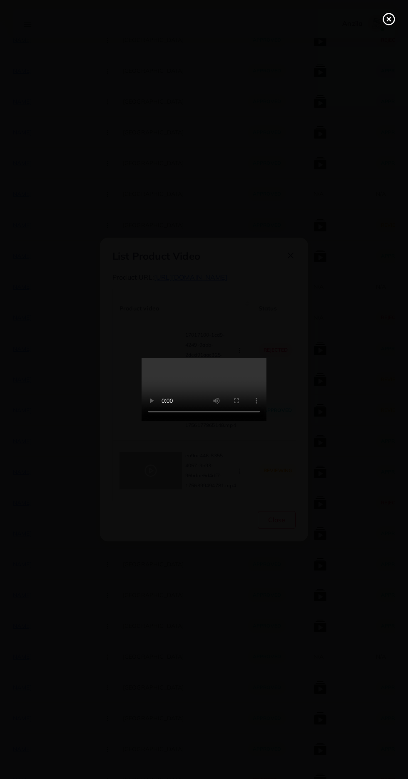
click at [387, 24] on circle at bounding box center [388, 19] width 11 height 11
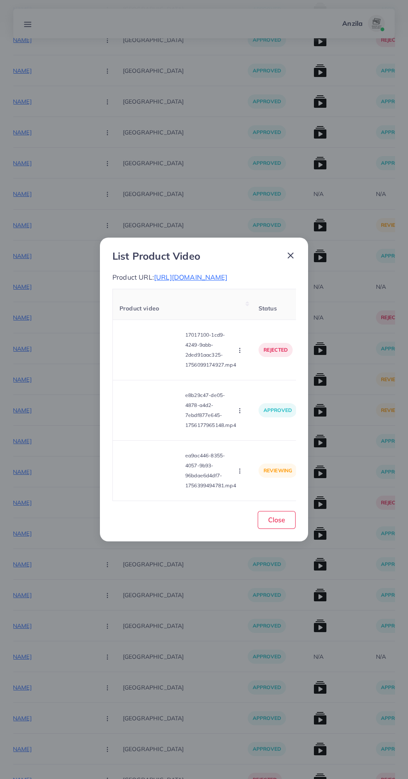
click at [240, 473] on circle "button" at bounding box center [239, 473] width 0 height 0
click at [252, 441] on link "Approve" at bounding box center [259, 432] width 66 height 18
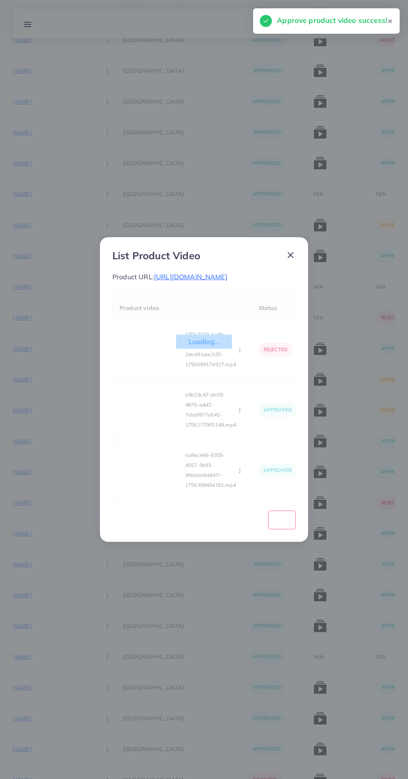
click at [154, 273] on span "[URL][DOMAIN_NAME]" at bounding box center [190, 277] width 73 height 8
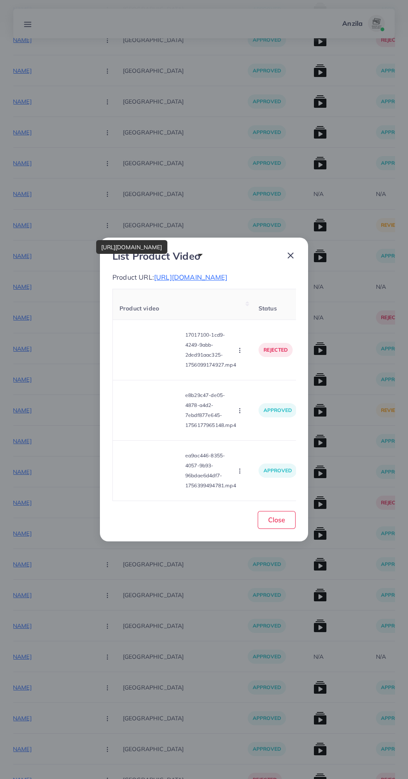
click at [241, 474] on icon "button" at bounding box center [239, 471] width 7 height 7
click at [260, 454] on span "Reject" at bounding box center [254, 450] width 20 height 8
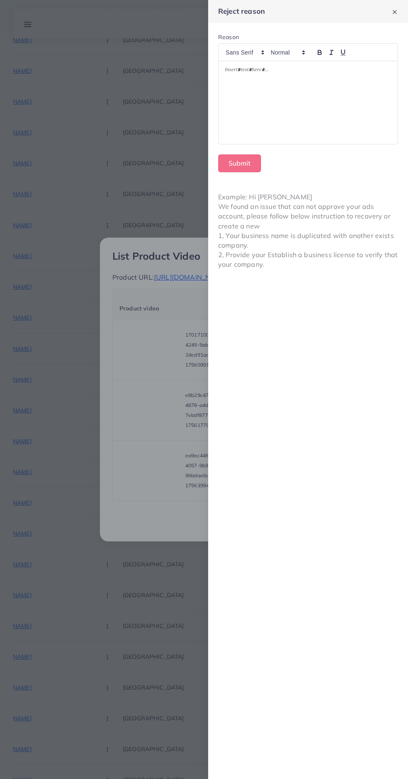
click at [240, 123] on div at bounding box center [307, 102] width 179 height 83
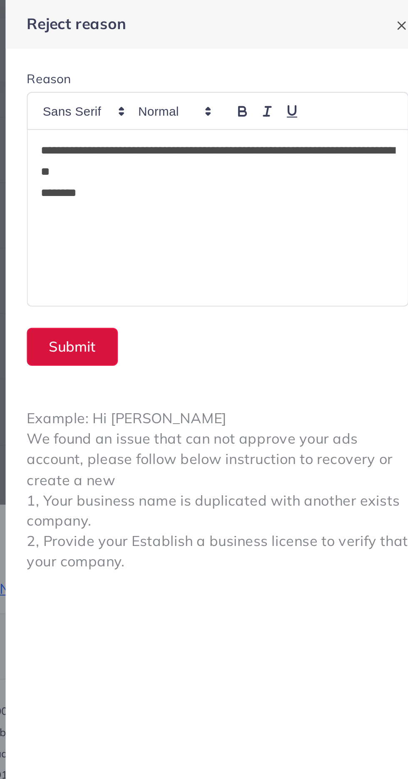
click at [230, 163] on button "Submit" at bounding box center [239, 163] width 43 height 18
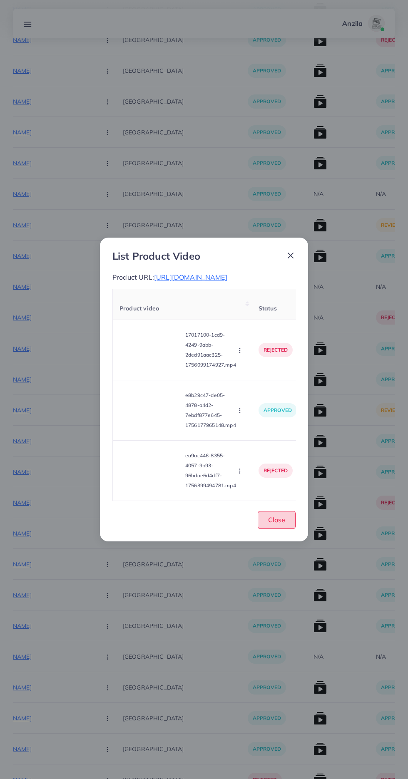
click at [277, 524] on span "Close" at bounding box center [276, 520] width 17 height 8
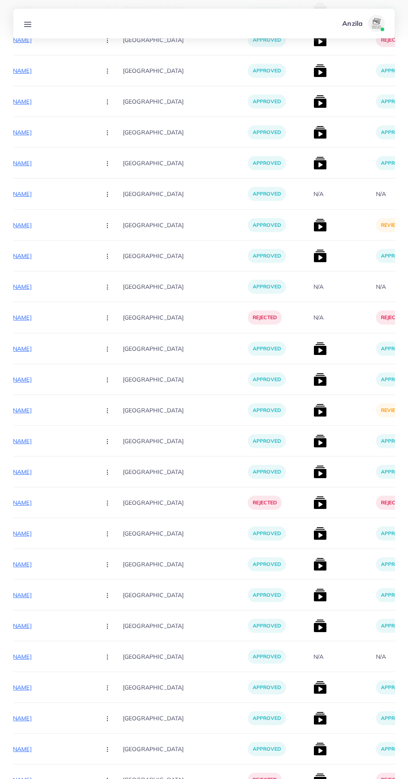
click at [313, 412] on img at bounding box center [319, 410] width 13 height 13
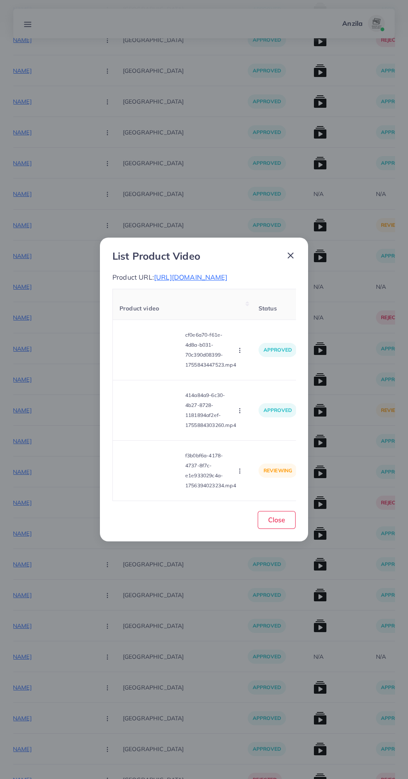
click at [166, 489] on video at bounding box center [150, 470] width 62 height 37
click at [158, 489] on div at bounding box center [150, 470] width 62 height 37
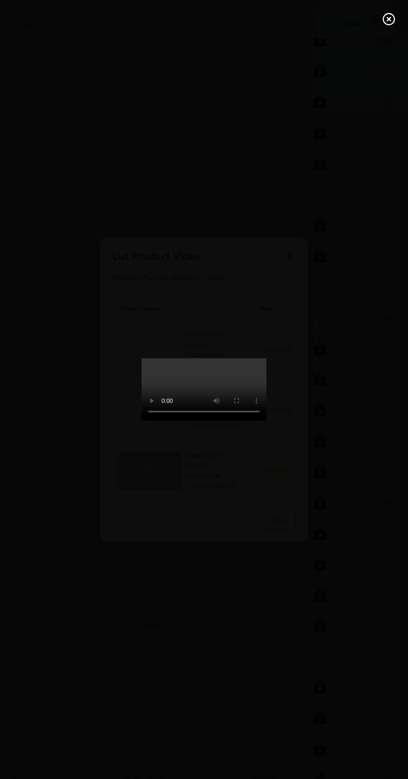
click at [383, 19] on circle at bounding box center [388, 19] width 11 height 11
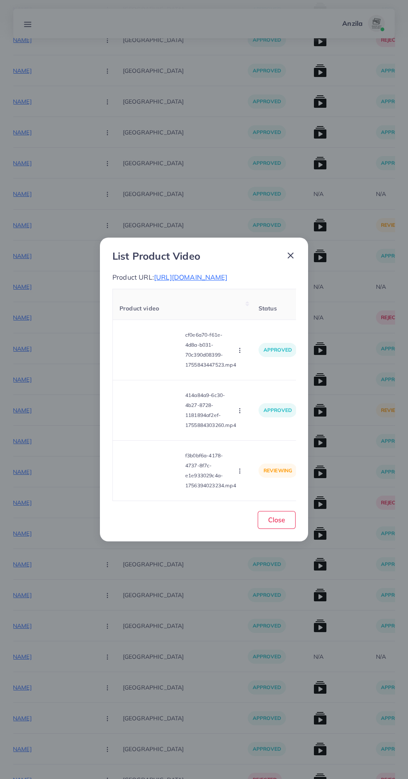
click at [241, 474] on icon "button" at bounding box center [239, 471] width 7 height 7
click at [261, 436] on span "Approve" at bounding box center [257, 432] width 27 height 8
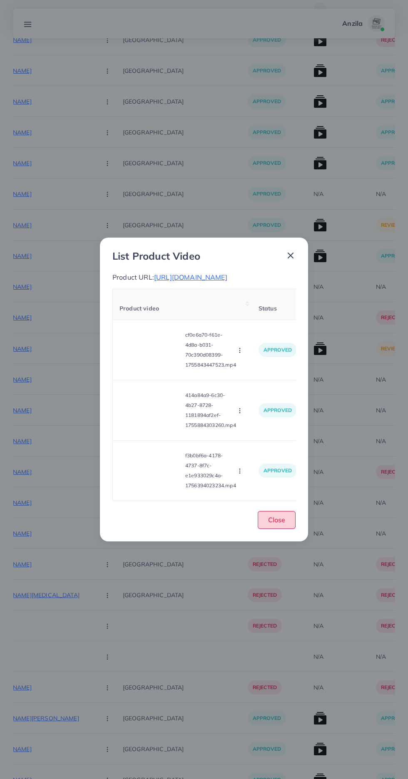
click at [276, 524] on span "Close" at bounding box center [276, 520] width 17 height 8
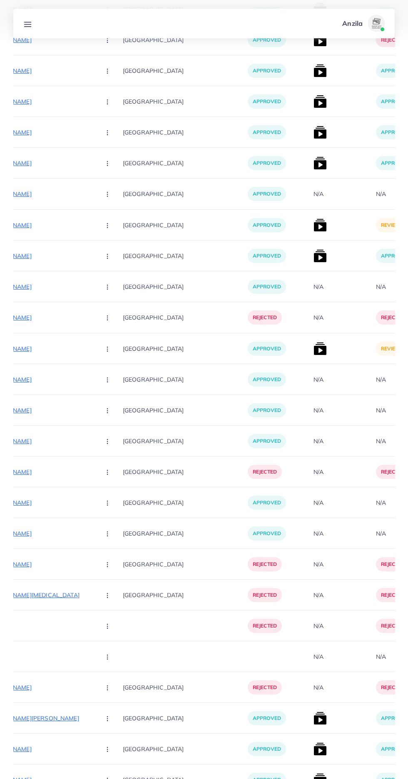
click at [313, 355] on img at bounding box center [319, 348] width 13 height 13
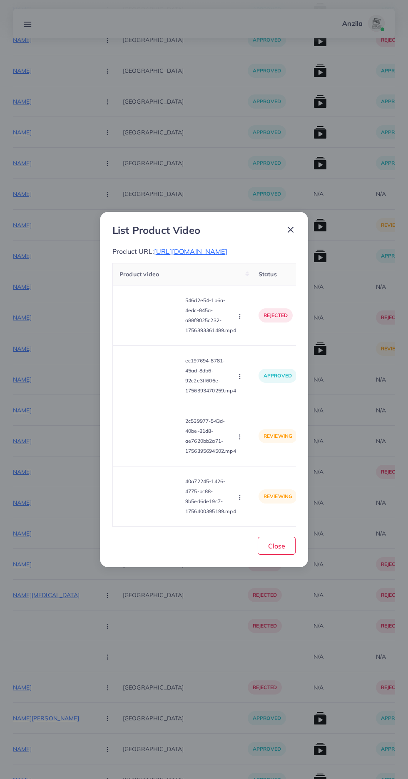
click at [262, 648] on div "List Product Video Product URL: https://brandhub.pk/products/washing-machine-cl…" at bounding box center [204, 389] width 408 height 779
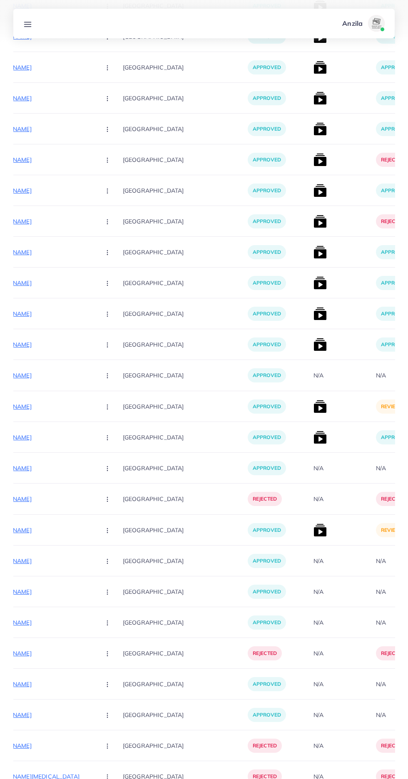
scroll to position [2351, 0]
click at [313, 407] on img at bounding box center [319, 406] width 13 height 13
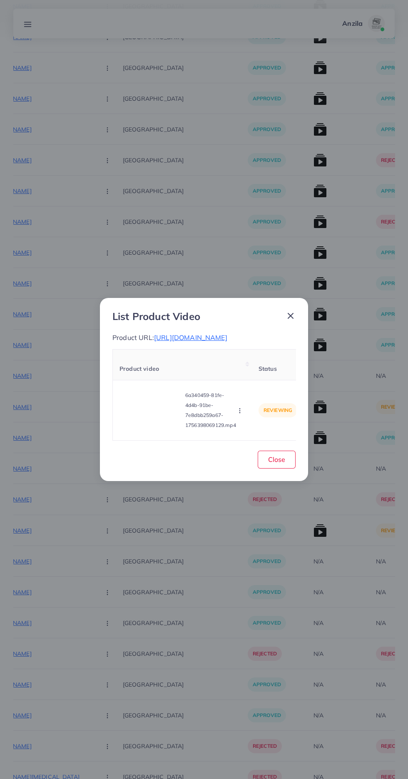
click at [131, 415] on video at bounding box center [150, 410] width 62 height 37
click at [140, 418] on div at bounding box center [150, 410] width 62 height 37
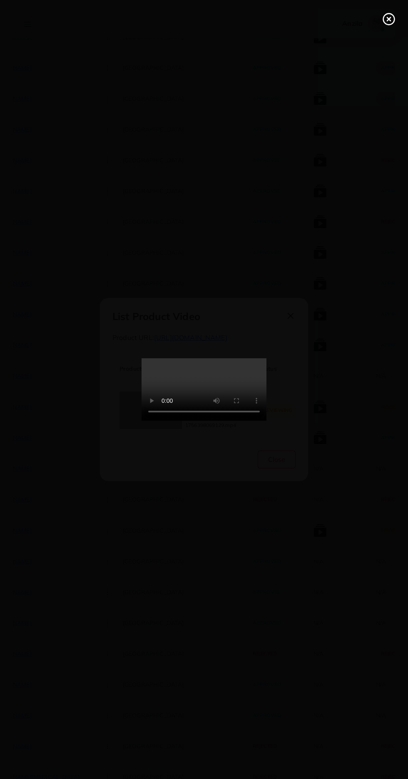
click at [384, 19] on icon at bounding box center [388, 18] width 13 height 13
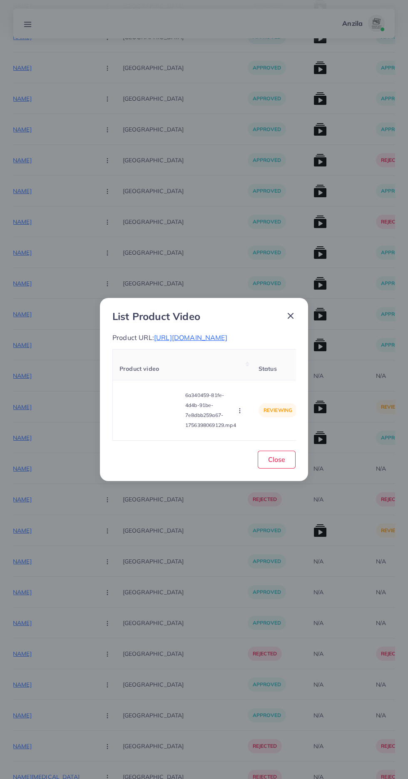
click at [239, 414] on icon "button" at bounding box center [239, 410] width 7 height 7
click at [257, 376] on span "Approve" at bounding box center [257, 371] width 27 height 8
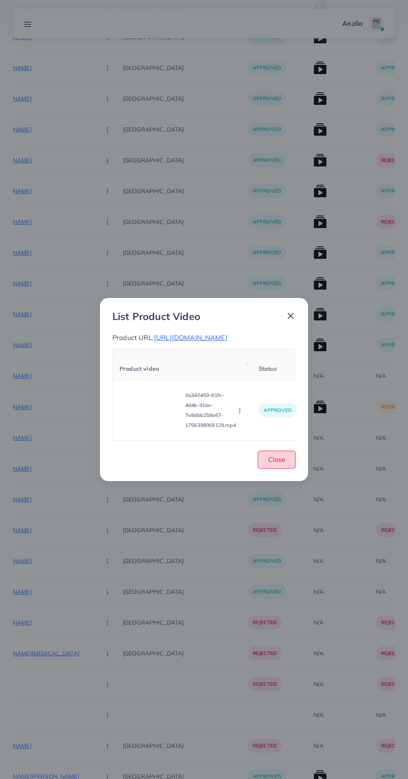
click at [277, 464] on span "Close" at bounding box center [276, 459] width 17 height 8
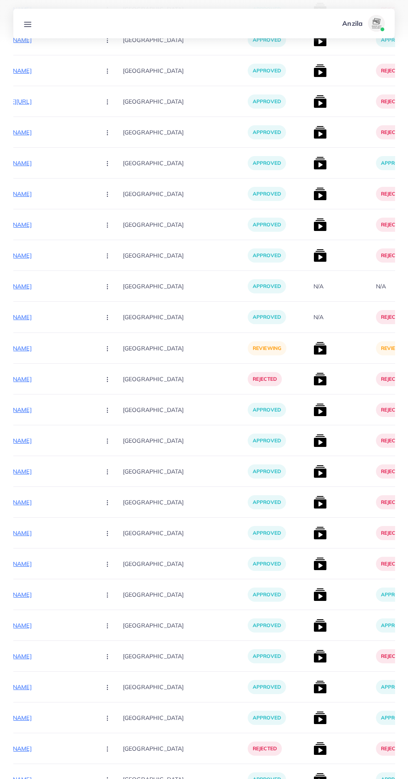
scroll to position [1481, 0]
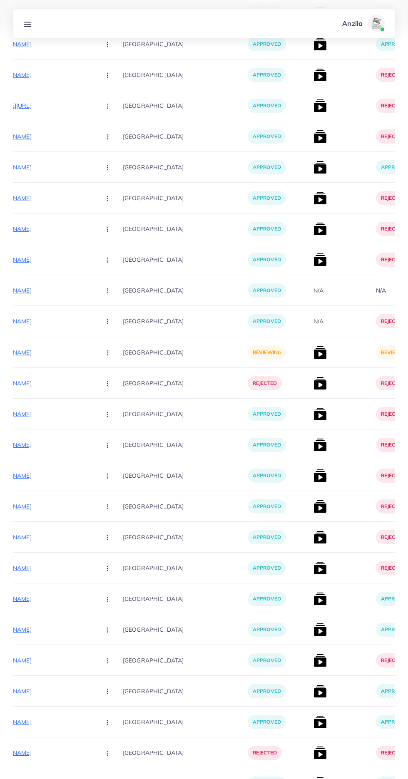
click at [34, 354] on p "[URL][DOMAIN_NAME]" at bounding box center [31, 353] width 125 height 10
click at [94, 360] on button "button" at bounding box center [108, 352] width 29 height 19
click at [112, 380] on span "Approve" at bounding box center [125, 378] width 27 height 8
click at [313, 350] on img at bounding box center [319, 352] width 13 height 13
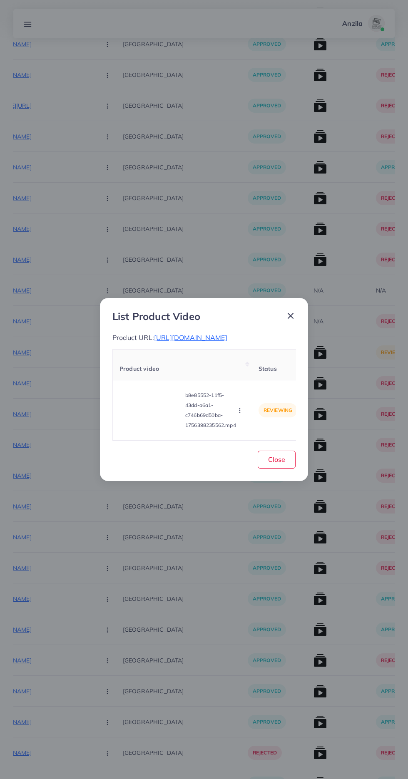
click at [163, 425] on video at bounding box center [150, 410] width 62 height 37
click at [142, 420] on div at bounding box center [150, 410] width 62 height 37
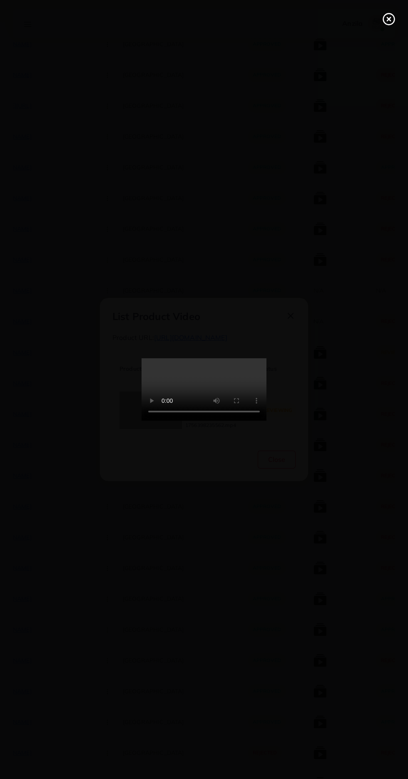
click at [388, 23] on icon at bounding box center [388, 18] width 13 height 13
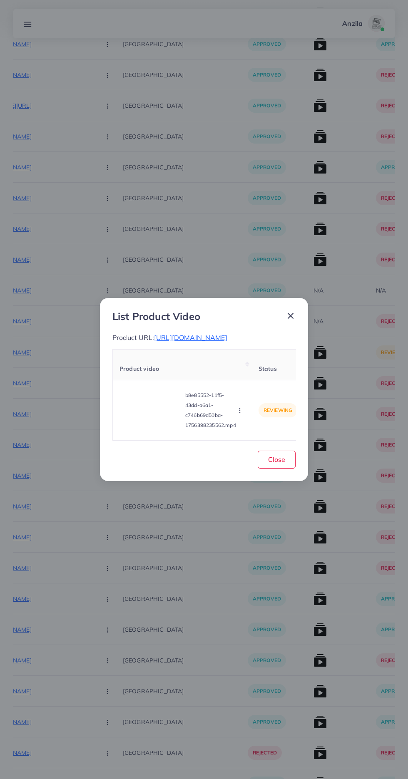
click at [240, 411] on circle "button" at bounding box center [239, 411] width 0 height 0
click at [260, 376] on span "Approve" at bounding box center [257, 371] width 27 height 8
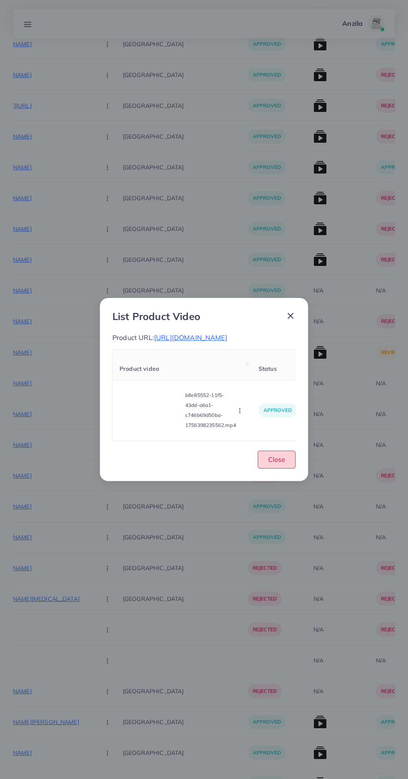
click at [281, 464] on span "Close" at bounding box center [276, 459] width 17 height 8
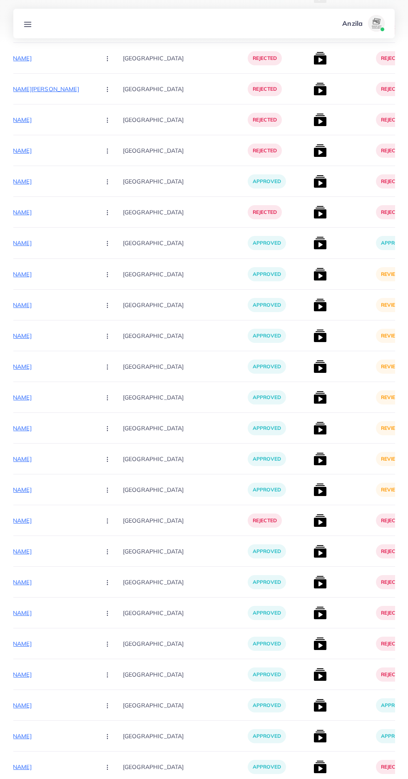
scroll to position [297, 0]
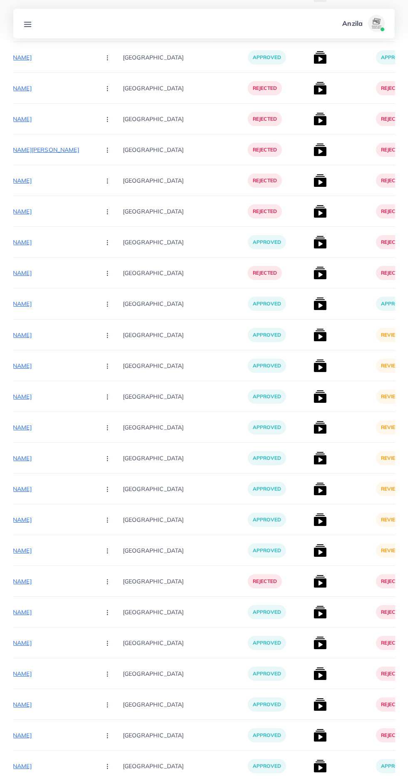
click at [313, 335] on img at bounding box center [319, 334] width 13 height 13
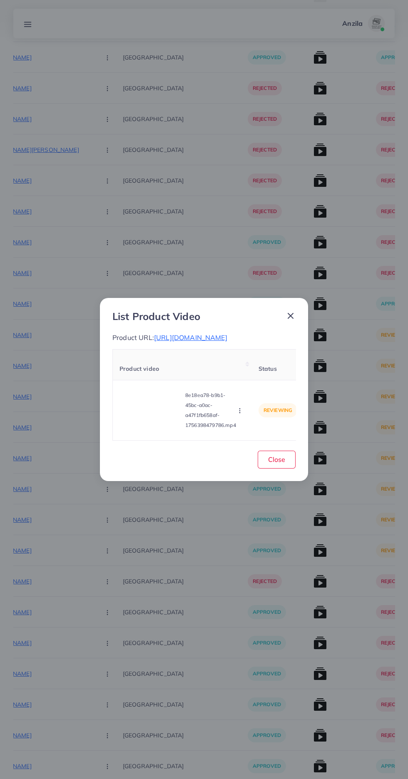
click at [142, 419] on video at bounding box center [150, 410] width 62 height 37
click at [148, 411] on icon at bounding box center [150, 410] width 13 height 13
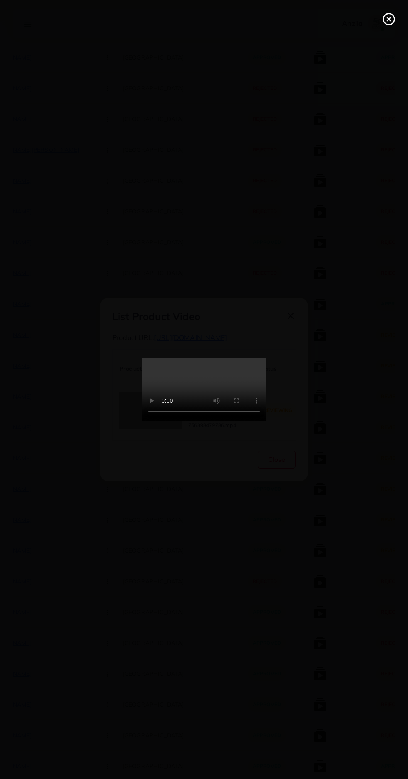
click at [384, 19] on icon at bounding box center [388, 18] width 13 height 13
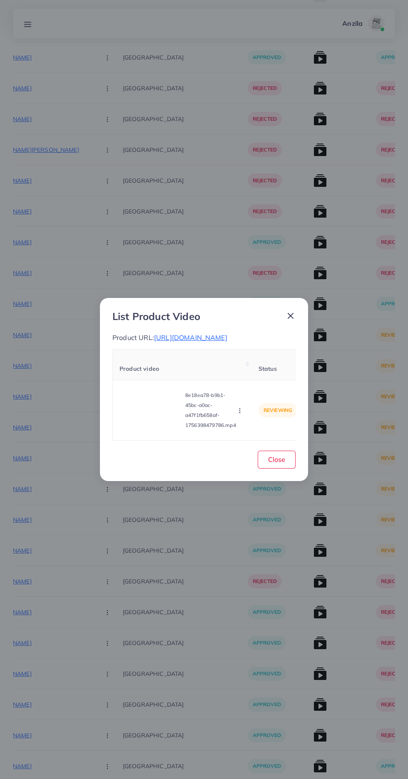
click at [146, 416] on video at bounding box center [150, 410] width 62 height 37
click at [135, 407] on div at bounding box center [150, 410] width 62 height 37
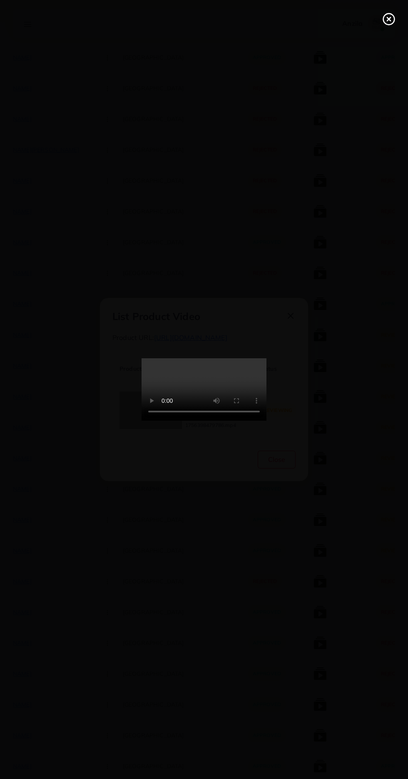
click at [393, 7] on div at bounding box center [204, 389] width 408 height 779
click at [389, 19] on line at bounding box center [388, 18] width 3 height 3
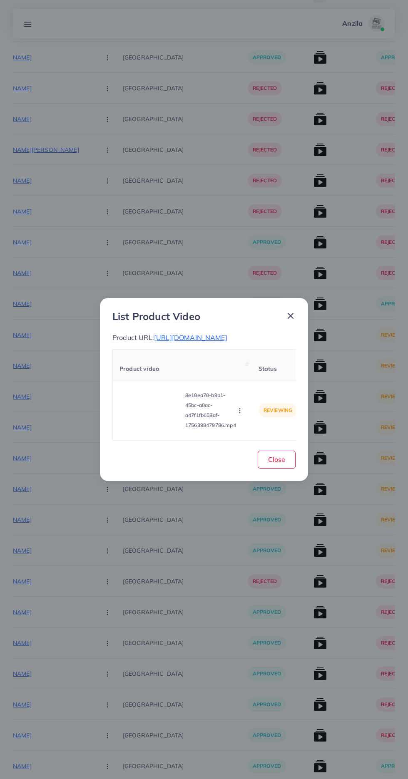
click at [226, 340] on span "https://zayrawear.com/product/zayra-ripped-style-hooded-winter-zipper-jacket" at bounding box center [190, 337] width 73 height 8
click at [154, 429] on video at bounding box center [150, 410] width 62 height 37
click at [157, 407] on div at bounding box center [150, 410] width 62 height 37
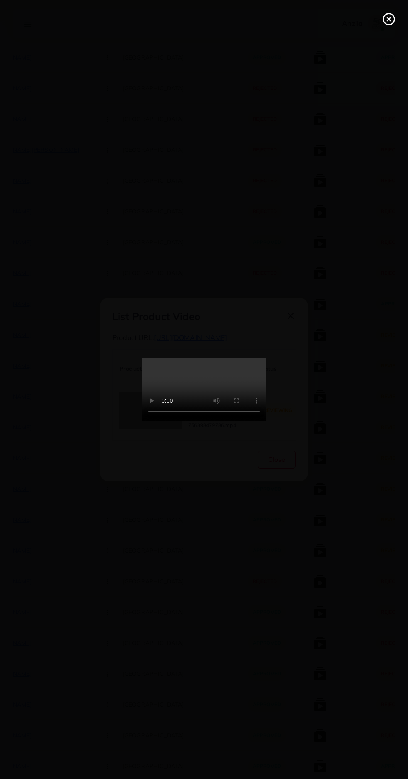
click at [386, 20] on icon at bounding box center [388, 18] width 13 height 13
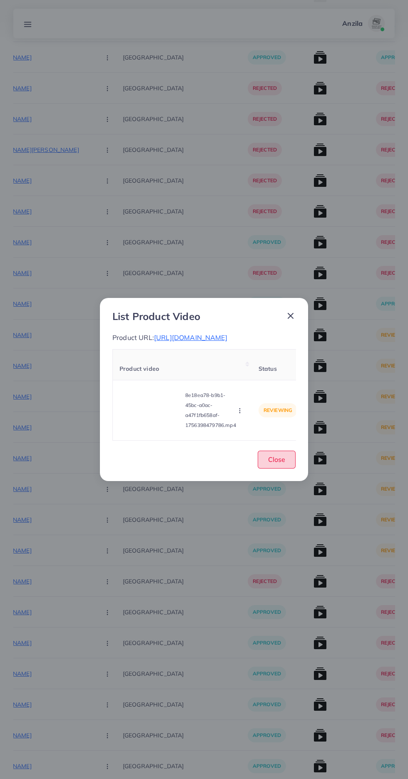
click at [276, 463] on span "Close" at bounding box center [276, 459] width 17 height 8
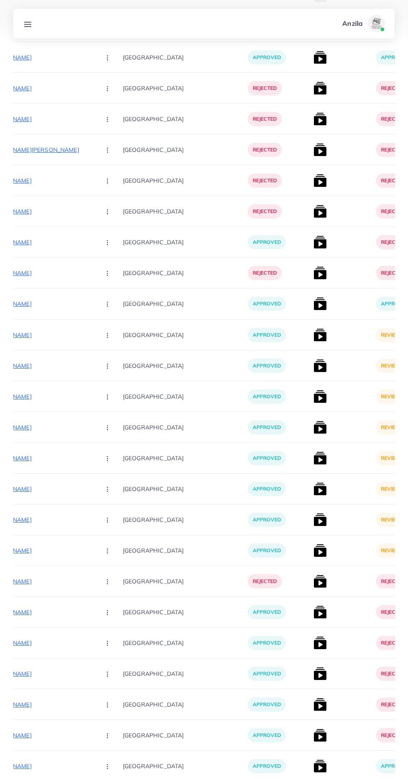
click at [313, 370] on img at bounding box center [319, 365] width 13 height 13
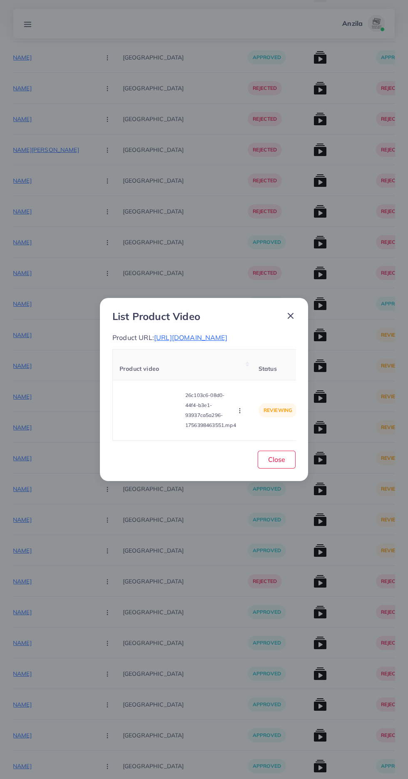
click at [167, 414] on video at bounding box center [150, 410] width 62 height 37
click at [159, 405] on div at bounding box center [150, 410] width 62 height 37
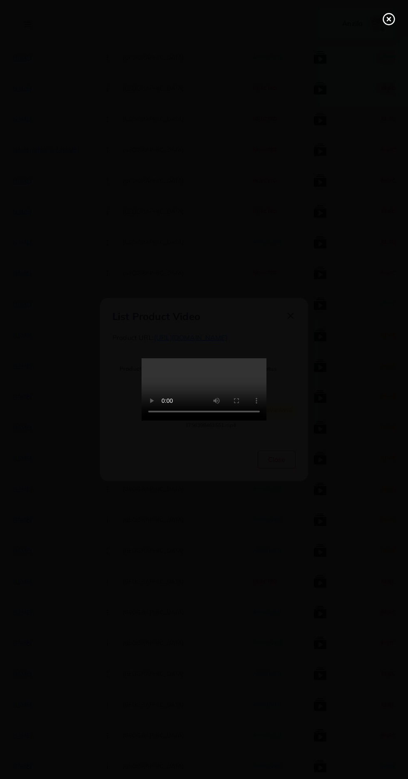
click at [389, 19] on line at bounding box center [388, 18] width 3 height 3
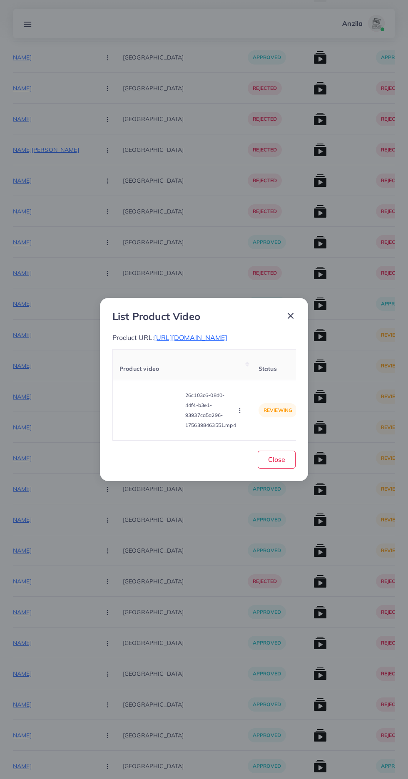
click at [218, 342] on span "https://zayrawear.com/product/zayra-ripped-style-bomber-winter-zipper-jacket-mw…" at bounding box center [190, 337] width 73 height 8
click at [240, 411] on circle "button" at bounding box center [239, 411] width 0 height 0
click at [250, 394] on span "Reject" at bounding box center [254, 390] width 20 height 8
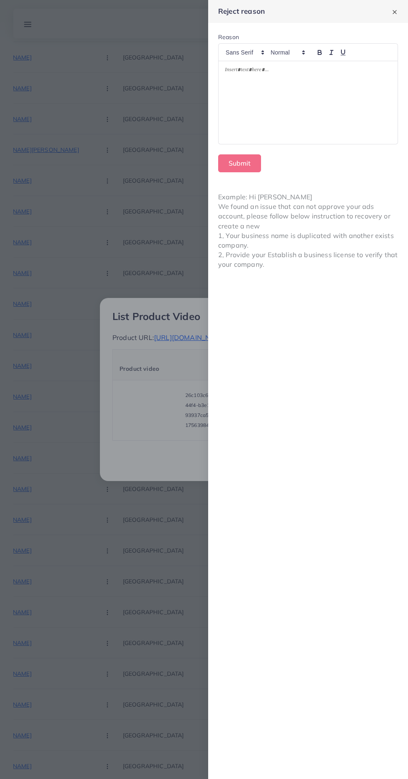
click at [310, 120] on div at bounding box center [307, 102] width 179 height 83
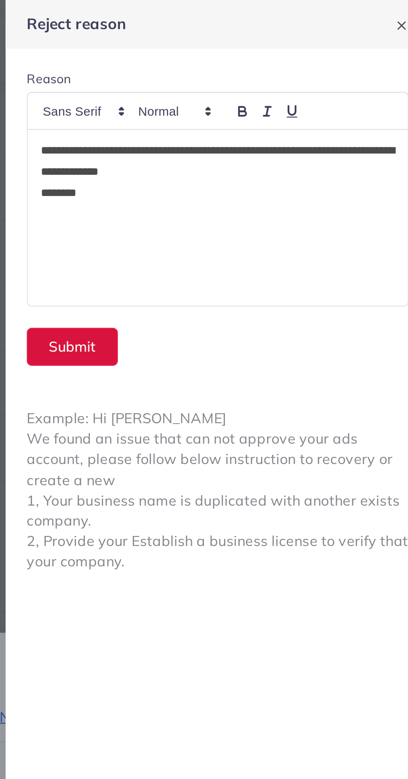
click at [229, 162] on button "Submit" at bounding box center [239, 163] width 43 height 18
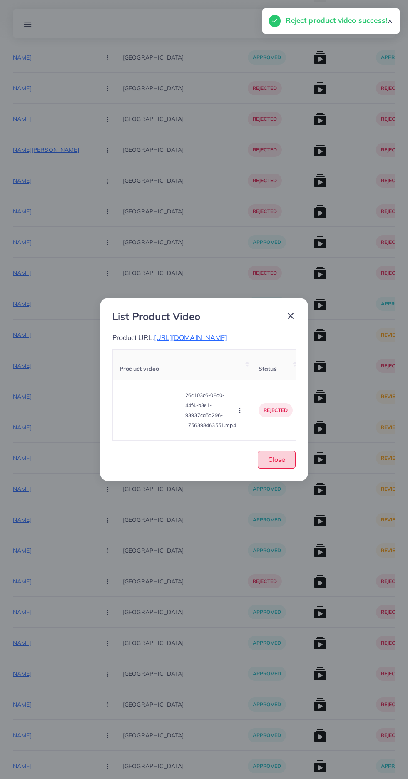
click at [278, 464] on span "Close" at bounding box center [276, 459] width 17 height 8
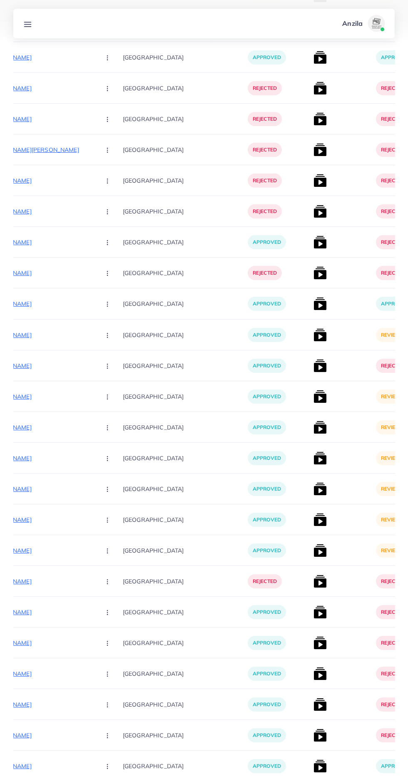
click at [313, 337] on img at bounding box center [319, 334] width 13 height 13
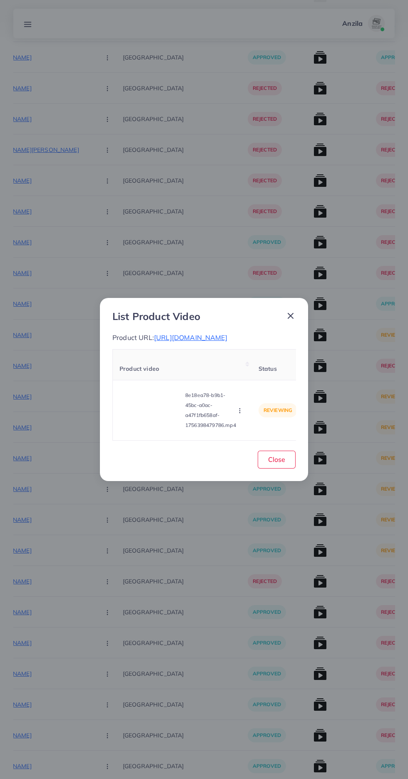
click at [142, 421] on video at bounding box center [150, 410] width 62 height 37
click at [146, 413] on icon at bounding box center [150, 410] width 13 height 13
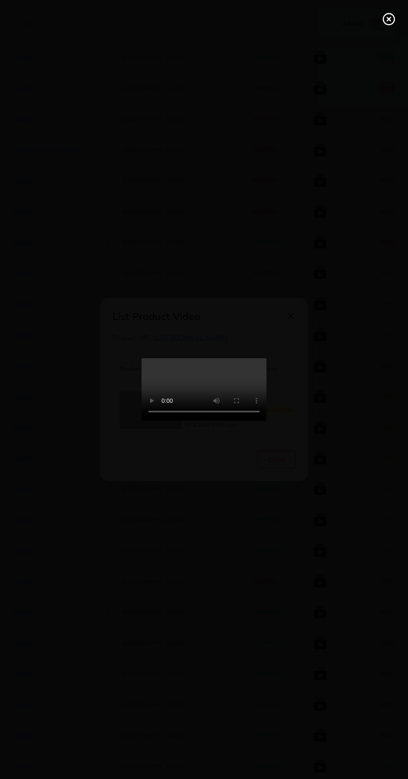
click at [389, 19] on line at bounding box center [388, 18] width 3 height 3
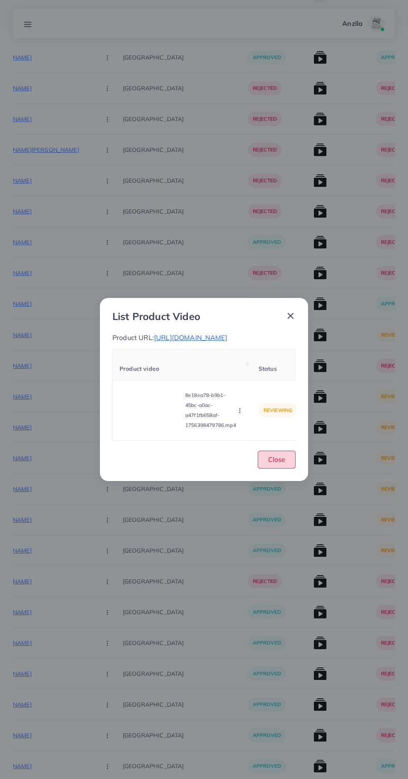
click at [279, 469] on button "Close" at bounding box center [277, 460] width 38 height 18
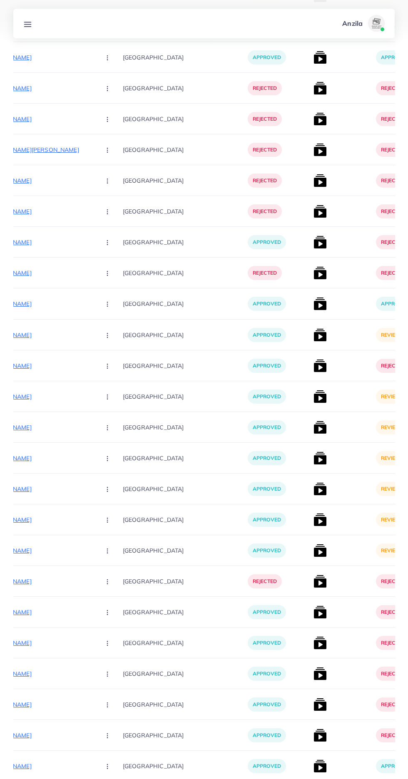
click at [313, 399] on img at bounding box center [319, 396] width 13 height 13
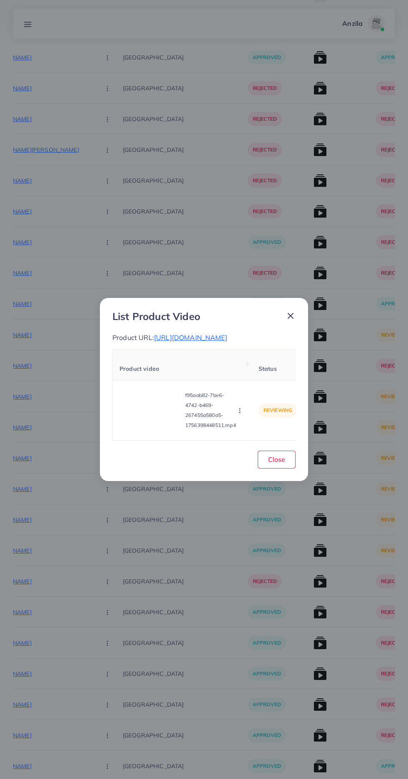
click at [166, 412] on video at bounding box center [150, 410] width 62 height 37
click at [148, 416] on icon at bounding box center [150, 410] width 13 height 13
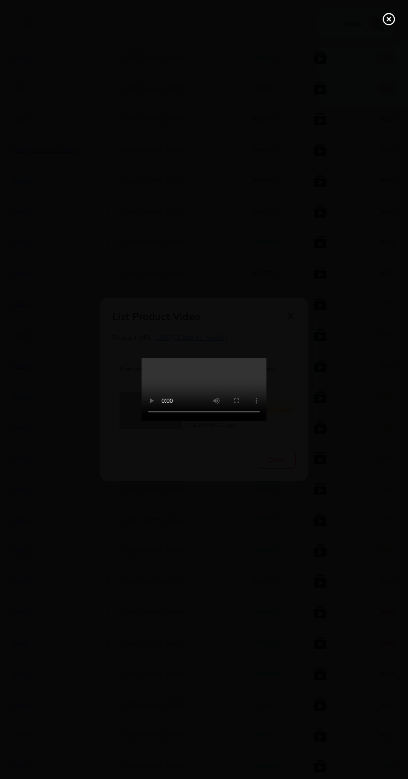
click at [385, 19] on icon at bounding box center [388, 18] width 13 height 13
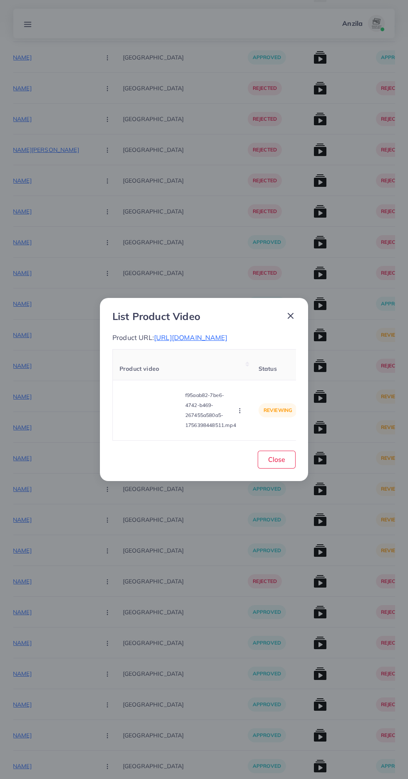
click at [221, 413] on p "f95aab82-7be6-4742-b469-267455a580a5-1756398448511.mp4" at bounding box center [210, 410] width 51 height 40
click at [241, 414] on icon "button" at bounding box center [239, 410] width 7 height 7
click at [259, 376] on span "Approve" at bounding box center [257, 371] width 27 height 8
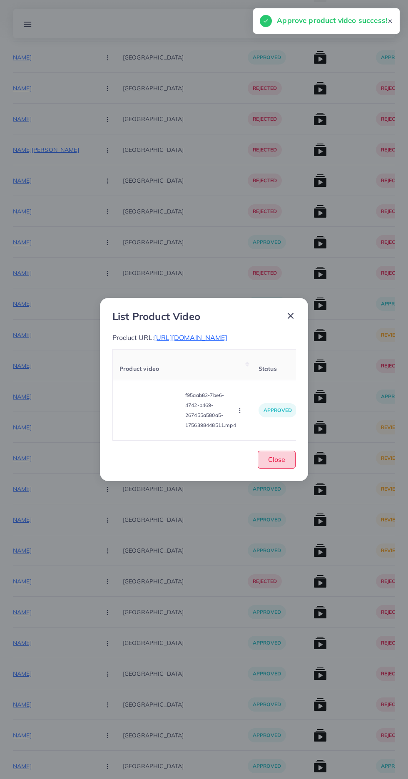
click at [283, 464] on span "Close" at bounding box center [276, 459] width 17 height 8
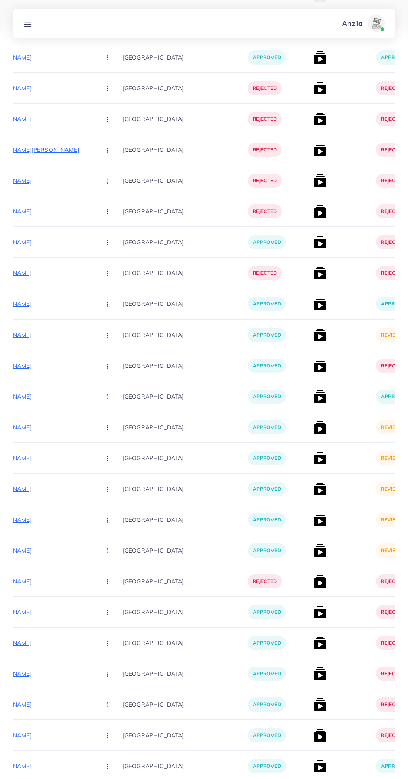
click at [268, 347] on div "approved" at bounding box center [279, 335] width 62 height 31
click at [313, 337] on img at bounding box center [319, 334] width 13 height 13
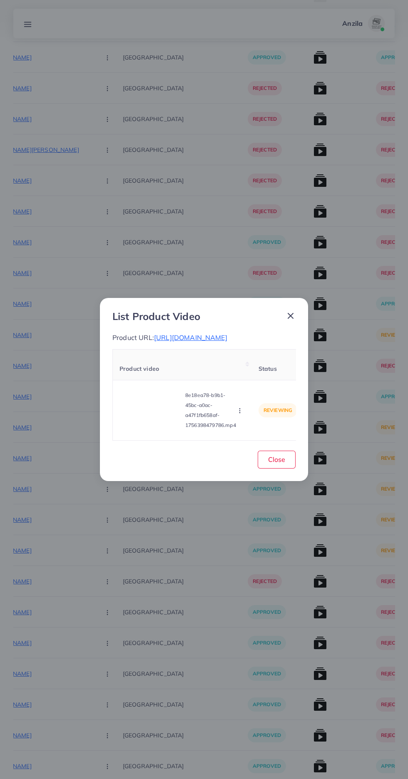
click at [240, 414] on icon "button" at bounding box center [239, 410] width 7 height 7
click at [266, 375] on span "Approve" at bounding box center [257, 371] width 27 height 8
click at [276, 464] on span "Close" at bounding box center [276, 459] width 17 height 8
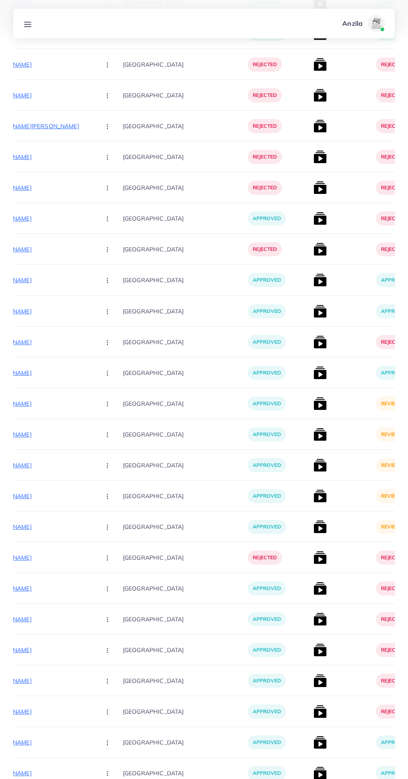
scroll to position [321, 0]
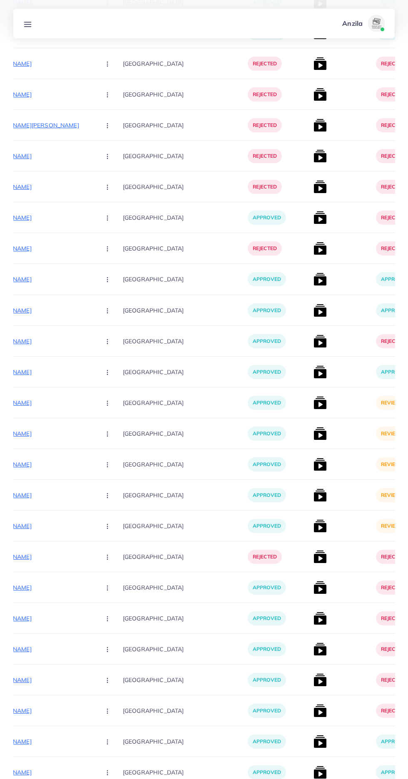
click at [313, 398] on img at bounding box center [319, 402] width 13 height 13
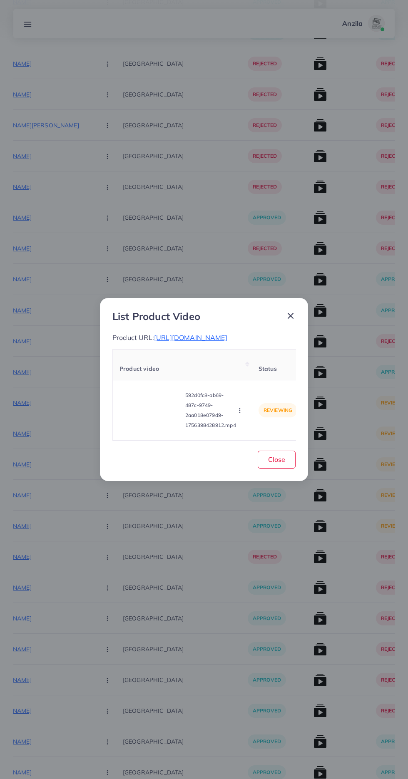
click at [164, 429] on video at bounding box center [150, 410] width 62 height 37
click at [145, 417] on icon at bounding box center [150, 410] width 13 height 13
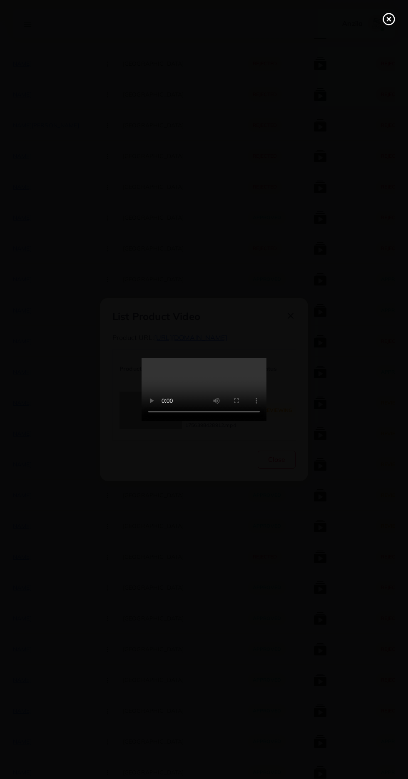
click at [385, 19] on icon at bounding box center [388, 18] width 13 height 13
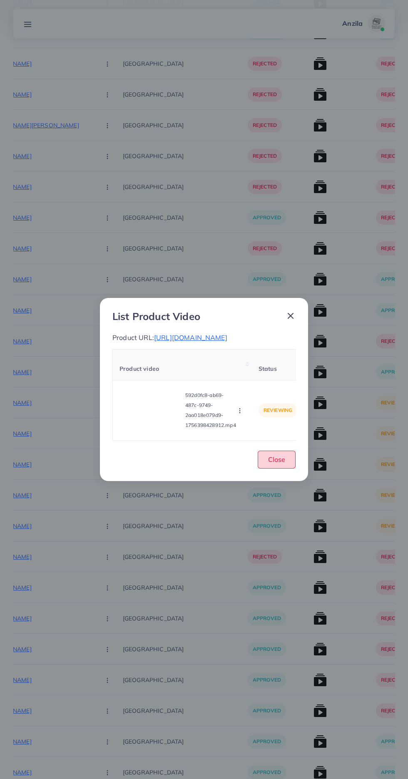
click at [265, 469] on button "Close" at bounding box center [277, 460] width 38 height 18
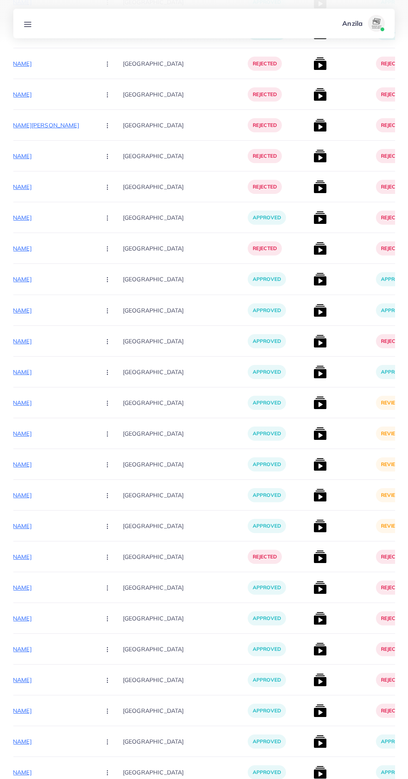
click at [270, 511] on div "approved" at bounding box center [279, 526] width 62 height 31
click at [313, 529] on img at bounding box center [319, 525] width 13 height 13
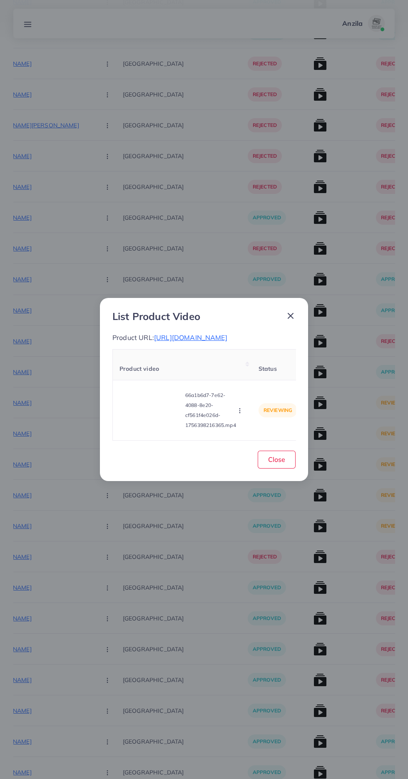
click at [155, 429] on video at bounding box center [150, 410] width 62 height 37
click at [149, 412] on polygon at bounding box center [150, 410] width 3 height 5
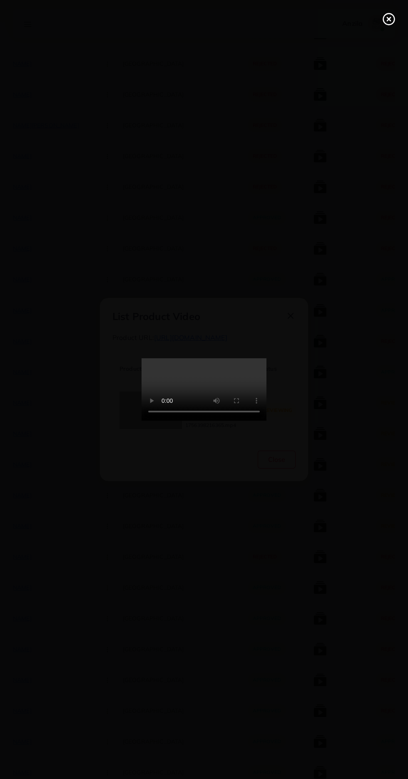
click at [385, 21] on icon at bounding box center [388, 18] width 13 height 13
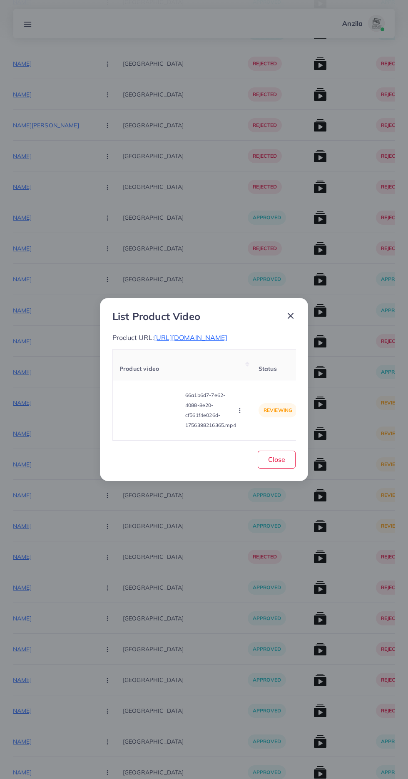
click at [227, 342] on span "[URL][DOMAIN_NAME]" at bounding box center [190, 337] width 73 height 8
click at [142, 413] on video at bounding box center [150, 410] width 62 height 37
click at [142, 413] on div at bounding box center [150, 410] width 62 height 37
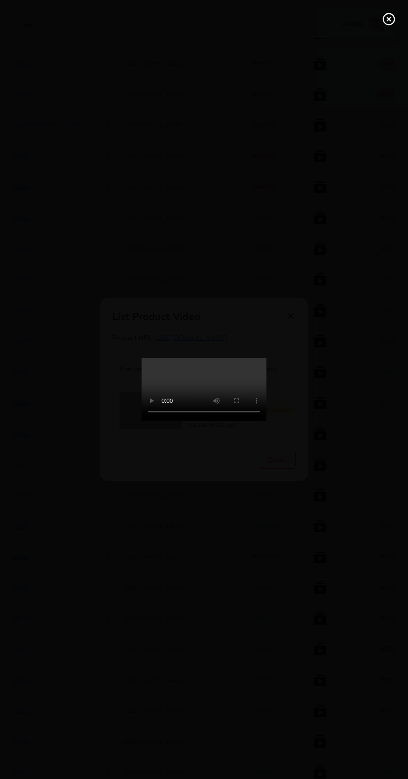
click at [386, 16] on icon at bounding box center [388, 18] width 13 height 13
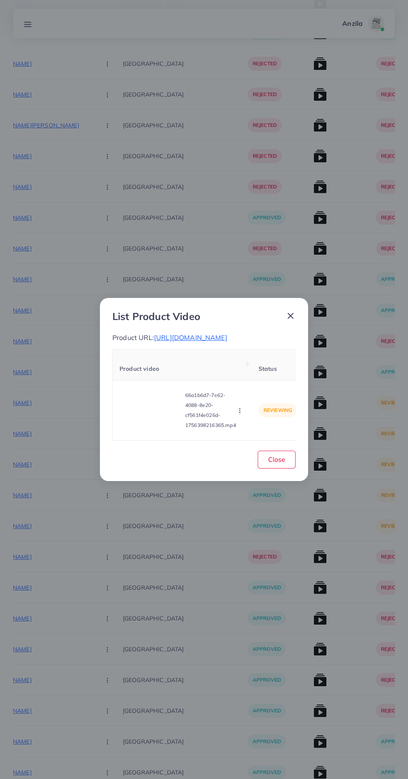
click at [241, 414] on icon "button" at bounding box center [239, 410] width 7 height 7
click at [266, 380] on link "Approve" at bounding box center [259, 371] width 66 height 18
click at [276, 464] on span "Close" at bounding box center [276, 459] width 17 height 8
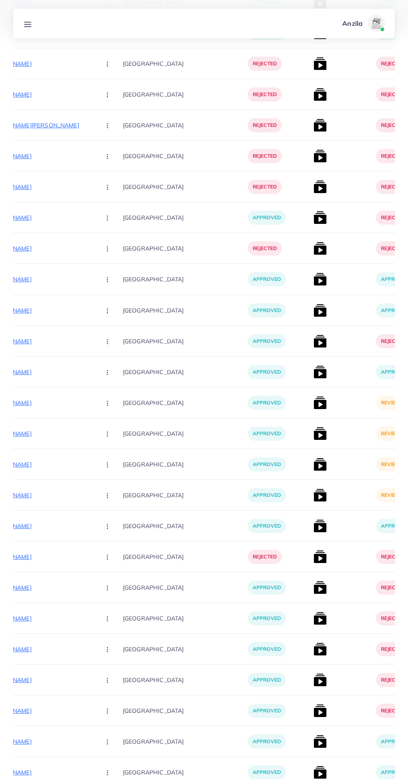
click at [313, 405] on img at bounding box center [319, 402] width 13 height 13
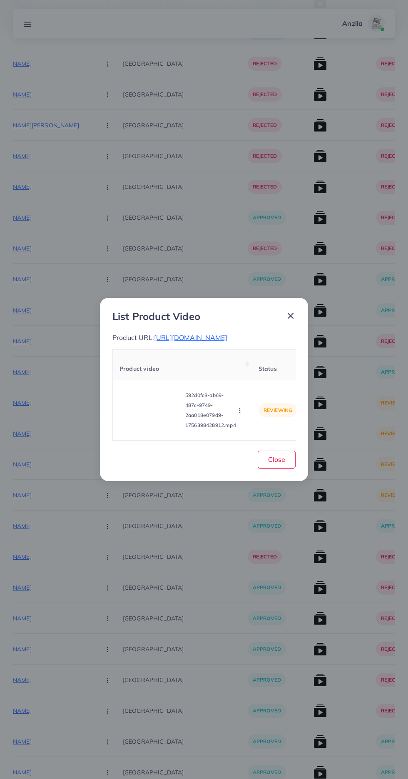
click at [146, 420] on video at bounding box center [150, 410] width 62 height 37
click at [148, 411] on icon at bounding box center [150, 410] width 13 height 13
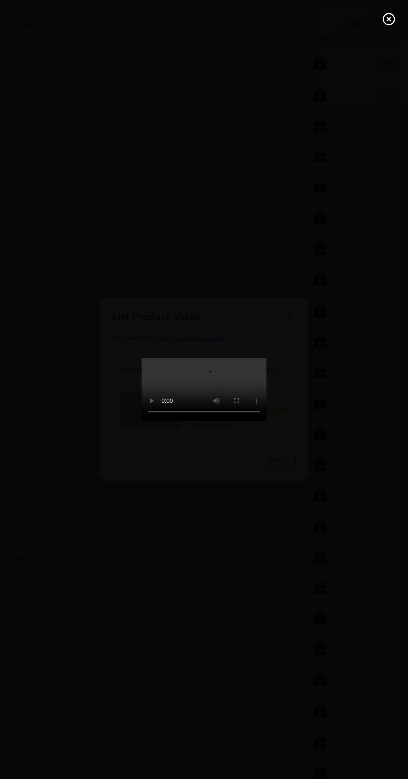
click at [387, 14] on circle at bounding box center [388, 19] width 11 height 11
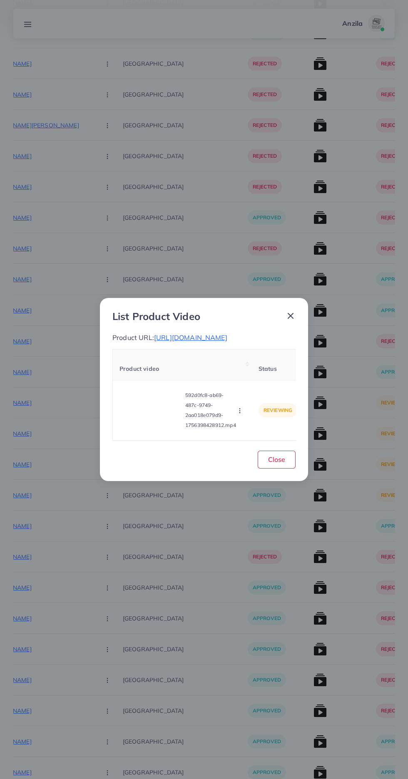
click at [206, 333] on span "https://zayrawear.com/product/moto-style-winter-zipper-jacket" at bounding box center [190, 337] width 73 height 8
click at [141, 423] on video at bounding box center [150, 410] width 62 height 37
click at [149, 417] on icon at bounding box center [150, 410] width 13 height 13
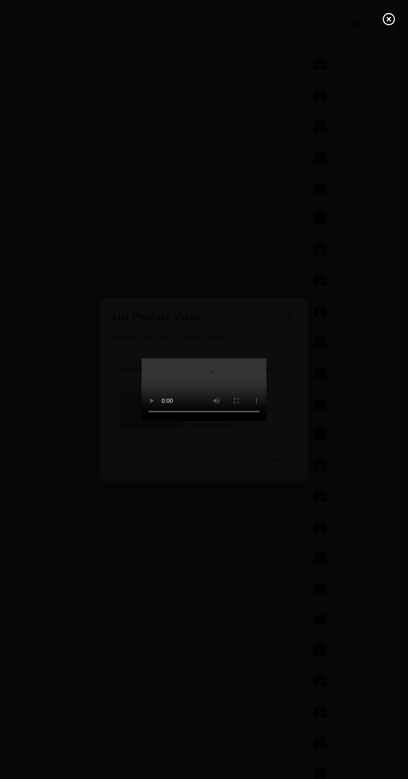
click at [389, 19] on line at bounding box center [388, 18] width 3 height 3
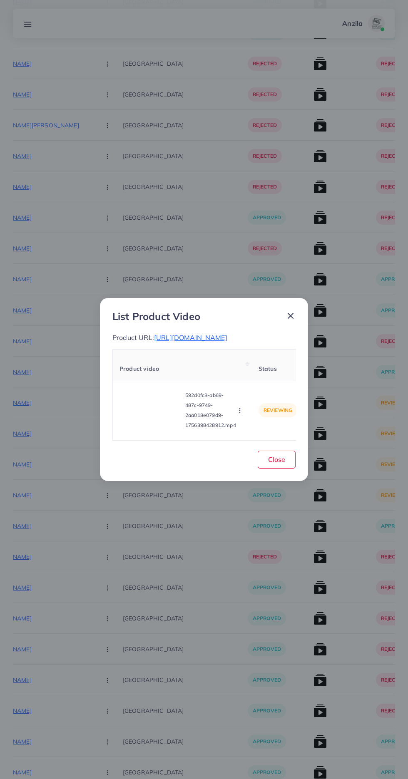
click at [240, 412] on icon "button" at bounding box center [239, 410] width 7 height 7
click at [254, 394] on span "Reject" at bounding box center [254, 390] width 20 height 8
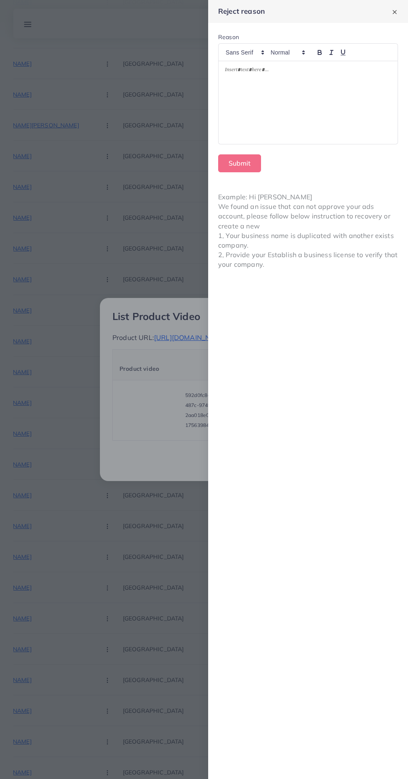
click at [319, 108] on div at bounding box center [307, 102] width 179 height 83
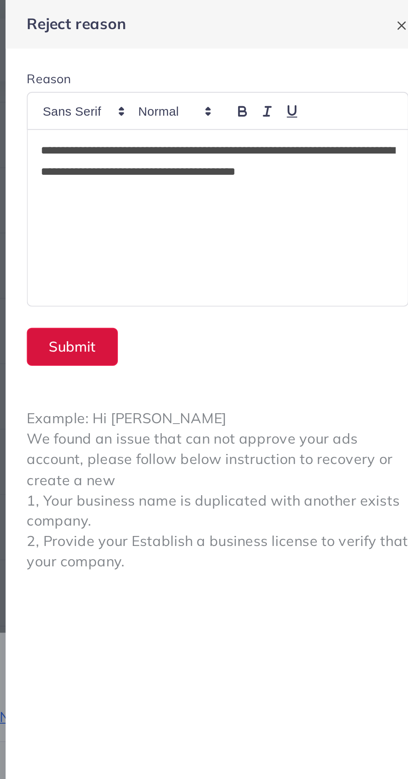
click at [250, 163] on button "Submit" at bounding box center [239, 163] width 43 height 18
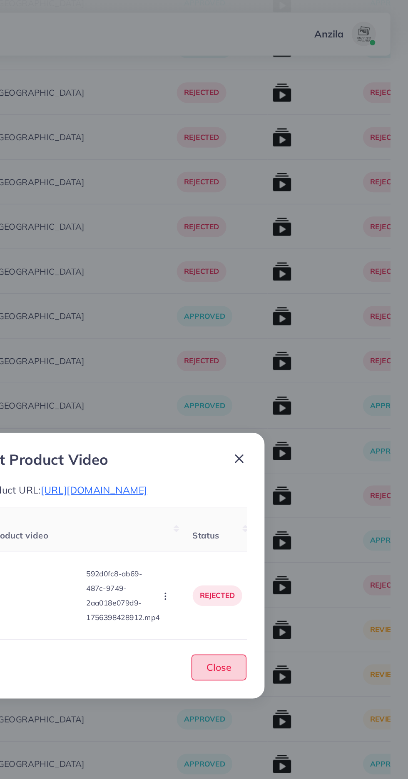
click at [275, 464] on span "Close" at bounding box center [276, 459] width 17 height 8
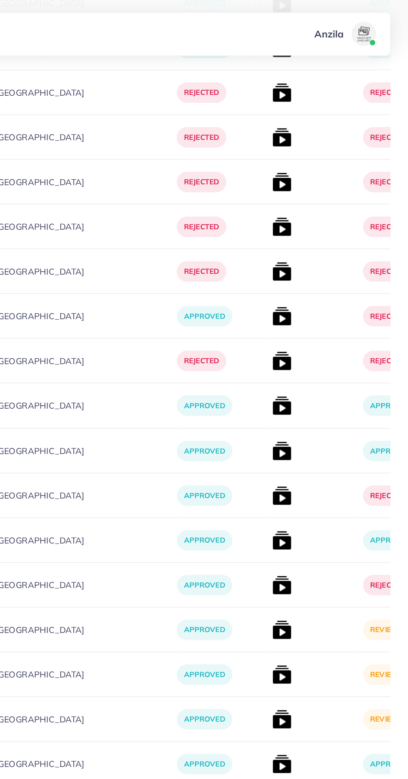
scroll to position [0, 158]
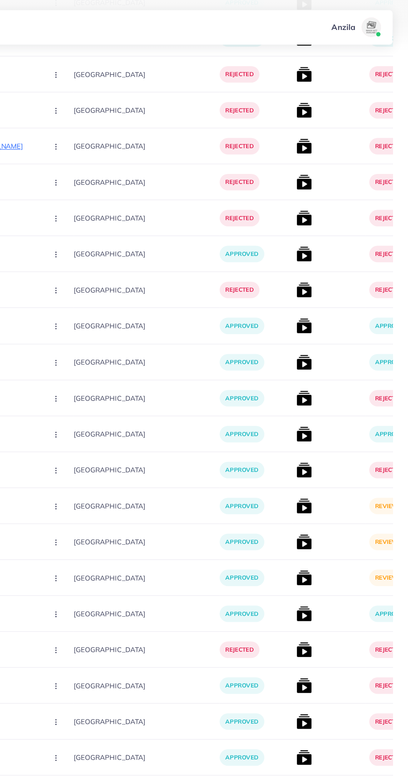
click at [312, 372] on img at bounding box center [318, 371] width 13 height 13
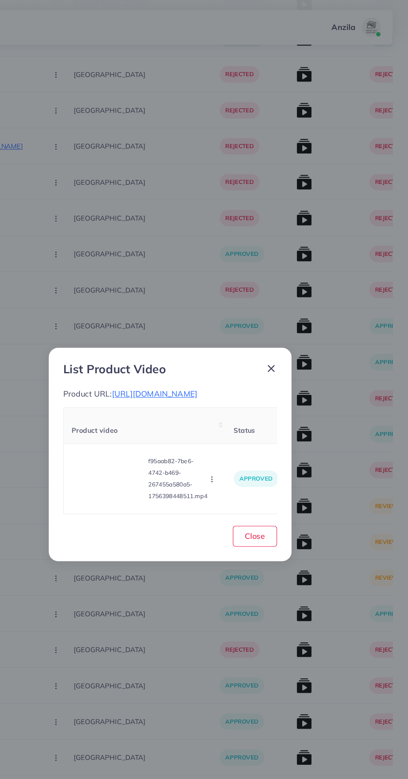
click at [162, 429] on video at bounding box center [150, 410] width 62 height 37
click at [197, 342] on span "https://zayrawear.com/product/zayra-pintex-style-casual-winter-zipper-jacket" at bounding box center [190, 337] width 73 height 8
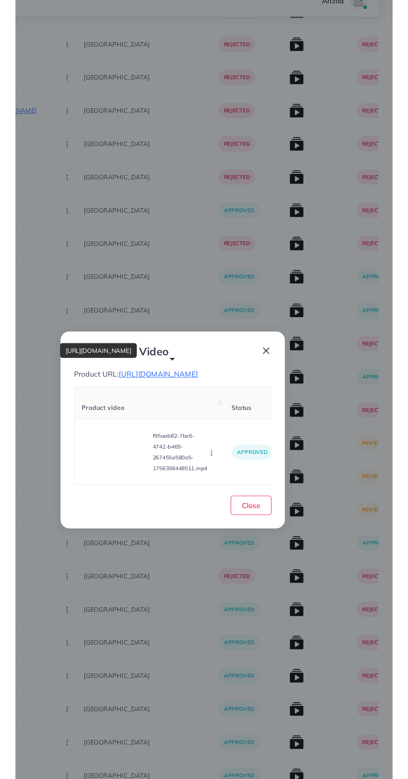
scroll to position [321, 0]
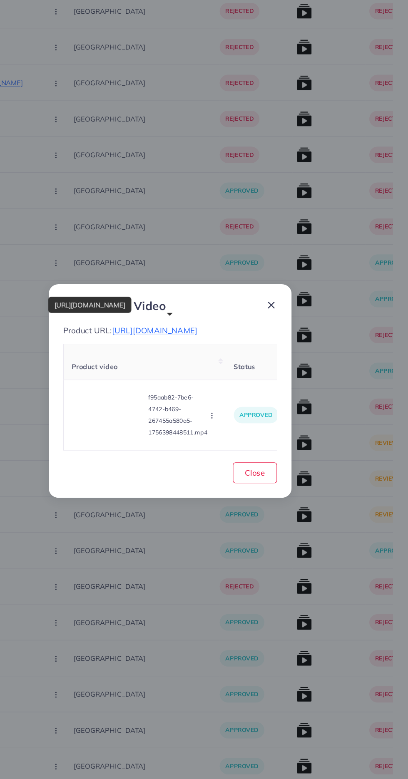
click at [161, 419] on video at bounding box center [150, 410] width 62 height 37
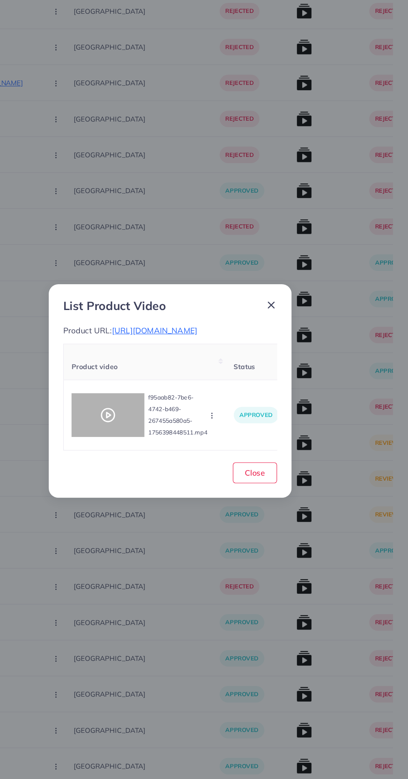
click at [146, 416] on circle at bounding box center [150, 410] width 11 height 11
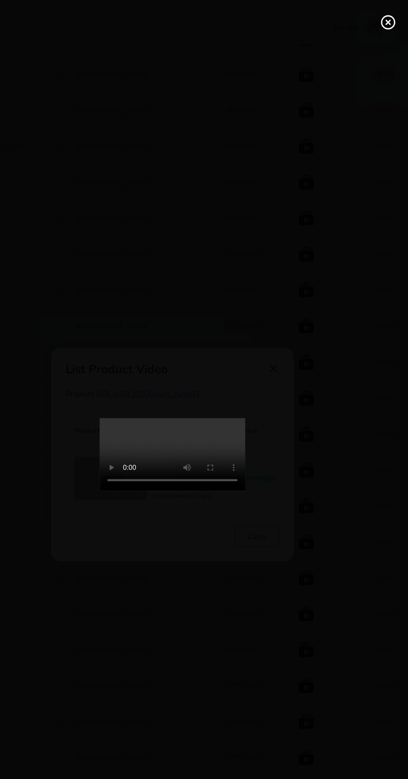
click at [389, 19] on line at bounding box center [388, 18] width 3 height 3
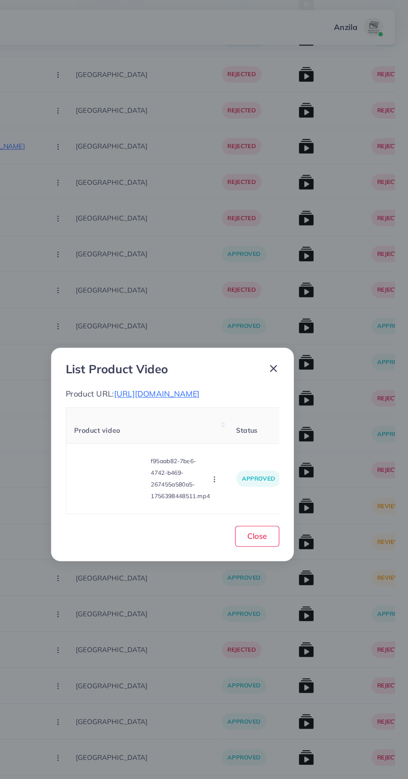
click at [240, 411] on circle "button" at bounding box center [239, 411] width 0 height 0
click at [258, 393] on span "Reject" at bounding box center [254, 390] width 20 height 8
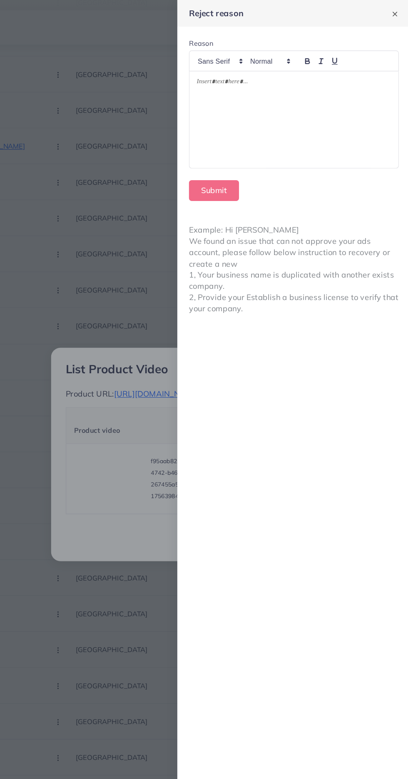
click at [315, 115] on div at bounding box center [307, 102] width 179 height 83
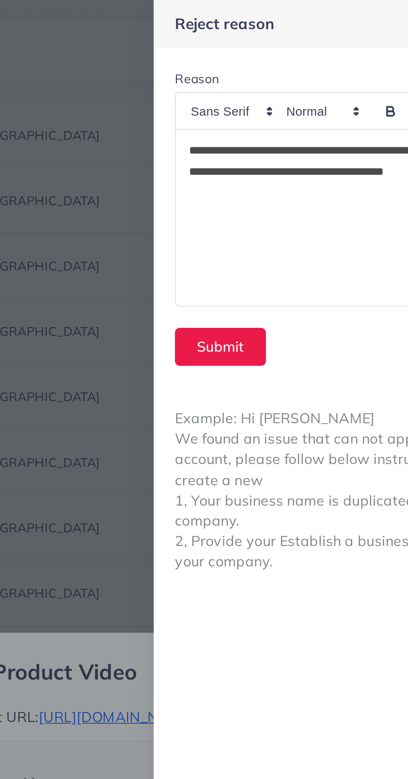
scroll to position [0, 0]
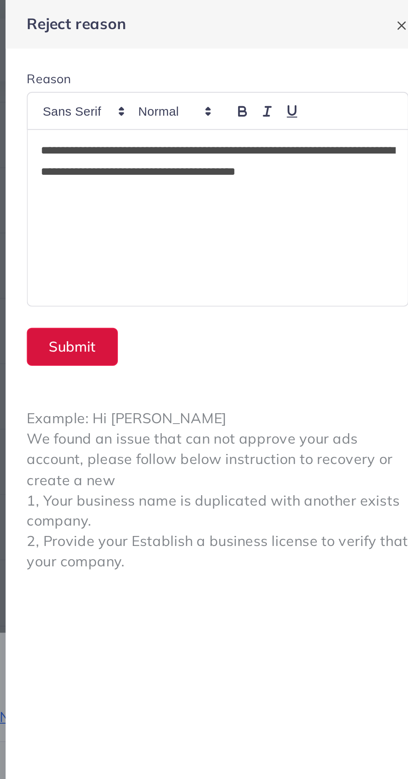
click at [243, 159] on button "Submit" at bounding box center [239, 163] width 43 height 18
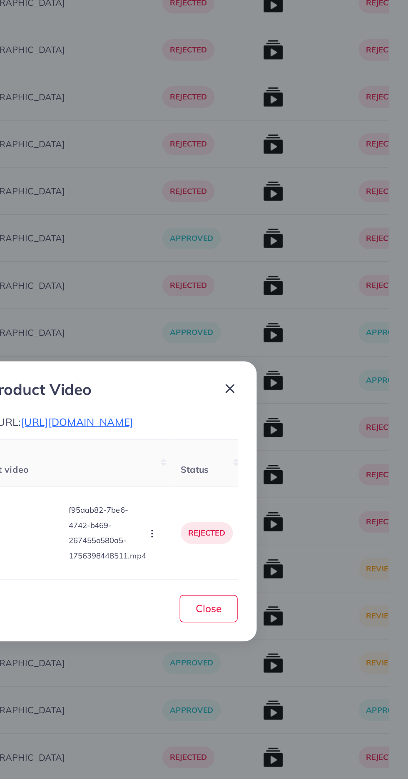
scroll to position [321, 0]
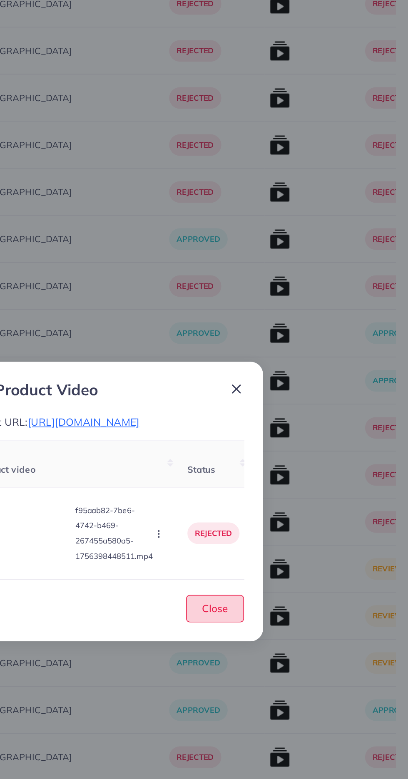
click at [276, 469] on button "Close" at bounding box center [277, 460] width 38 height 18
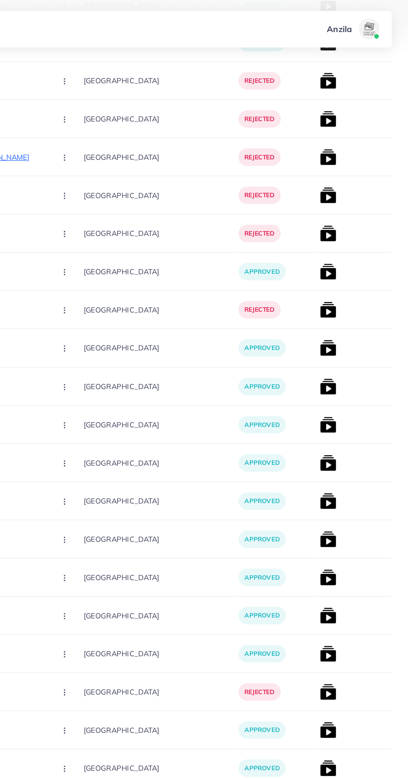
scroll to position [0, 124]
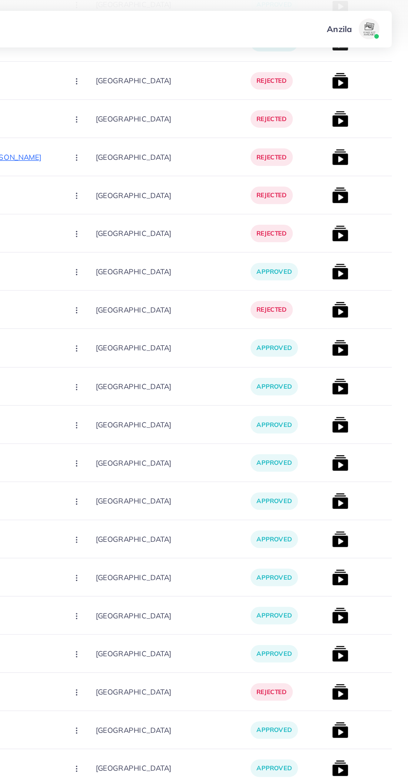
click at [346, 312] on img at bounding box center [352, 311] width 13 height 13
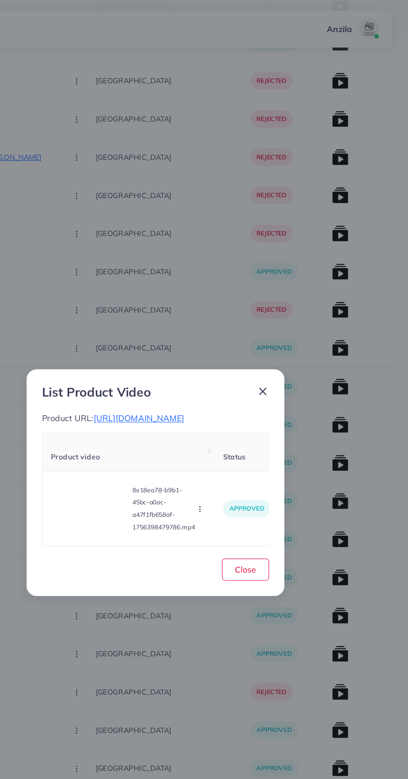
click at [154, 429] on video at bounding box center [150, 410] width 62 height 37
click at [153, 417] on icon at bounding box center [150, 410] width 13 height 13
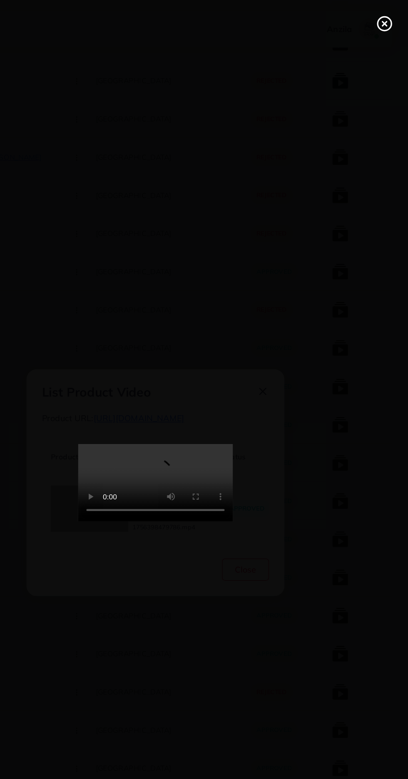
click at [388, 20] on line at bounding box center [388, 18] width 3 height 3
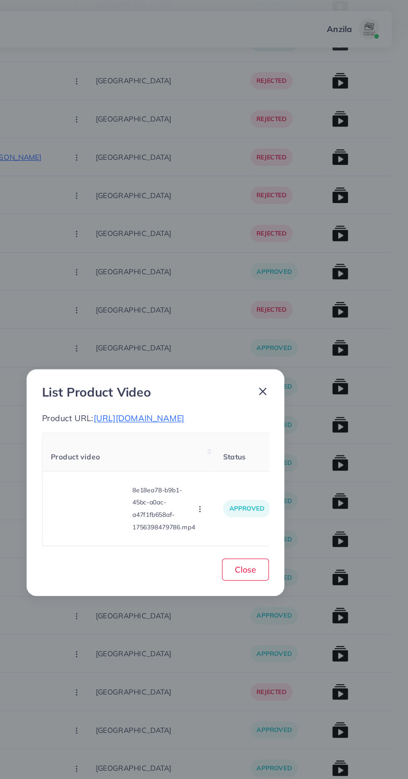
click at [227, 342] on span "https://zayrawear.com/product/zayra-ripped-style-hooded-winter-zipper-jacket" at bounding box center [190, 337] width 73 height 8
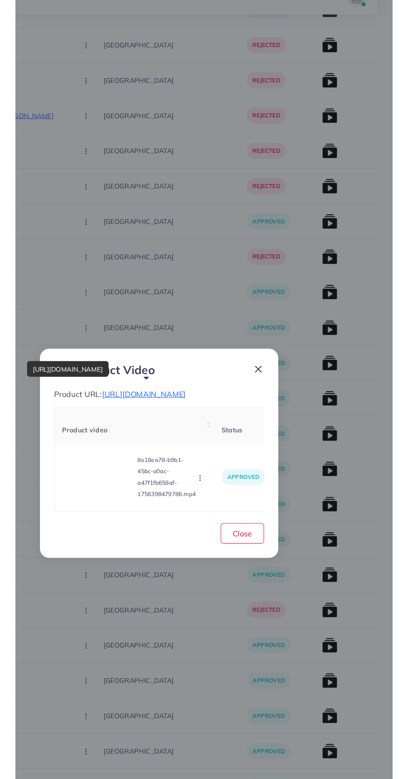
scroll to position [320, 0]
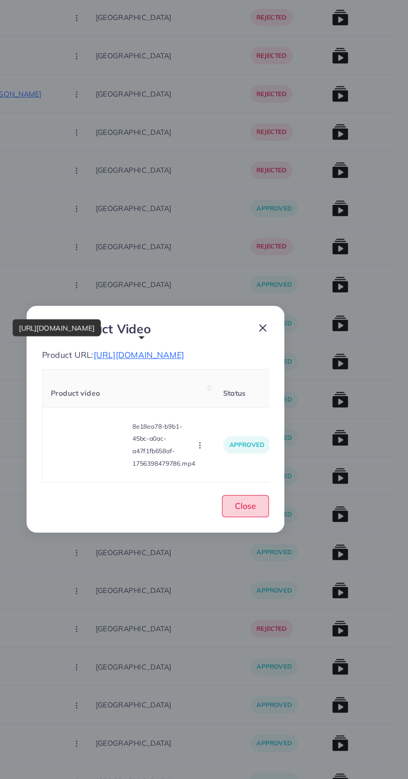
click at [277, 469] on button "Close" at bounding box center [277, 460] width 38 height 18
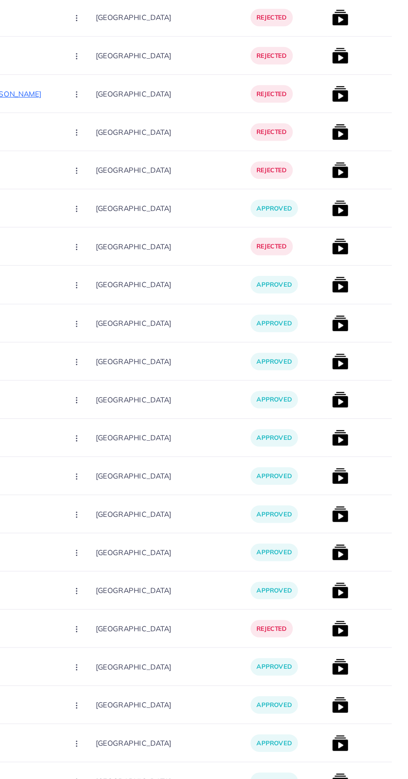
click at [346, 441] on img at bounding box center [352, 435] width 13 height 13
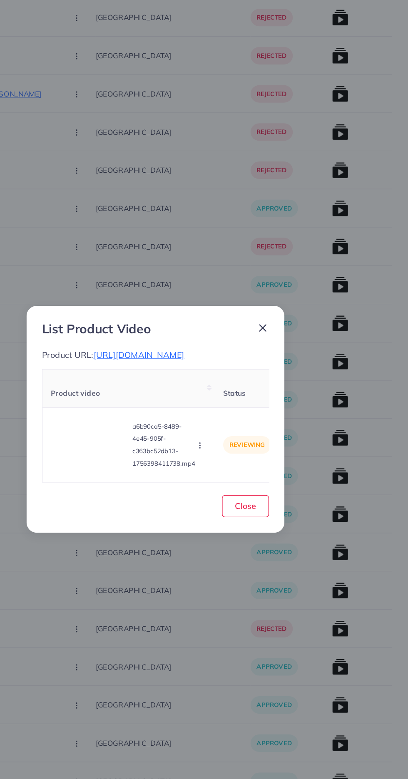
click at [227, 335] on span "https://zayrawear.com/product/zayra-double-pocket-collar-style-casual-fleece-wi…" at bounding box center [190, 337] width 73 height 8
click at [157, 429] on video at bounding box center [150, 410] width 62 height 37
click at [151, 412] on polygon at bounding box center [150, 410] width 3 height 5
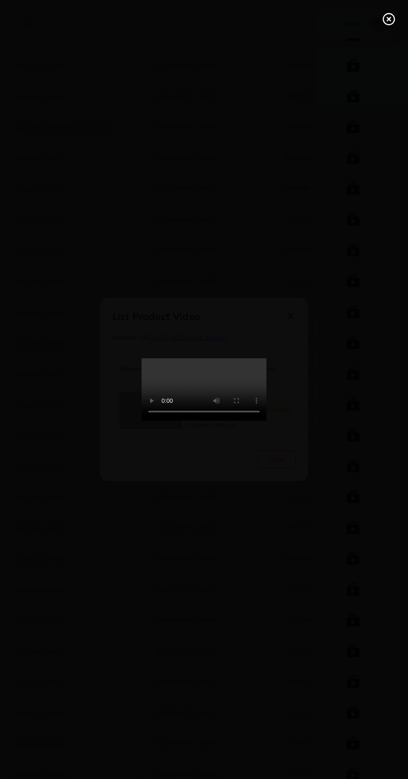
click at [383, 22] on circle at bounding box center [388, 19] width 11 height 11
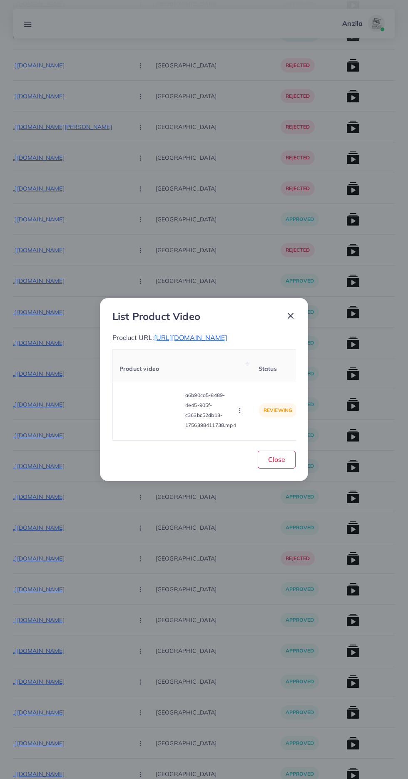
click at [240, 409] on circle "button" at bounding box center [239, 409] width 0 height 0
click at [261, 376] on span "Approve" at bounding box center [257, 371] width 27 height 8
click at [280, 466] on button "Close" at bounding box center [277, 460] width 38 height 18
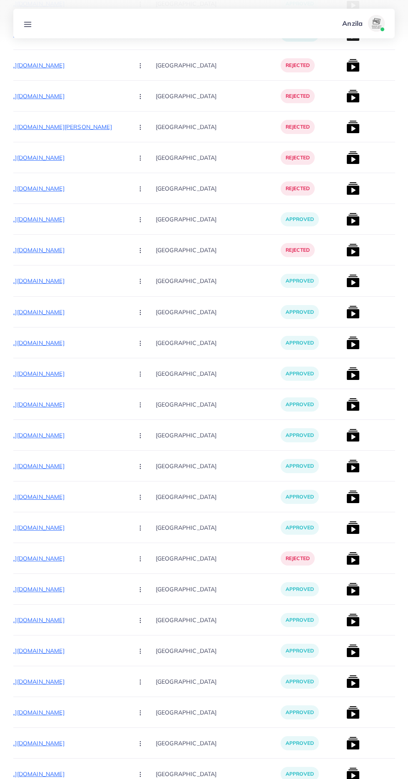
click at [346, 441] on img at bounding box center [352, 435] width 13 height 13
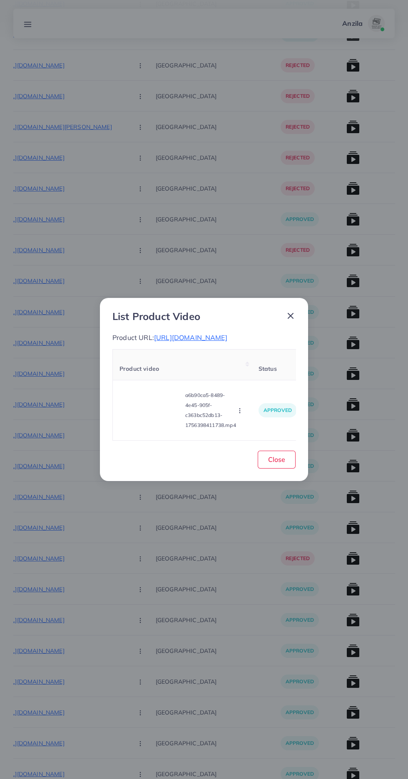
click at [127, 412] on video at bounding box center [150, 410] width 62 height 37
click at [173, 334] on span "https://zayrawear.com/product/zayra-double-pocket-collar-style-casual-fleece-wi…" at bounding box center [190, 337] width 73 height 8
click at [138, 420] on video at bounding box center [150, 410] width 62 height 37
click at [154, 417] on icon at bounding box center [150, 410] width 13 height 13
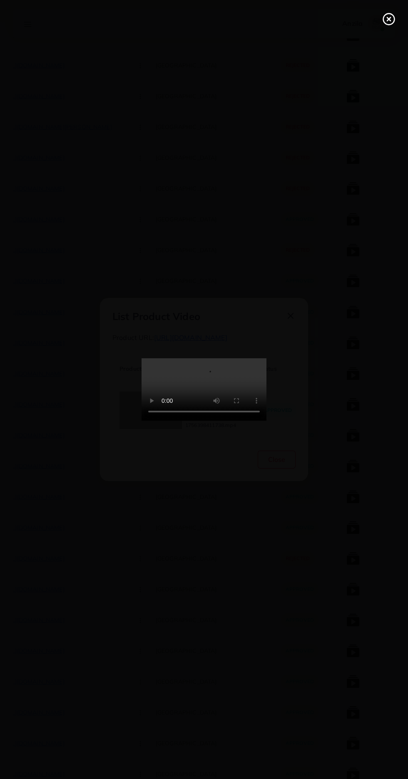
click at [389, 19] on line at bounding box center [388, 18] width 3 height 3
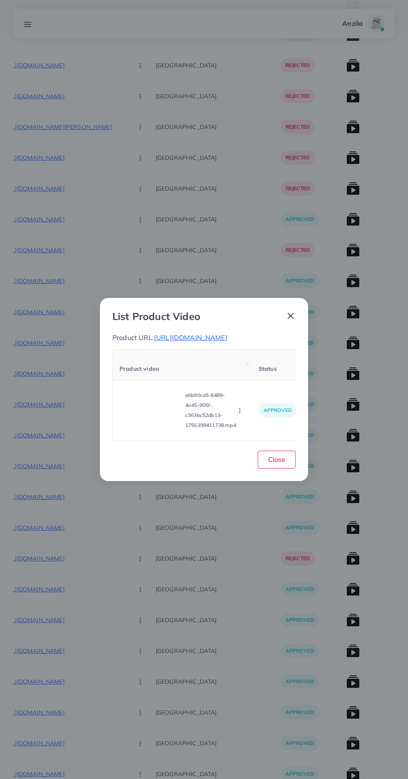
click at [240, 409] on circle "button" at bounding box center [239, 409] width 0 height 0
click at [261, 393] on link "Reject" at bounding box center [259, 390] width 66 height 18
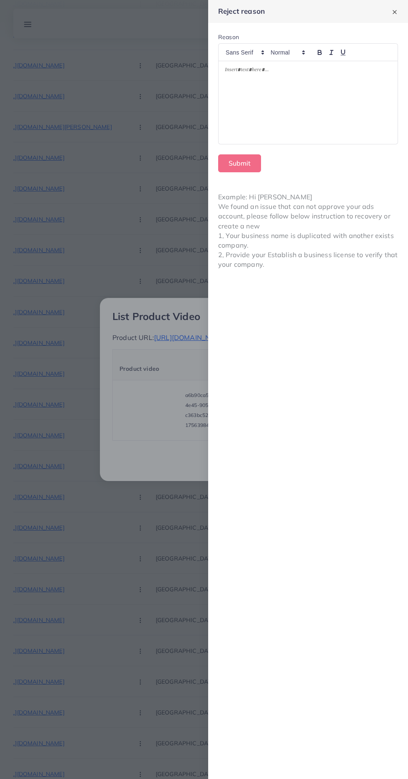
click at [135, 523] on div at bounding box center [204, 389] width 408 height 779
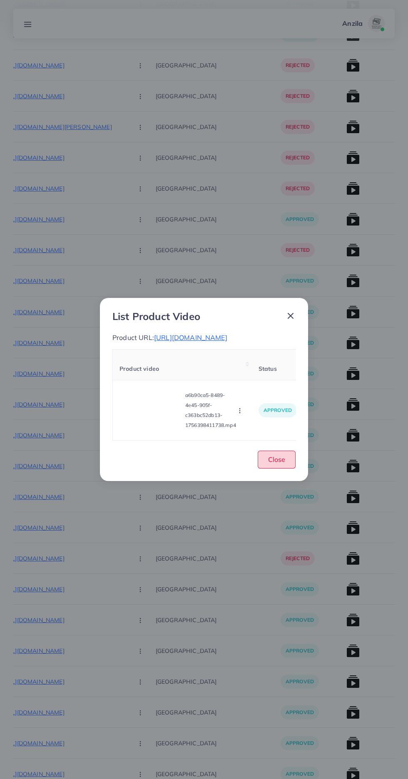
click at [269, 469] on button "Close" at bounding box center [277, 460] width 38 height 18
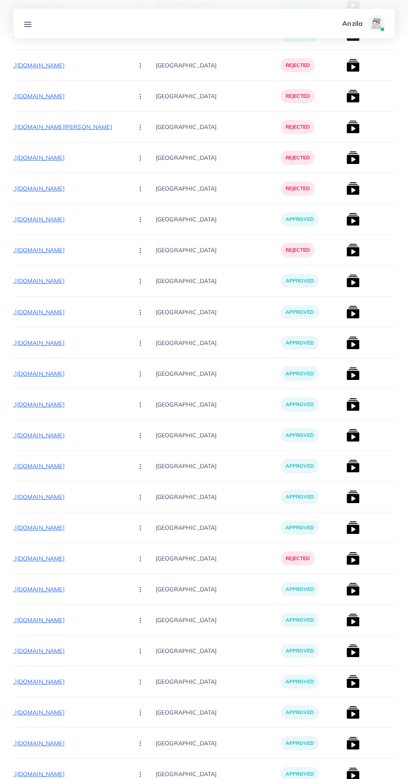
click at [346, 472] on img at bounding box center [352, 465] width 13 height 13
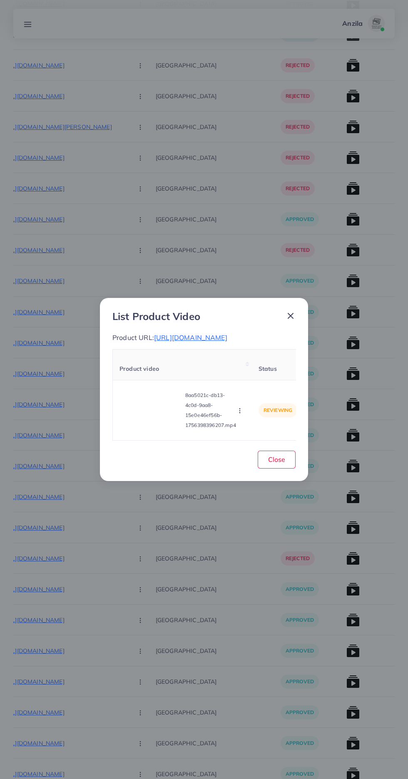
click at [134, 417] on video at bounding box center [150, 410] width 62 height 37
click at [145, 417] on icon at bounding box center [150, 410] width 13 height 13
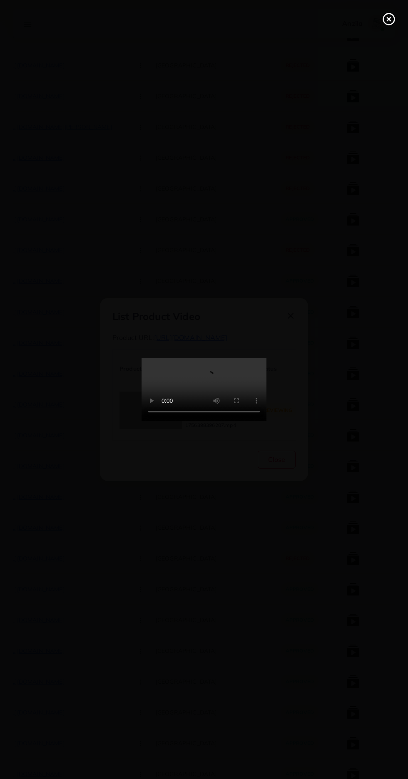
click at [389, 18] on line at bounding box center [388, 18] width 3 height 3
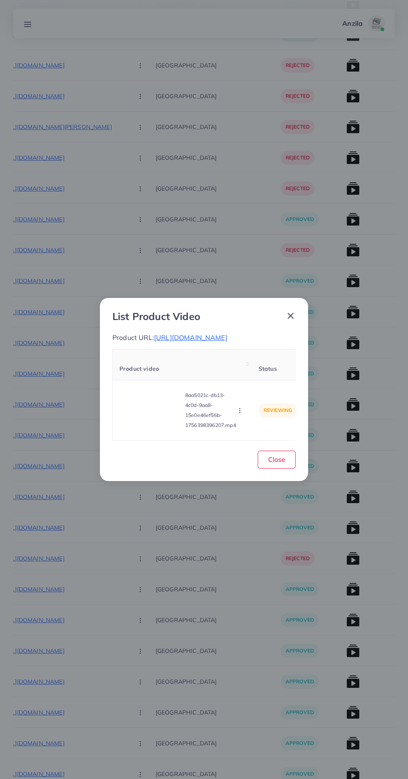
click at [241, 414] on icon "button" at bounding box center [239, 410] width 7 height 7
click at [238, 375] on icon at bounding box center [238, 373] width 6 height 6
click at [262, 469] on button "Close" at bounding box center [277, 460] width 38 height 18
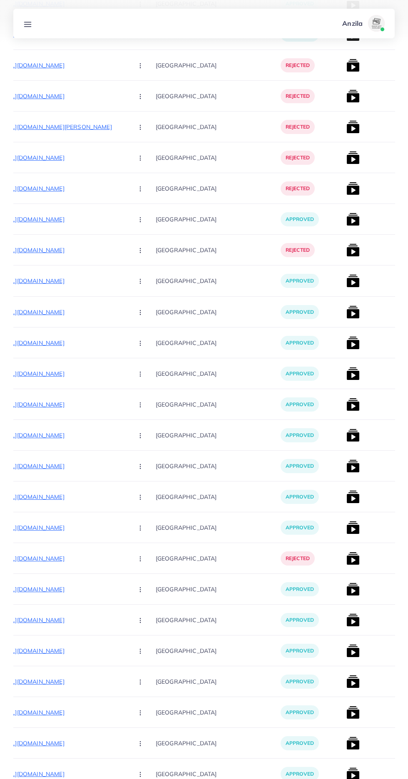
click at [346, 502] on img at bounding box center [352, 496] width 13 height 13
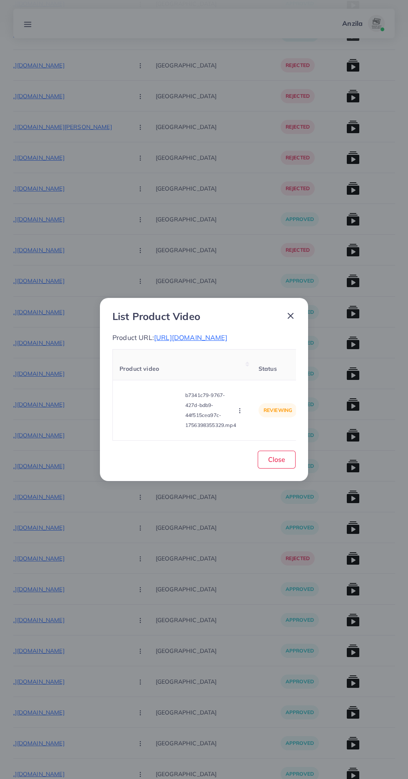
click at [227, 340] on span "https://zayrawear.com/product/zayra-4-pocket-collar-style-casual-fleece-winter-…" at bounding box center [190, 337] width 73 height 8
click at [154, 422] on video at bounding box center [150, 410] width 62 height 37
click at [164, 419] on div at bounding box center [150, 410] width 62 height 37
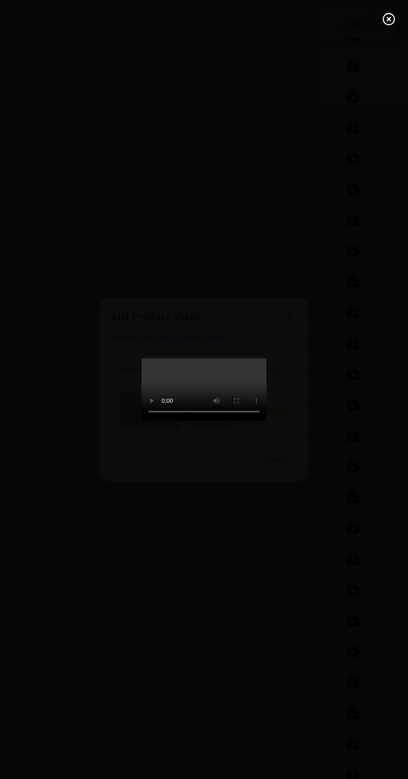
click at [386, 22] on icon at bounding box center [388, 18] width 13 height 13
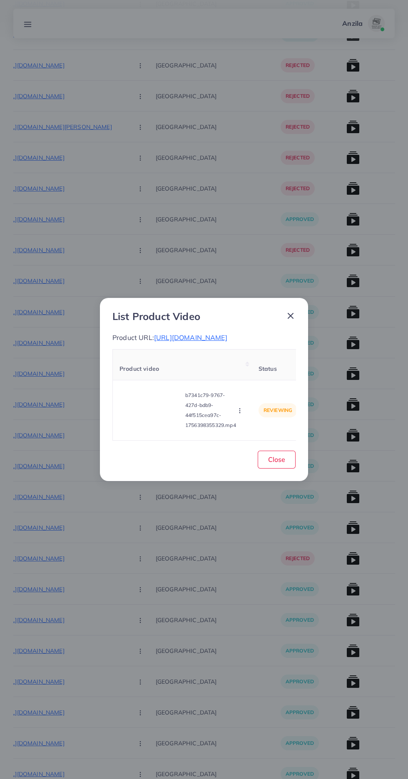
click at [245, 415] on button "button" at bounding box center [240, 410] width 9 height 8
click at [259, 376] on span "Approve" at bounding box center [257, 371] width 27 height 8
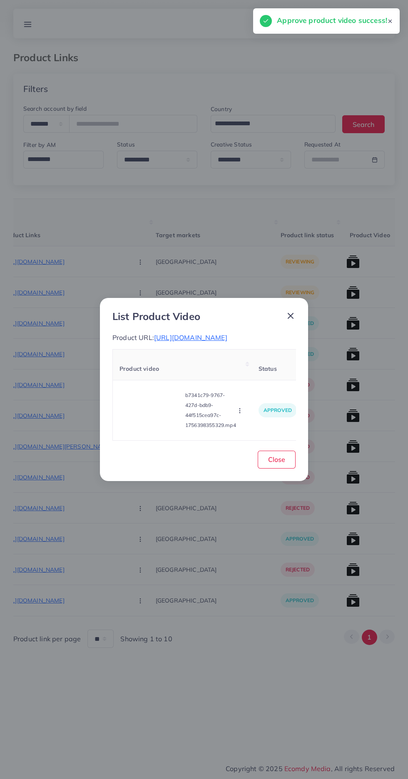
scroll to position [0, 0]
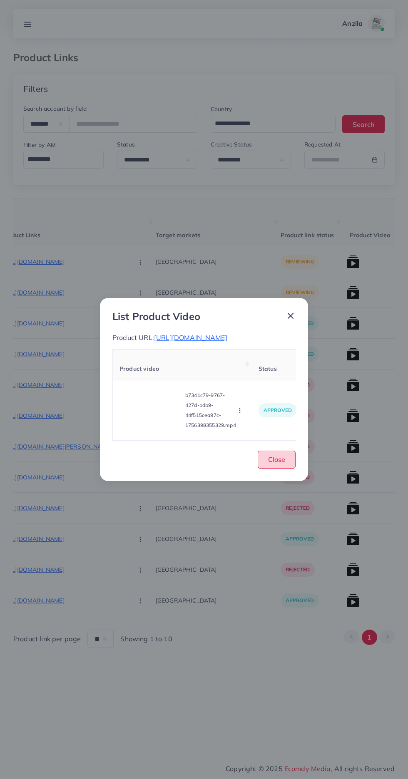
click at [285, 469] on button "Close" at bounding box center [277, 460] width 38 height 18
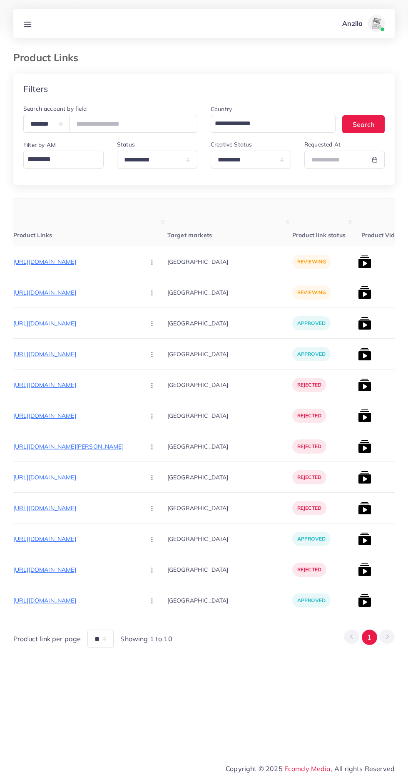
scroll to position [0, 113]
click at [53, 260] on p "https://kkmart.space/products/verdox-premium-cotton-polo-twinset" at bounding box center [74, 262] width 125 height 10
click at [81, 292] on p "https://rjmart.store/products/verdox-premium-cotton-polo-twinset" at bounding box center [74, 293] width 125 height 10
click at [151, 293] on circle "button" at bounding box center [151, 293] width 0 height 0
click at [155, 337] on span "Reject" at bounding box center [165, 336] width 20 height 8
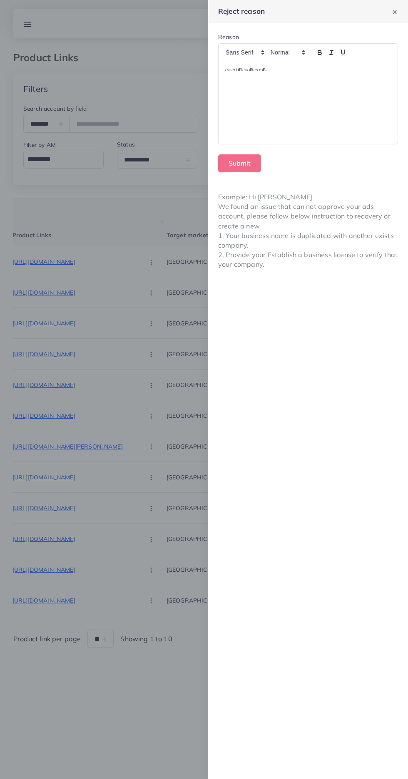
click at [301, 127] on div at bounding box center [307, 102] width 179 height 83
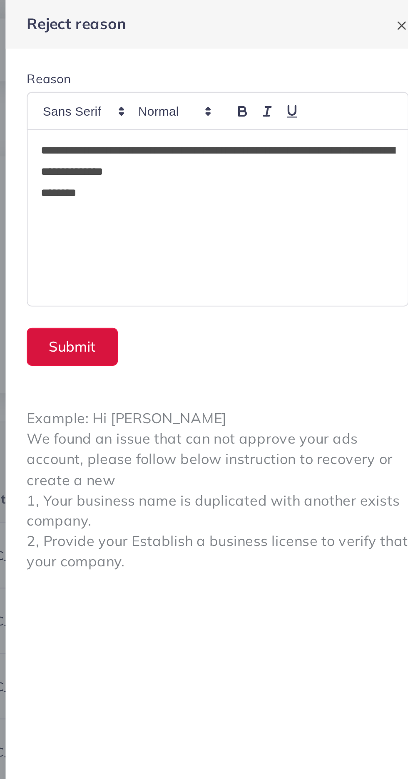
click at [231, 166] on button "Submit" at bounding box center [239, 163] width 43 height 18
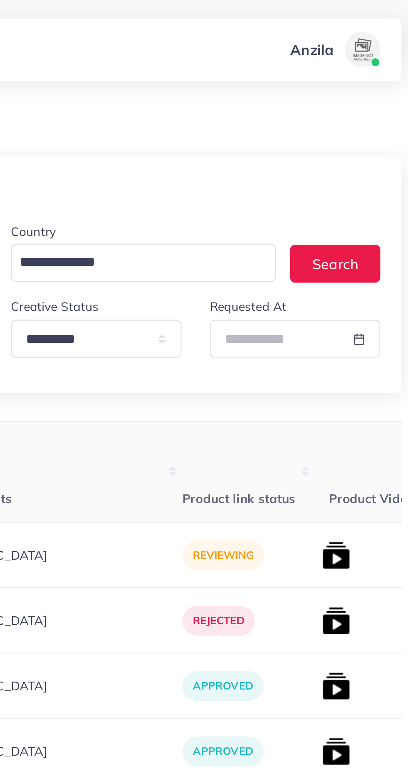
scroll to position [0, 113]
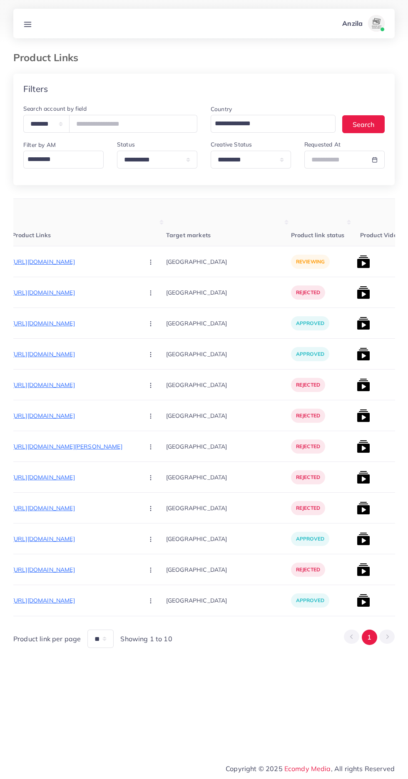
click at [150, 262] on circle "button" at bounding box center [150, 262] width 0 height 0
click at [155, 302] on span "Reject" at bounding box center [165, 305] width 20 height 8
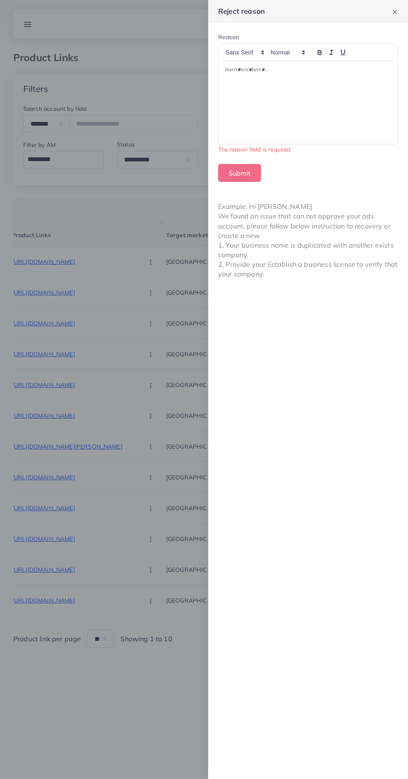
click at [320, 127] on div at bounding box center [307, 102] width 179 height 83
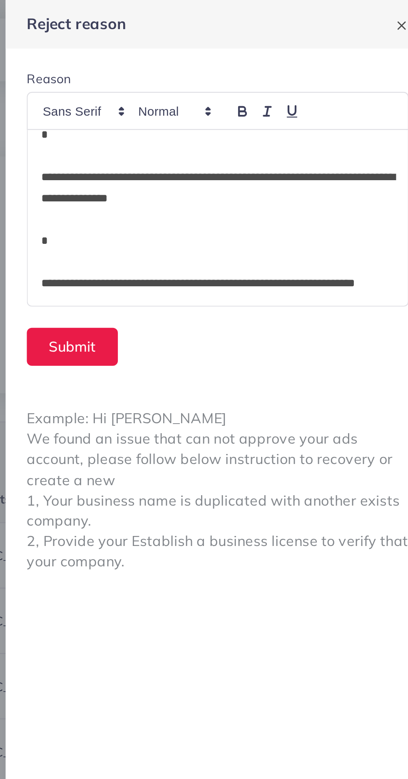
scroll to position [0, 0]
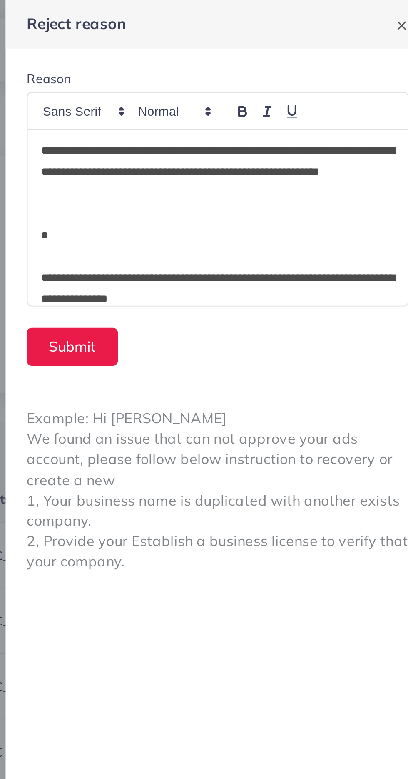
click at [271, 90] on p "**********" at bounding box center [308, 81] width 166 height 30
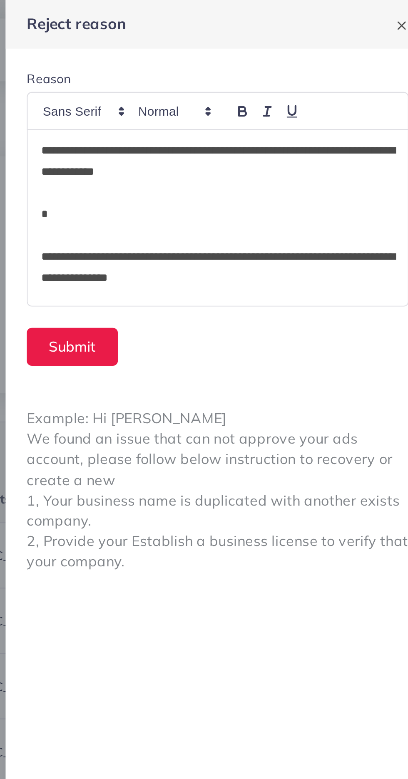
click at [252, 83] on p "**********" at bounding box center [308, 76] width 166 height 20
click at [256, 74] on p "**********" at bounding box center [308, 76] width 166 height 20
click at [248, 79] on p "**********" at bounding box center [308, 76] width 166 height 20
click at [256, 82] on p "**********" at bounding box center [308, 76] width 166 height 20
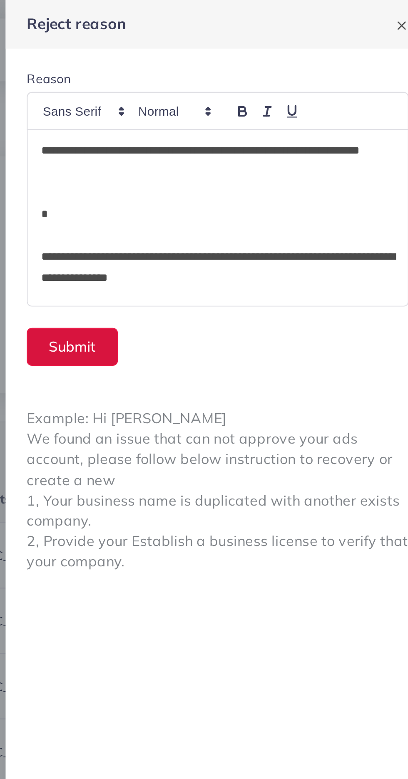
click at [246, 162] on button "Submit" at bounding box center [239, 163] width 43 height 18
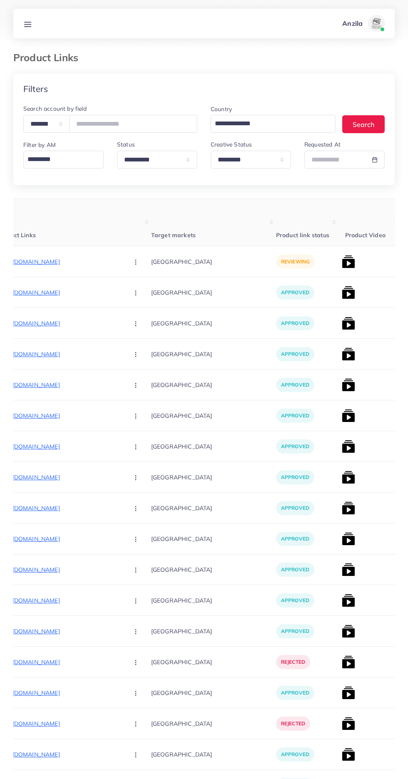
click at [38, 263] on p "https://rukhebahar.com/collections/king-size-bedsheet" at bounding box center [59, 262] width 125 height 10
click at [132, 263] on icon "button" at bounding box center [135, 262] width 7 height 7
click at [140, 288] on span "Approve" at bounding box center [153, 287] width 27 height 8
click at [302, 272] on div "approved" at bounding box center [307, 261] width 62 height 31
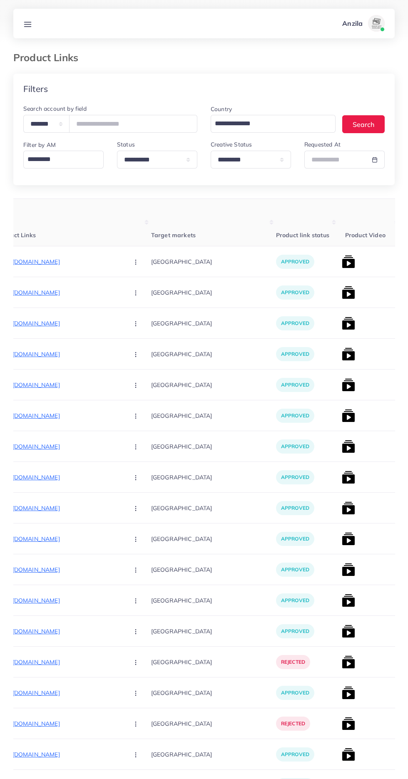
click at [342, 264] on img at bounding box center [348, 261] width 13 height 13
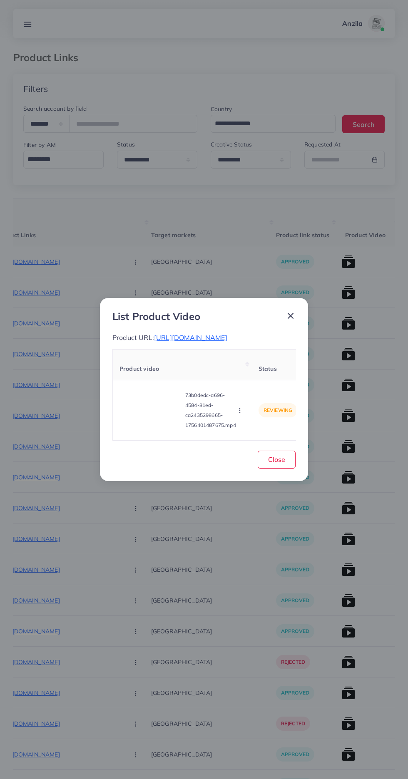
click at [152, 424] on video at bounding box center [150, 410] width 62 height 37
click at [150, 401] on div at bounding box center [150, 410] width 62 height 37
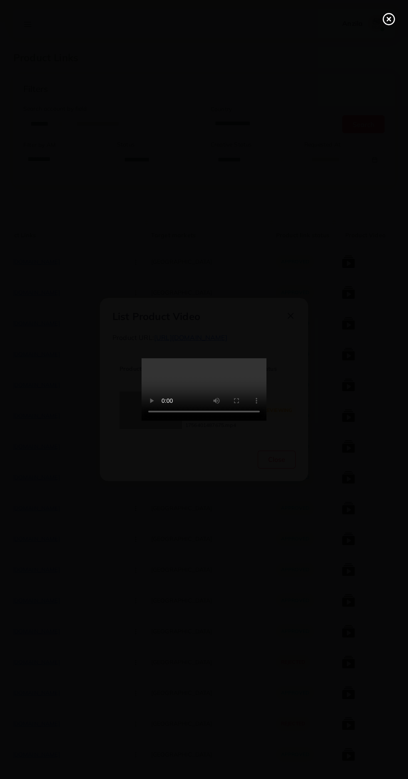
click at [389, 19] on line at bounding box center [388, 18] width 3 height 3
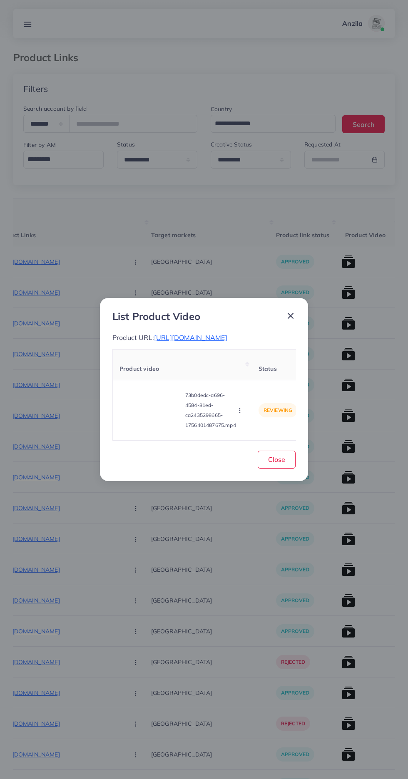
click at [241, 414] on icon "button" at bounding box center [239, 410] width 7 height 7
click at [272, 380] on link "Approve" at bounding box center [259, 371] width 66 height 18
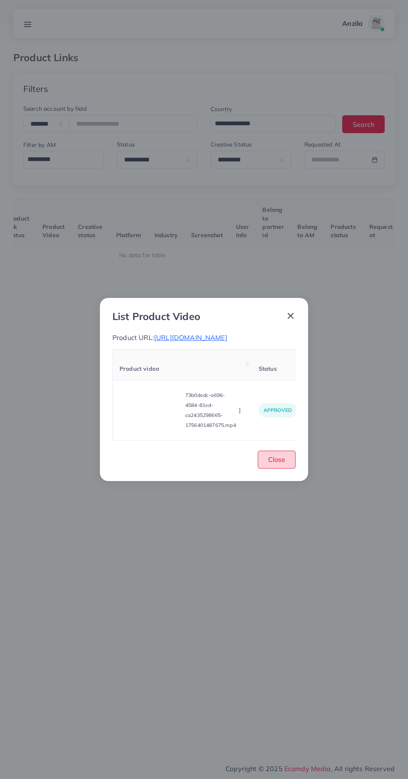
click at [269, 464] on span "Close" at bounding box center [276, 459] width 17 height 8
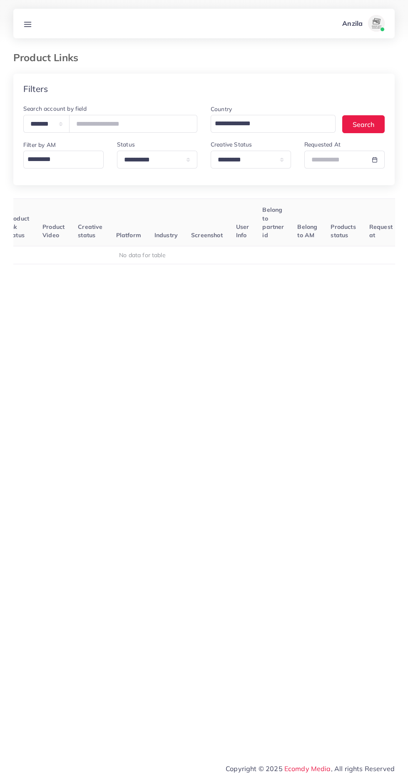
click at [27, 24] on line at bounding box center [28, 24] width 7 height 0
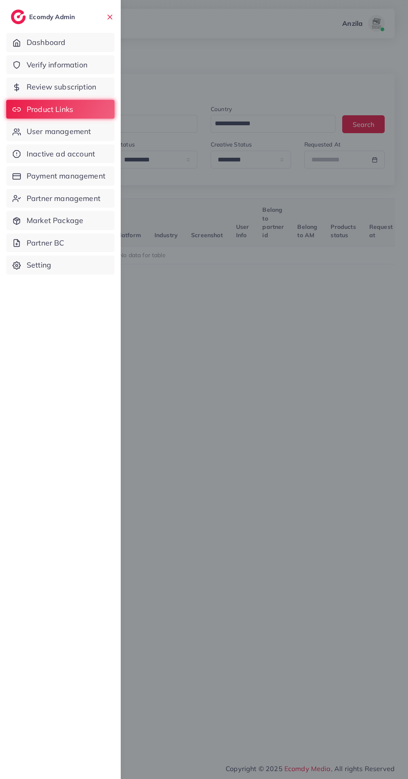
click at [36, 65] on span "Verify information" at bounding box center [57, 65] width 61 height 11
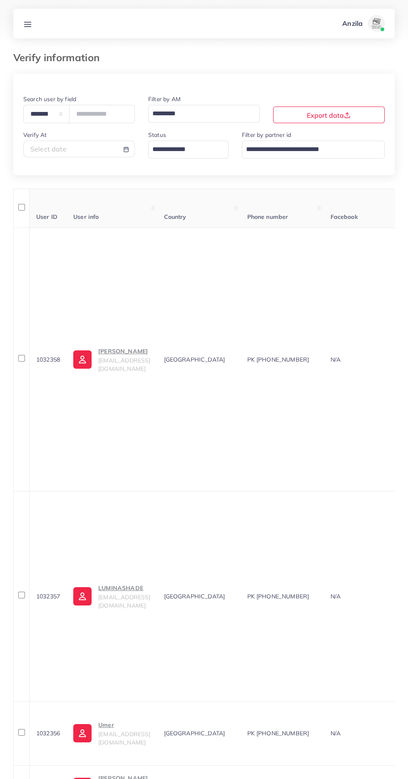
click at [177, 154] on input "Search for option" at bounding box center [183, 149] width 68 height 14
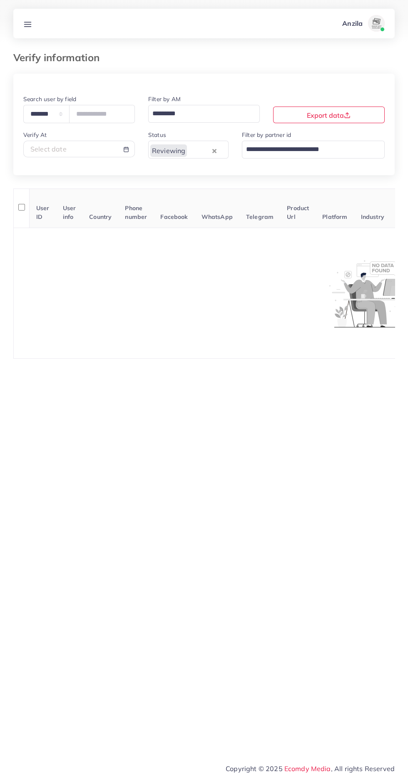
click at [32, 23] on link at bounding box center [27, 23] width 15 height 10
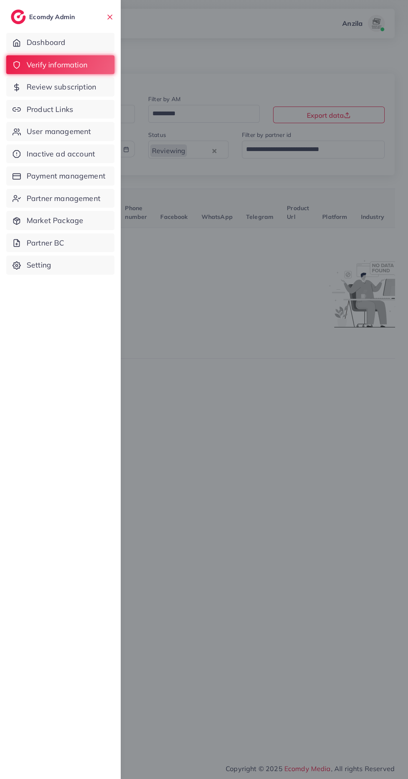
click at [74, 119] on link "Product Links" at bounding box center [60, 109] width 108 height 19
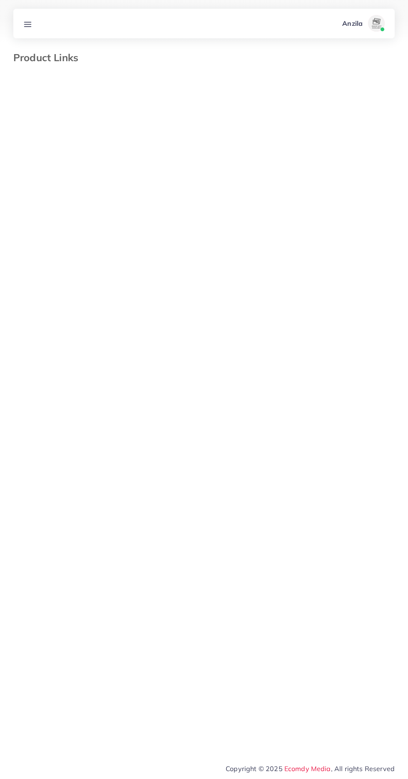
select select "*********"
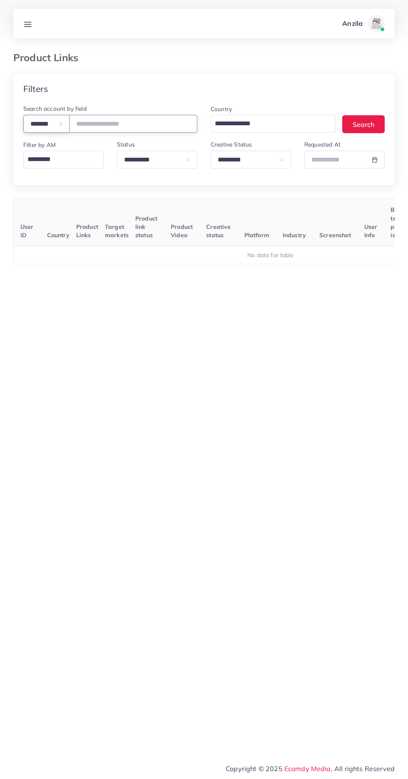
click at [44, 124] on select "**********" at bounding box center [46, 124] width 46 height 18
select select "*****"
paste input "**********"
type input "**********"
click at [233, 159] on select "**********" at bounding box center [251, 160] width 80 height 18
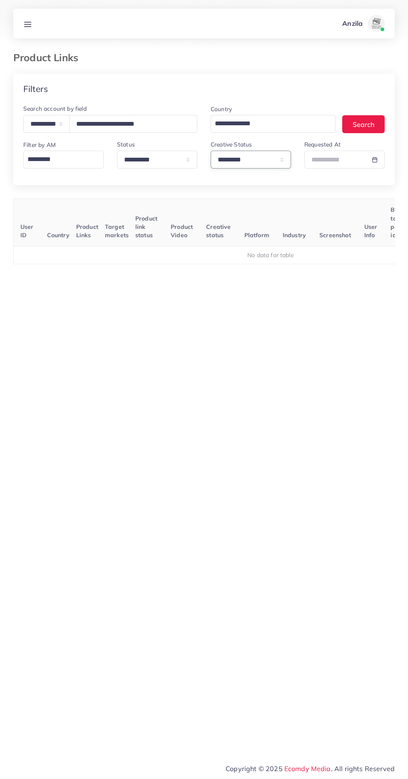
select select
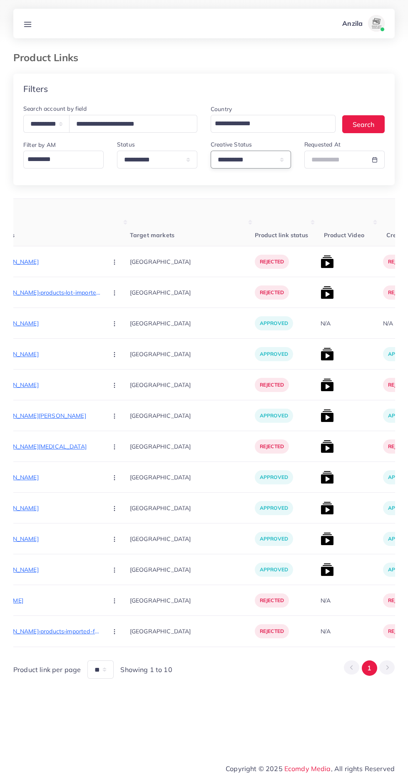
scroll to position [0, 161]
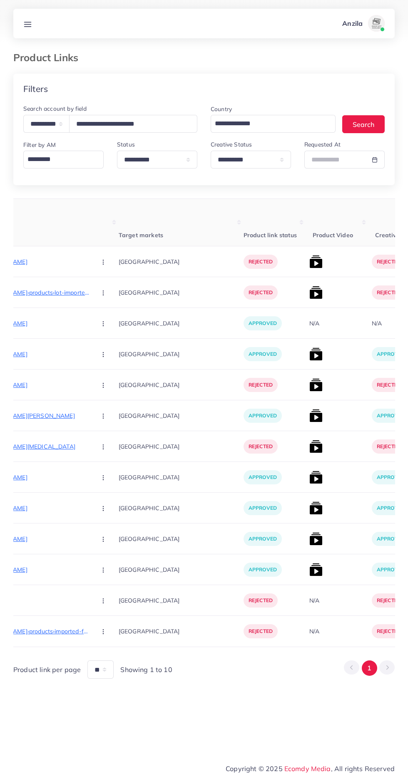
click at [30, 267] on p "[URL][DOMAIN_NAME]" at bounding box center [27, 262] width 125 height 10
click at [103, 262] on circle "button" at bounding box center [103, 262] width 0 height 0
click at [107, 287] on span "Approve" at bounding box center [120, 287] width 27 height 8
click at [309, 262] on img at bounding box center [315, 261] width 13 height 13
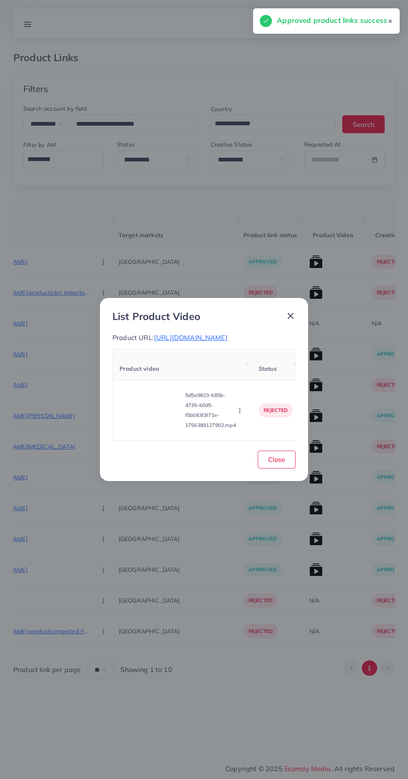
click at [161, 423] on video at bounding box center [150, 410] width 62 height 37
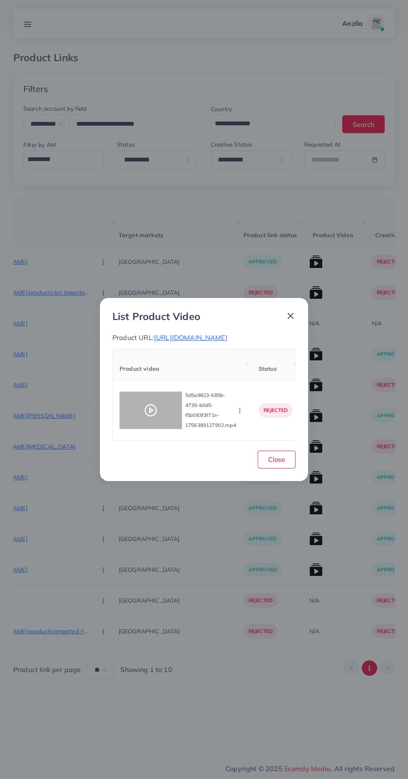
click at [161, 423] on div at bounding box center [150, 410] width 62 height 37
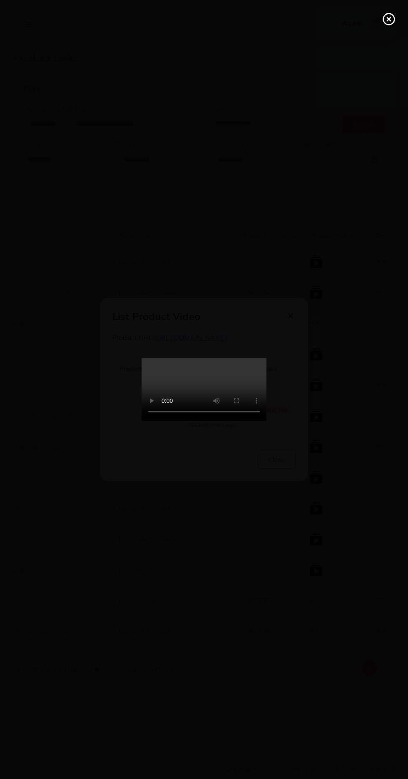
click at [386, 17] on icon at bounding box center [388, 18] width 13 height 13
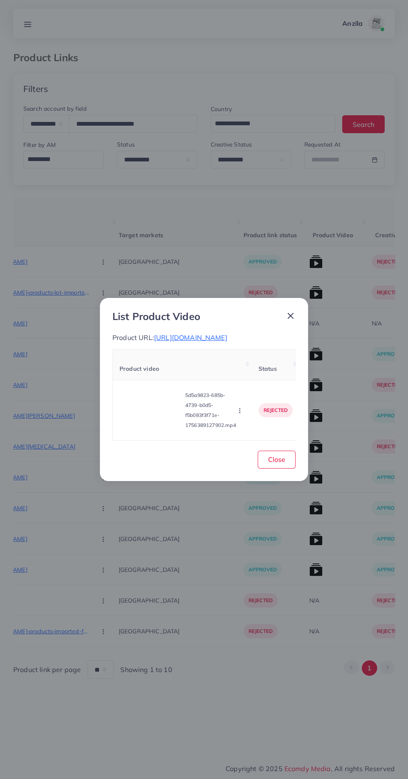
click at [241, 414] on icon "button" at bounding box center [239, 410] width 7 height 7
click at [270, 376] on span "Approve" at bounding box center [257, 371] width 27 height 8
click at [291, 457] on button "Close" at bounding box center [277, 460] width 38 height 18
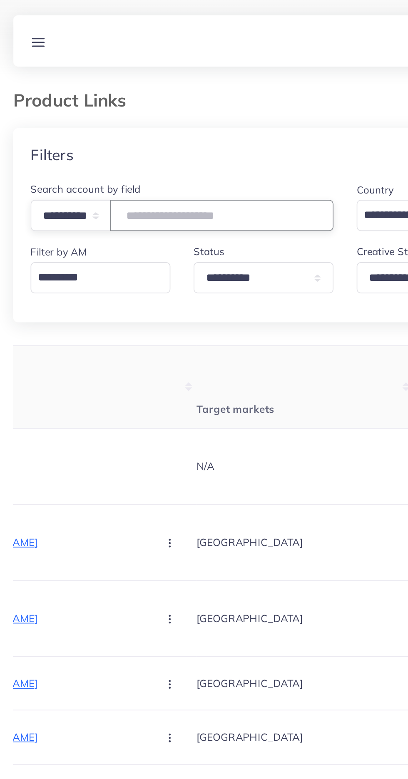
click at [110, 127] on input "text" at bounding box center [133, 124] width 128 height 18
type input "**********"
click at [76, 74] on div "Filters" at bounding box center [203, 89] width 381 height 30
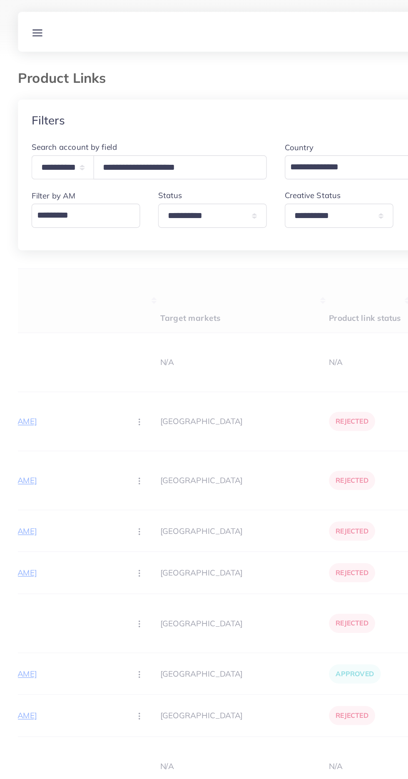
scroll to position [0, 161]
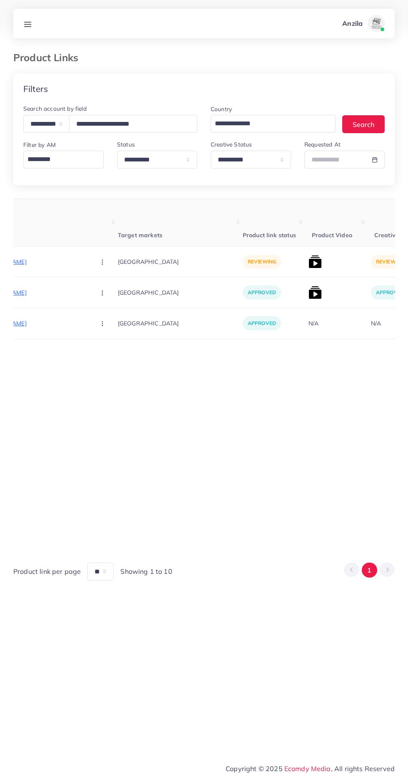
click at [41, 257] on p "https://almakkah.pk/collections/ac-covers" at bounding box center [26, 262] width 125 height 10
click at [102, 262] on circle "button" at bounding box center [102, 262] width 0 height 0
click at [112, 290] on link "Approve" at bounding box center [122, 287] width 66 height 18
click at [308, 268] on img at bounding box center [314, 261] width 13 height 13
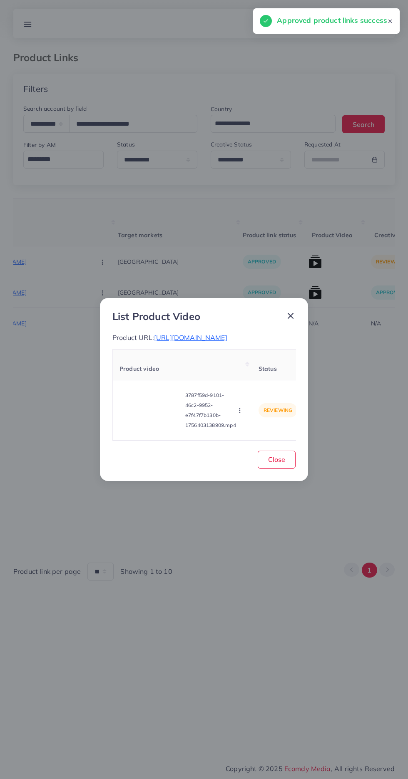
click at [146, 423] on video at bounding box center [150, 410] width 62 height 37
click at [157, 419] on div at bounding box center [150, 410] width 62 height 37
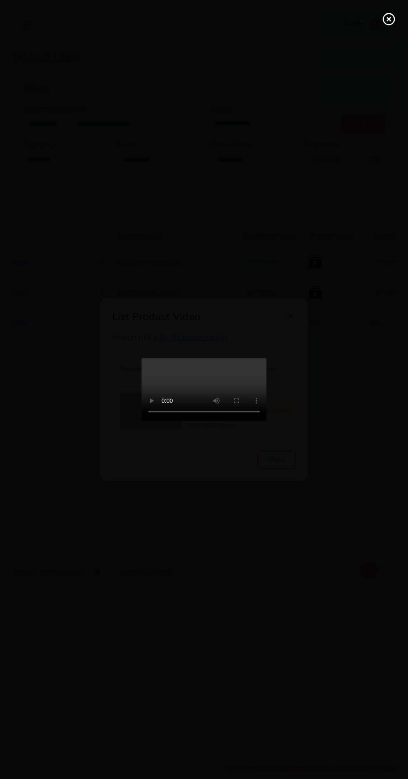
click at [386, 17] on icon at bounding box center [388, 18] width 13 height 13
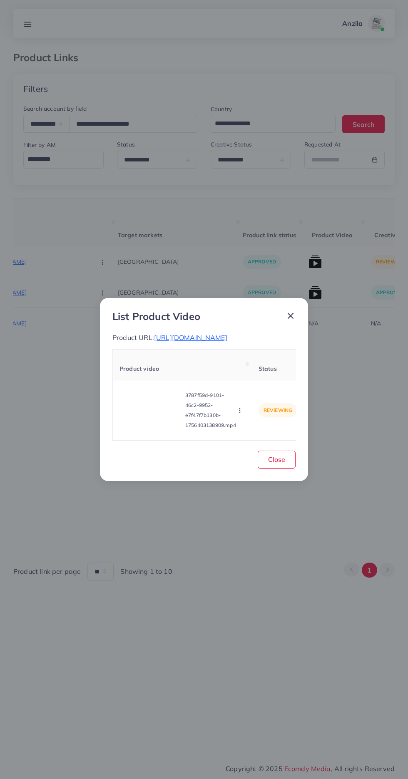
click at [242, 410] on icon "button" at bounding box center [239, 410] width 7 height 7
click at [253, 390] on span "Reject" at bounding box center [254, 390] width 20 height 8
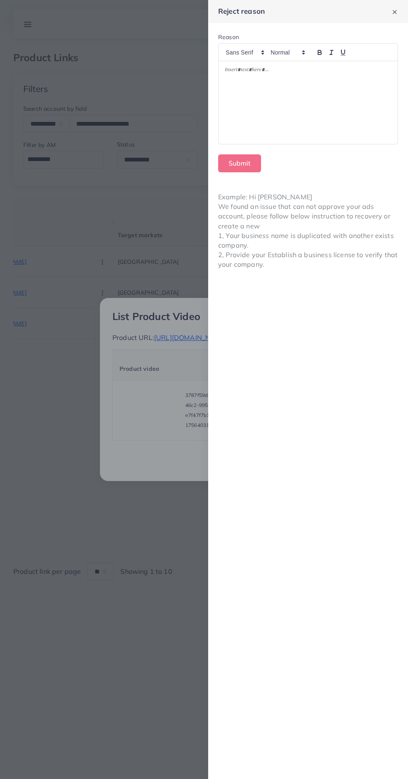
click at [265, 109] on div at bounding box center [307, 102] width 179 height 83
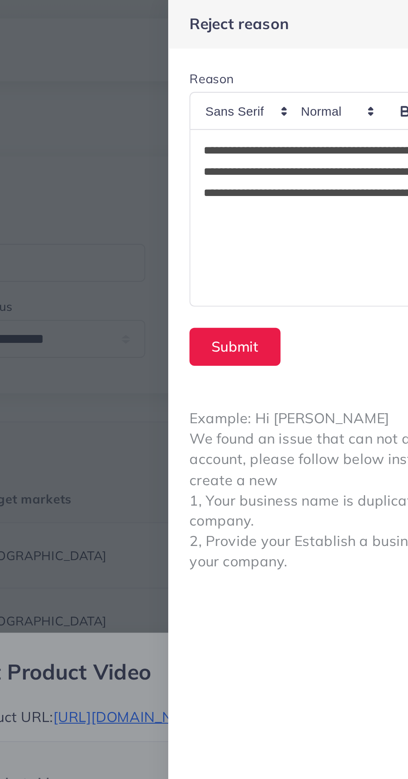
scroll to position [0, 0]
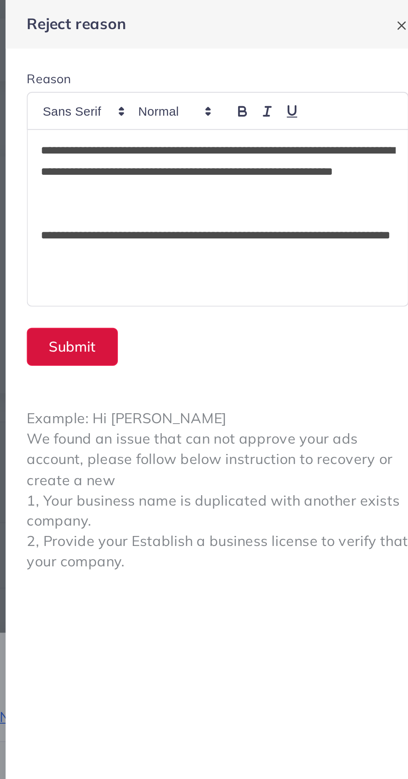
click at [238, 165] on button "Submit" at bounding box center [239, 163] width 43 height 18
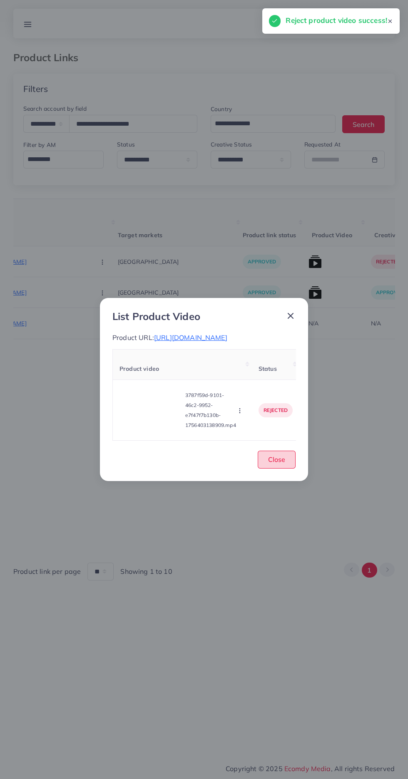
click at [266, 461] on button "Close" at bounding box center [277, 460] width 38 height 18
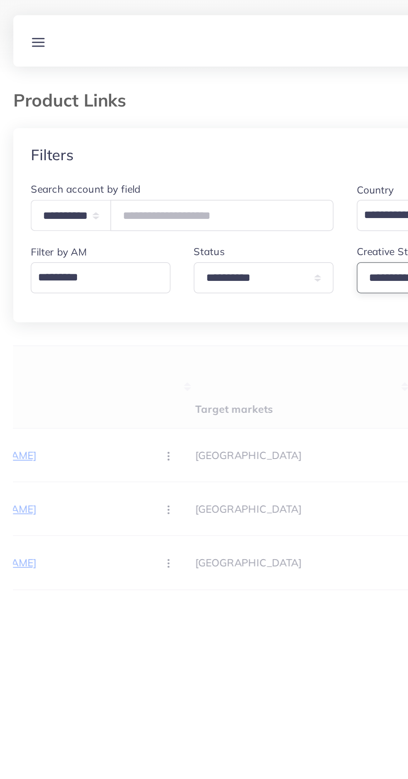
click at [221, 164] on select "**********" at bounding box center [251, 160] width 80 height 18
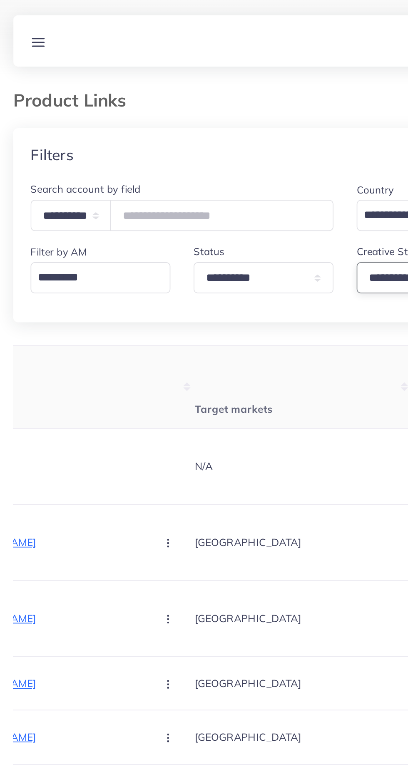
select select "*********"
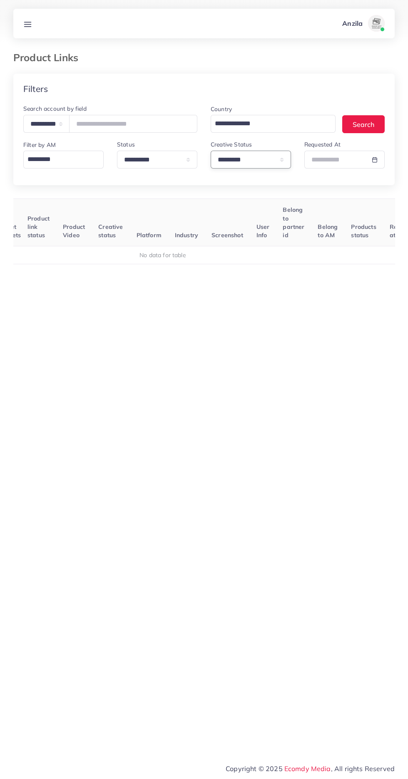
scroll to position [0, 90]
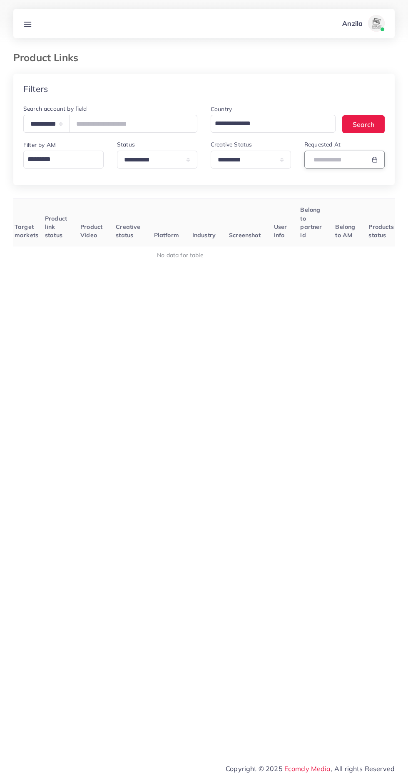
click at [335, 161] on input "text" at bounding box center [334, 160] width 61 height 18
click at [320, 274] on span "28" at bounding box center [319, 274] width 16 height 16
type input "**********"
click at [320, 274] on span "28" at bounding box center [319, 274] width 16 height 16
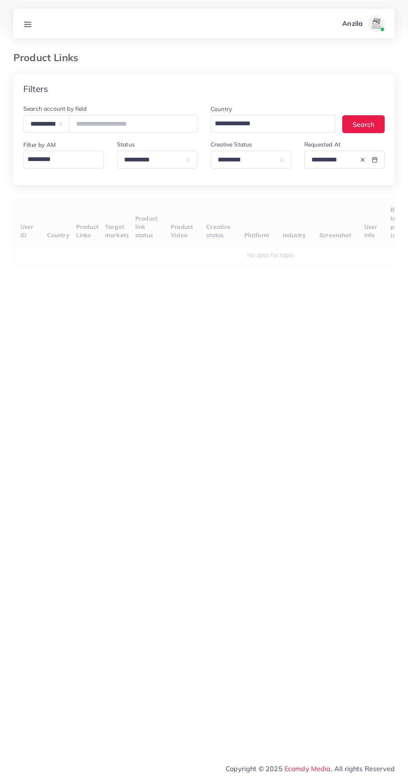
click at [144, 313] on div "User ID Country Product Links Target markets Product link status Product Video …" at bounding box center [203, 374] width 381 height 350
